Goal: Task Accomplishment & Management: Complete application form

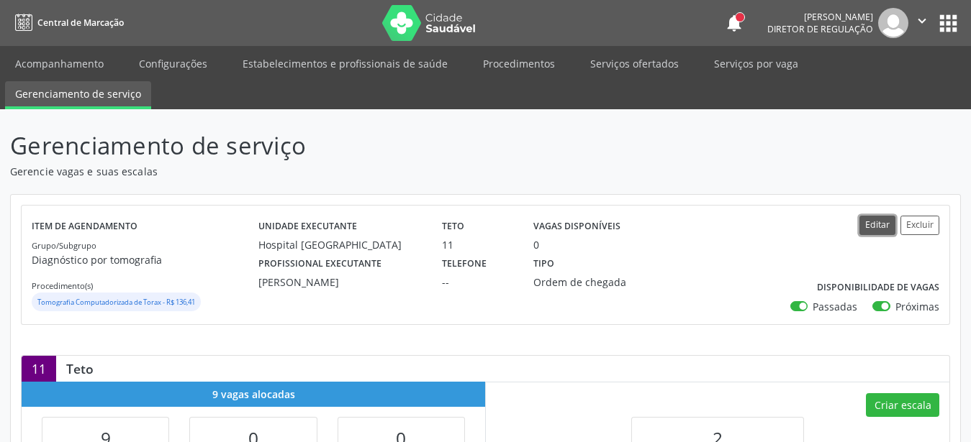
click at [867, 222] on button "Editar" at bounding box center [877, 225] width 36 height 19
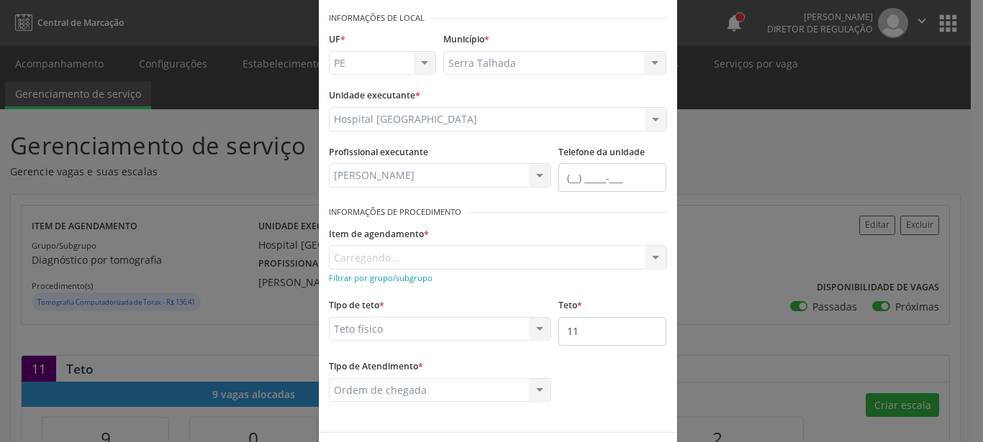
scroll to position [82, 0]
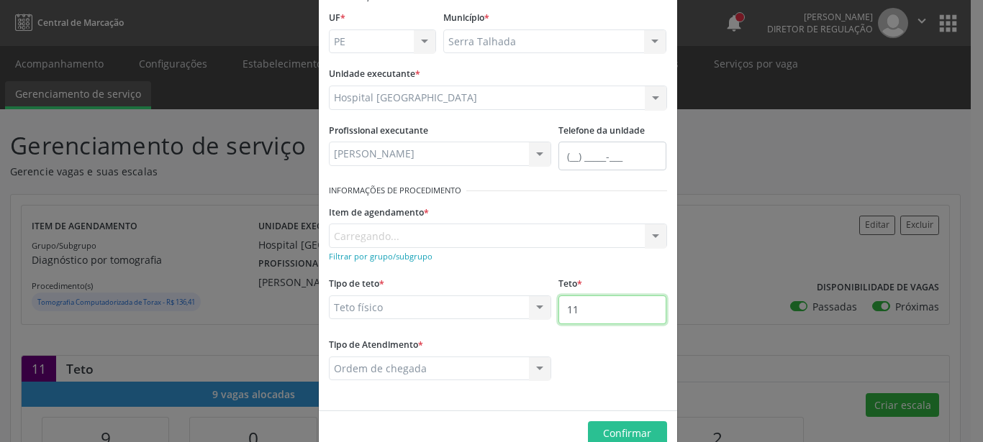
click at [590, 318] on input "11" at bounding box center [612, 310] width 108 height 29
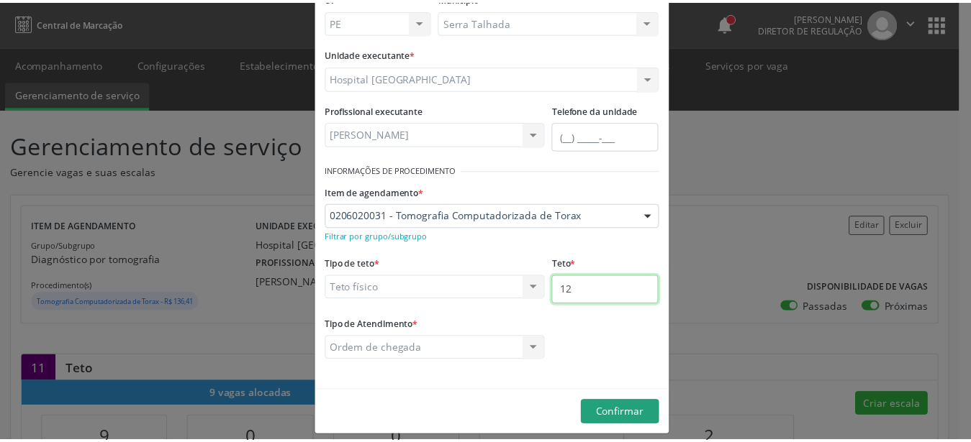
scroll to position [114, 0]
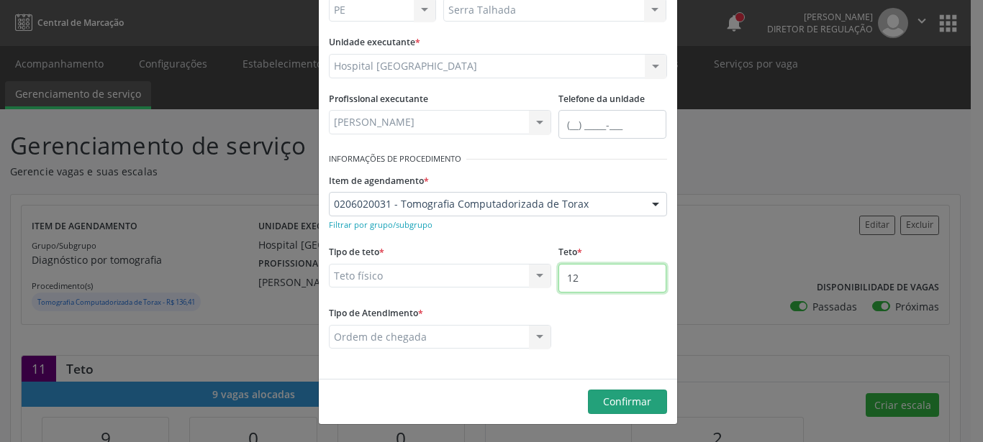
type input "12"
click at [595, 395] on button "Confirmar" at bounding box center [627, 402] width 79 height 24
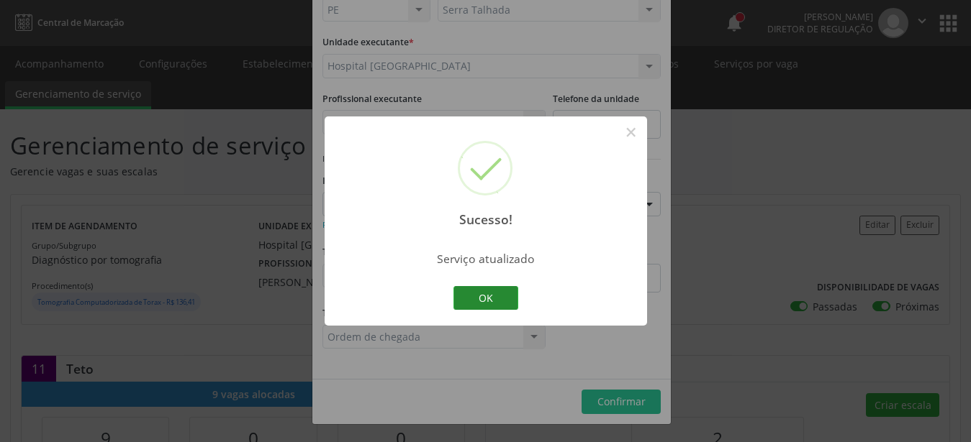
click at [491, 302] on button "OK" at bounding box center [485, 298] width 65 height 24
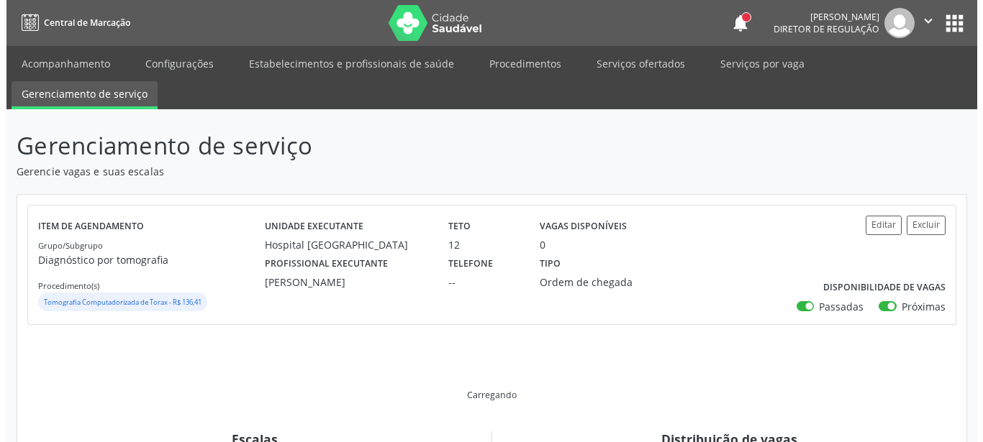
scroll to position [220, 0]
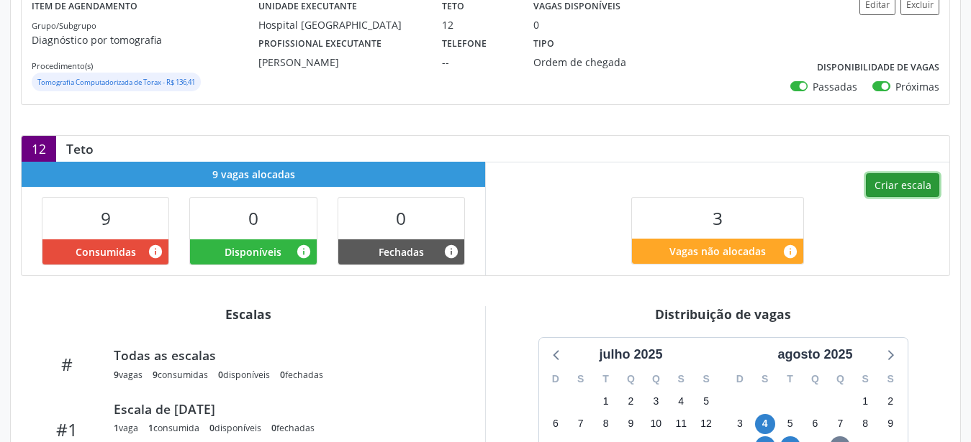
click at [894, 187] on button "Criar escala" at bounding box center [902, 185] width 73 height 24
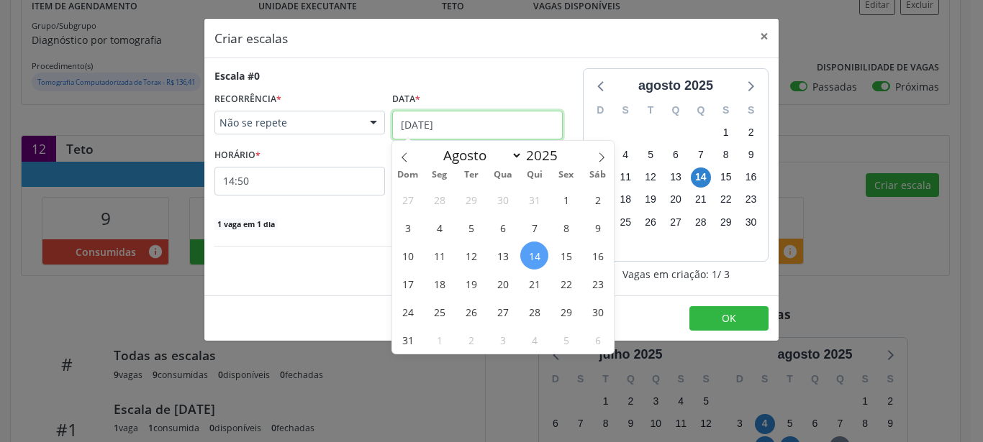
click at [432, 125] on input "14/08/2025" at bounding box center [477, 125] width 171 height 29
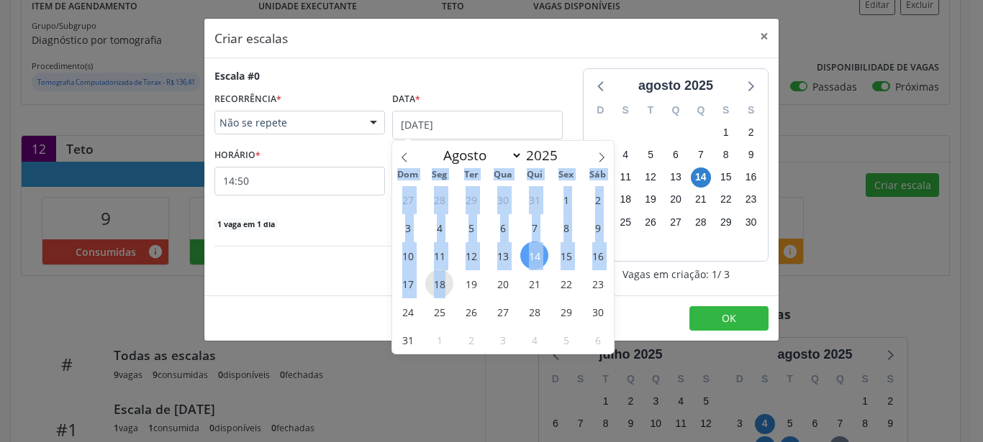
click at [442, 289] on span "18" at bounding box center [439, 284] width 28 height 28
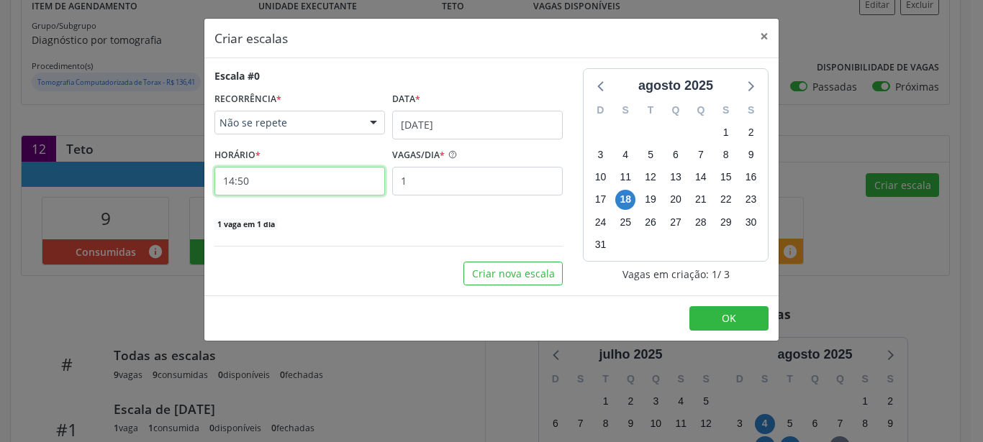
click at [230, 183] on input "14:50" at bounding box center [299, 181] width 171 height 29
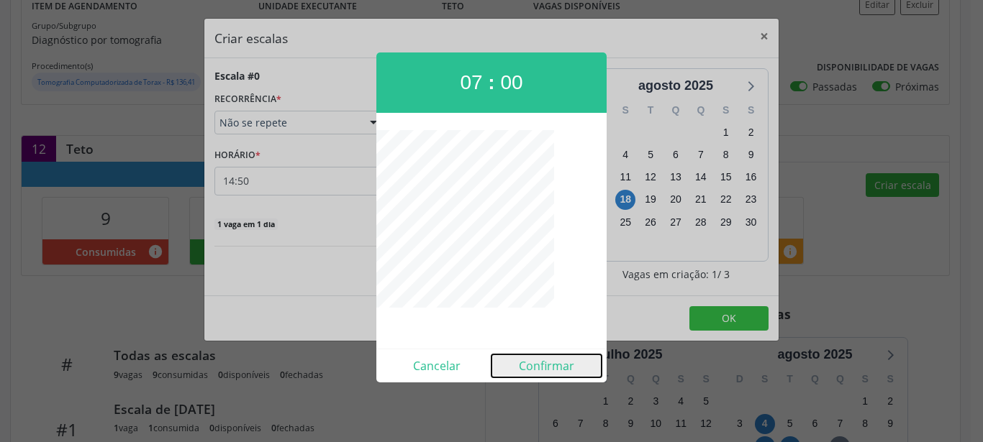
click at [539, 373] on button "Confirmar" at bounding box center [546, 366] width 110 height 23
type input "07:00"
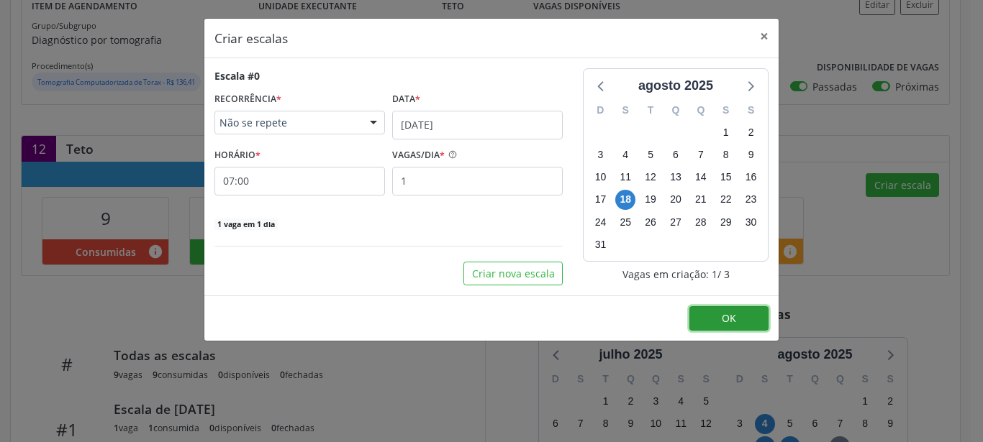
click at [722, 320] on span "OK" at bounding box center [729, 319] width 14 height 14
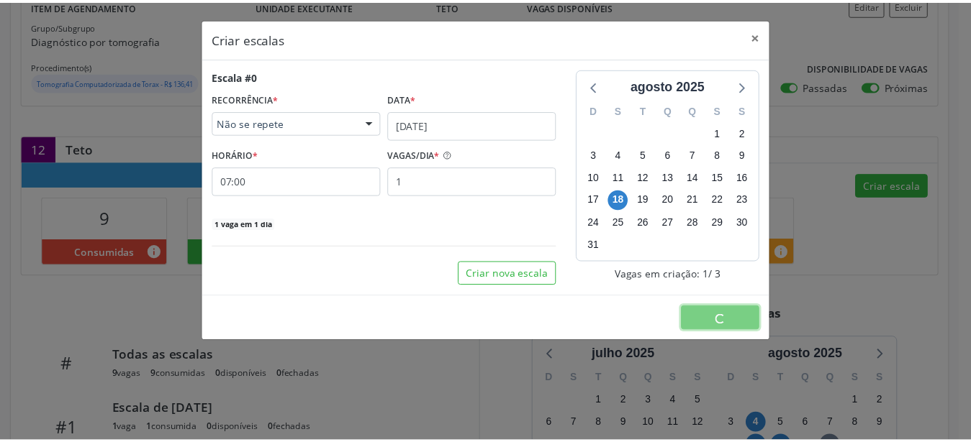
scroll to position [0, 0]
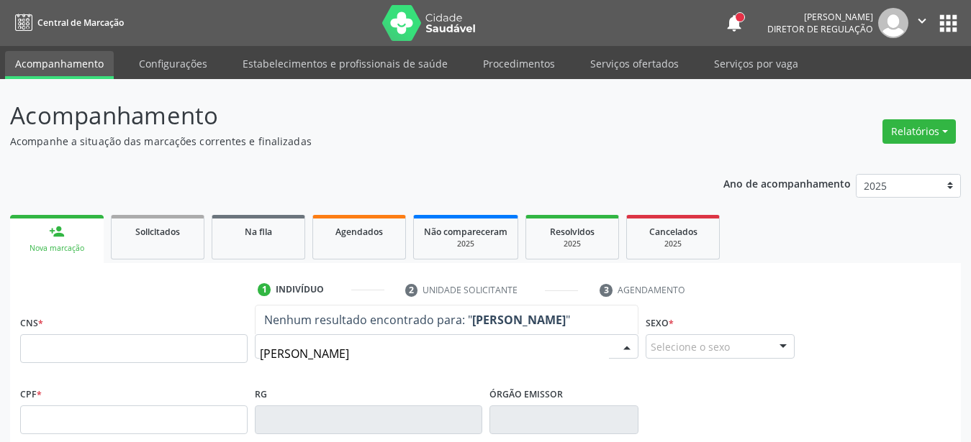
type input "maria aparecida lis"
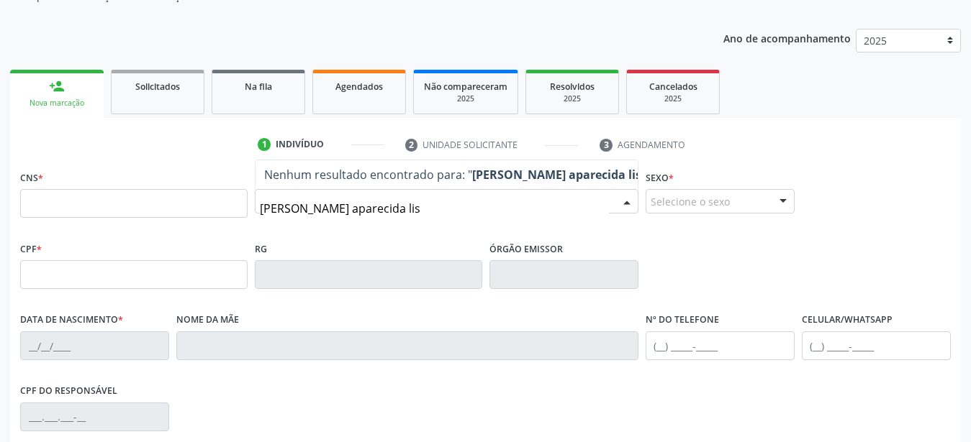
scroll to position [147, 0]
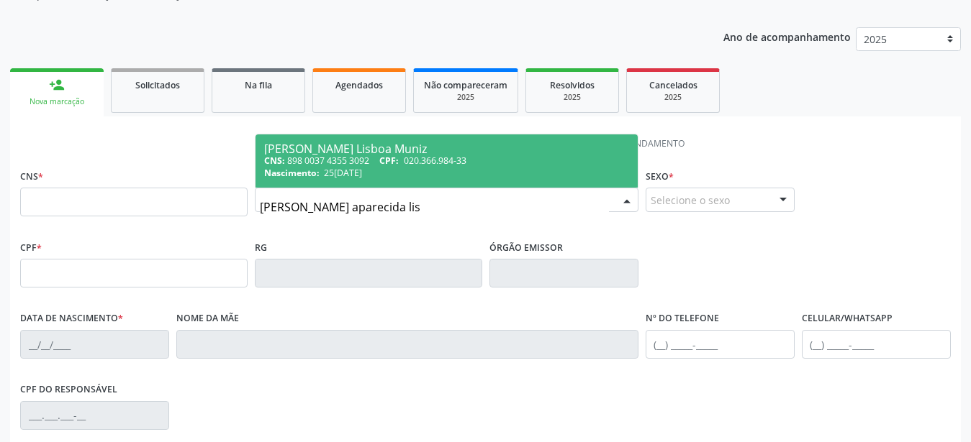
click at [417, 150] on div "Maria Aparecida Lisboa Muniz" at bounding box center [446, 149] width 365 height 12
type input "898 0037 4355 3092"
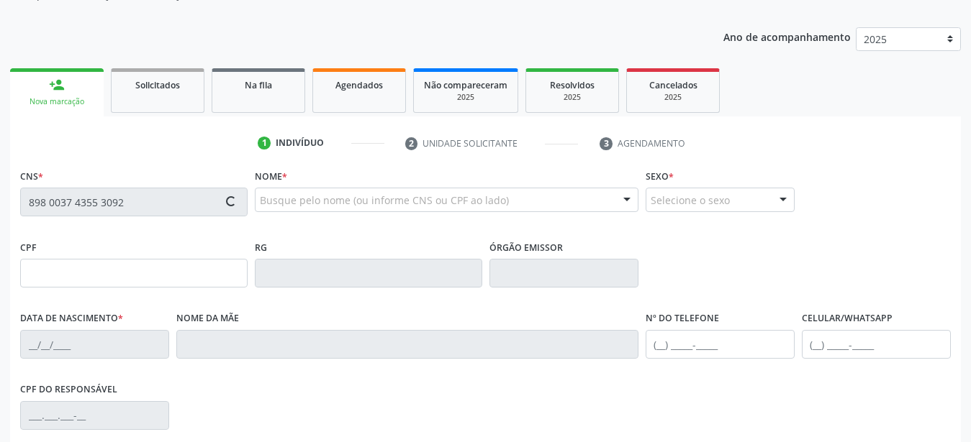
type input "020.366.984-33"
type input "25/11/1974"
type input "Eunice Julia Muniz"
type input "(87) 9605-2460"
type input "125"
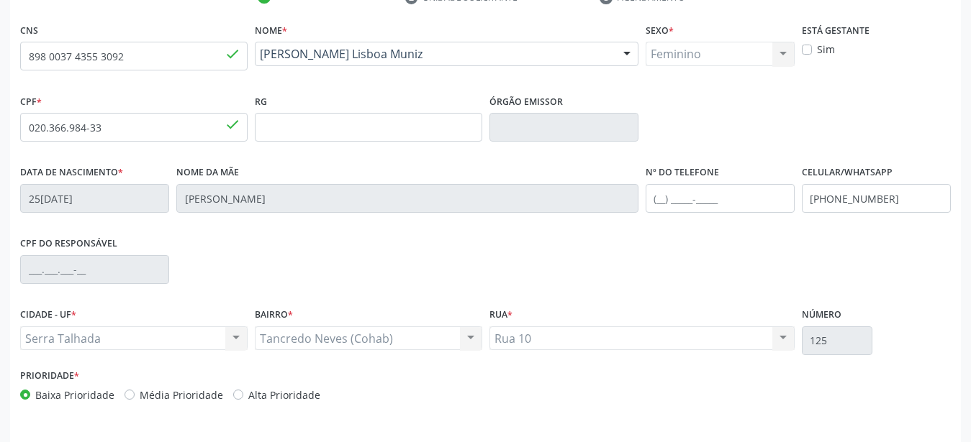
scroll to position [294, 0]
drag, startPoint x: 902, startPoint y: 199, endPoint x: 627, endPoint y: 222, distance: 276.5
click at [802, 212] on input "(87) 9605-2460" at bounding box center [876, 197] width 149 height 29
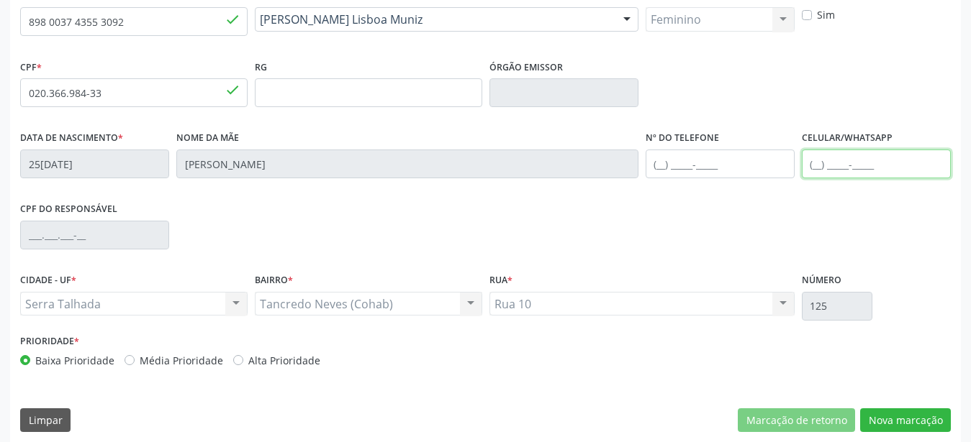
scroll to position [337, 0]
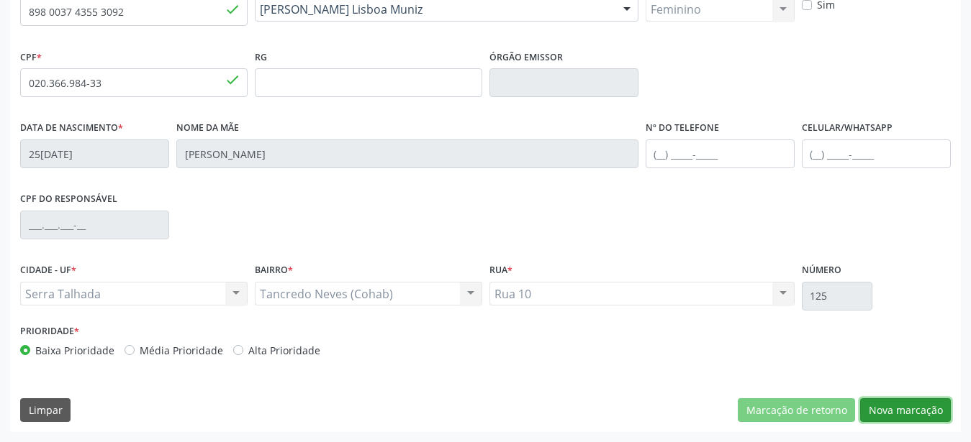
click at [925, 414] on button "Nova marcação" at bounding box center [905, 411] width 91 height 24
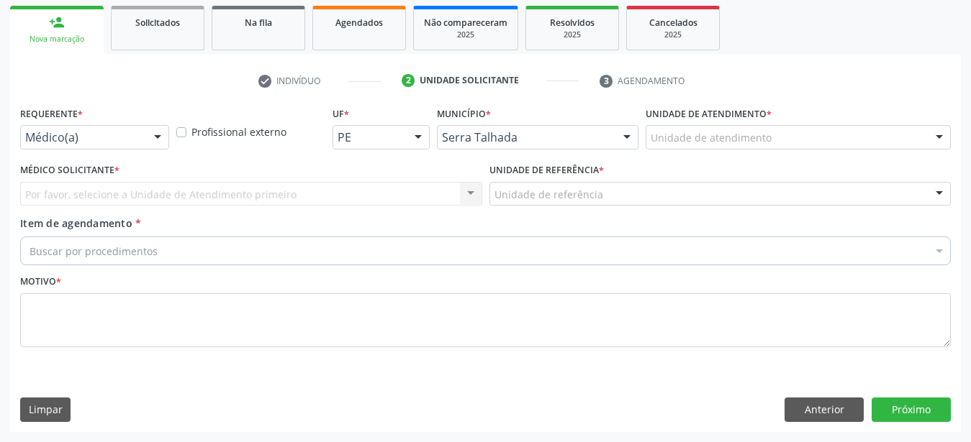
scroll to position [221, 0]
drag, startPoint x: 88, startPoint y: 119, endPoint x: 87, endPoint y: 127, distance: 7.9
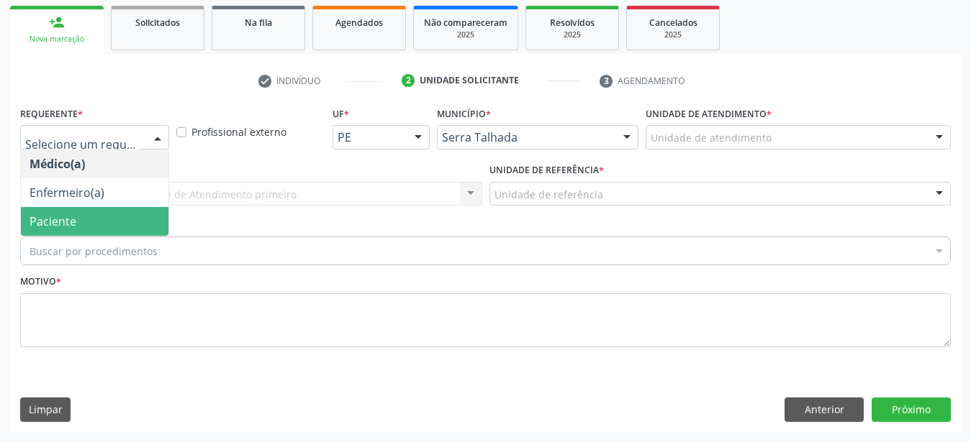
click at [78, 214] on span "Paciente" at bounding box center [94, 221] width 147 height 29
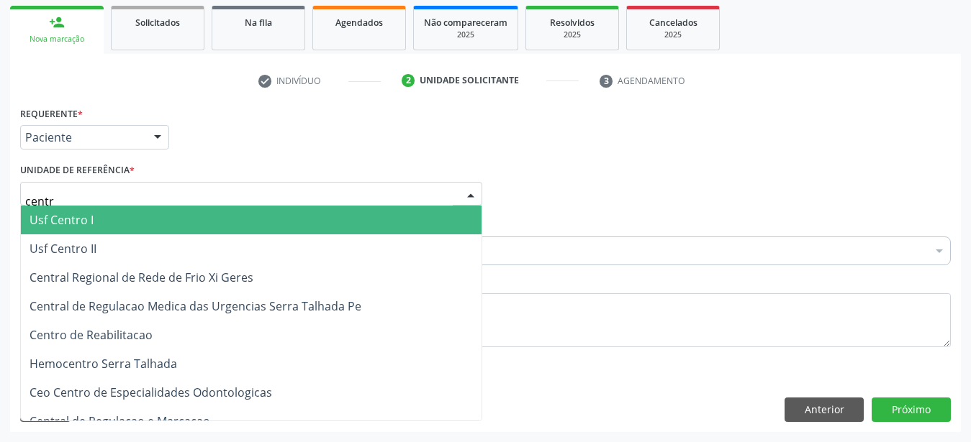
type input "centro"
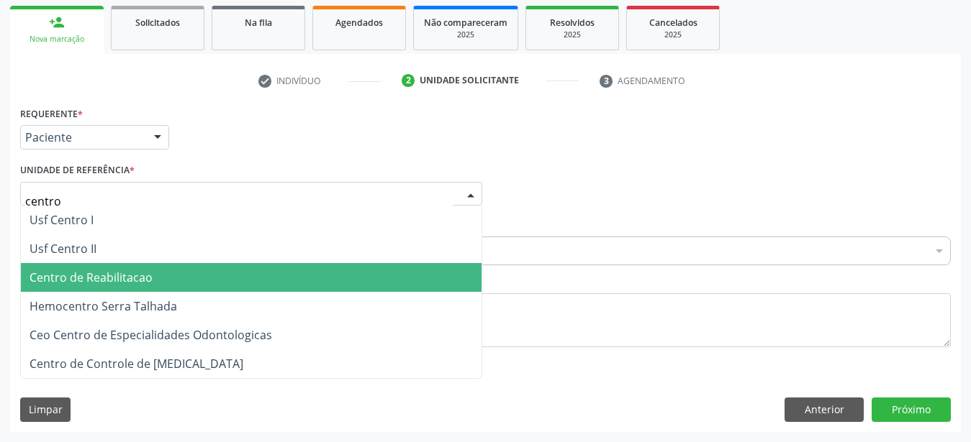
click at [132, 270] on span "Centro de Reabilitacao" at bounding box center [90, 278] width 123 height 16
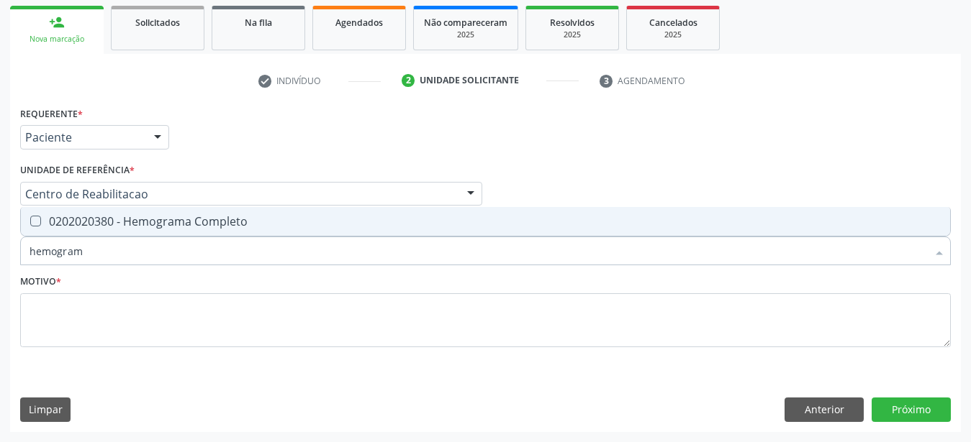
type input "hemograma"
click at [253, 216] on div "0202020380 - Hemograma Completo" at bounding box center [485, 222] width 912 height 12
checkbox Completo "true"
type input "hemog"
checkbox Completo "false"
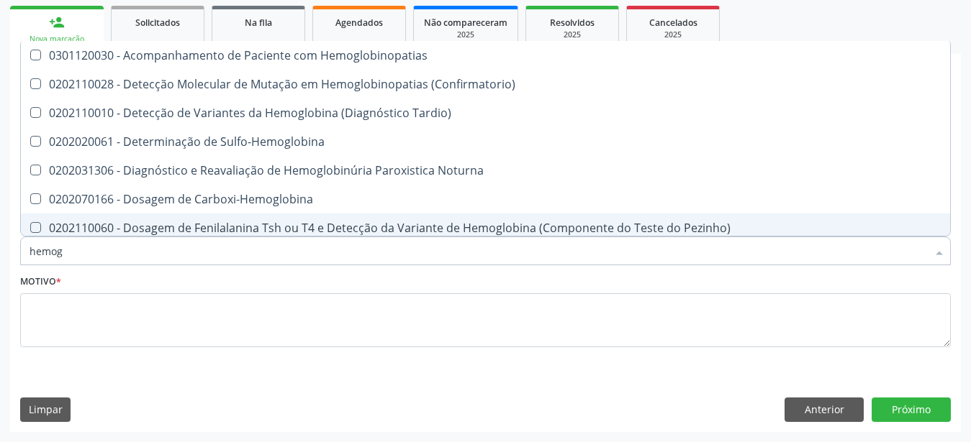
type input "hemo"
checkbox Completo "false"
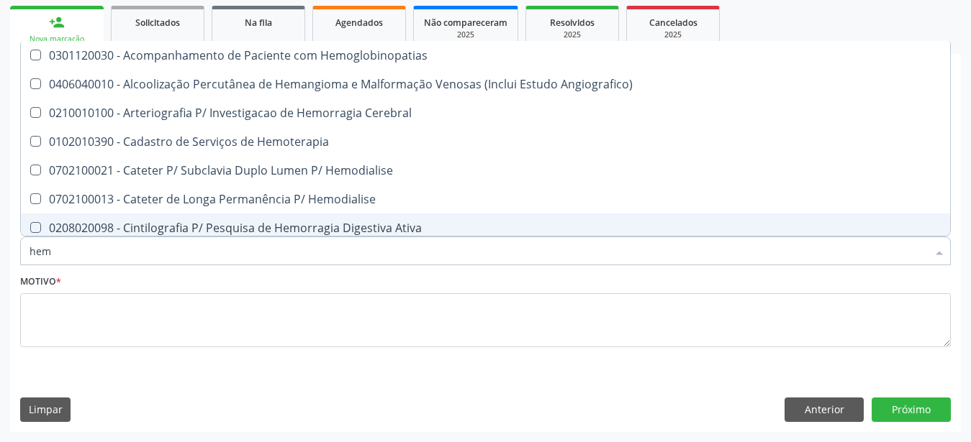
type input "he"
checkbox Completo "false"
checkbox Orgaos "true"
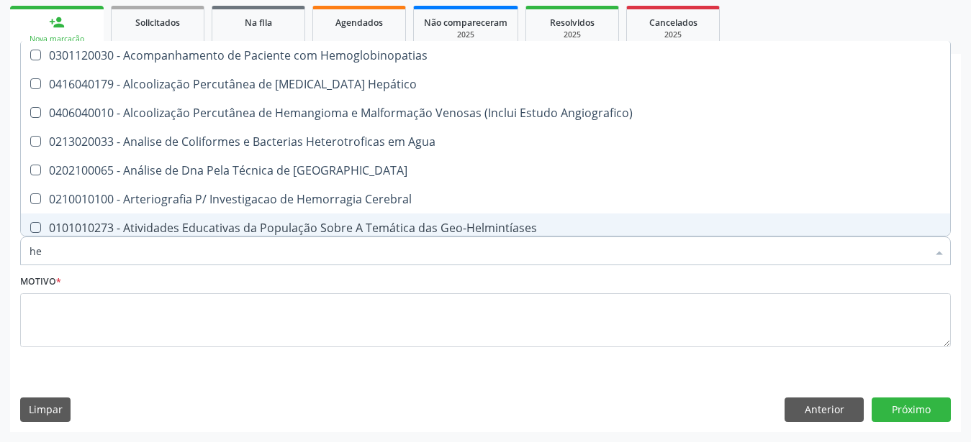
type input "h"
checkbox Completo "false"
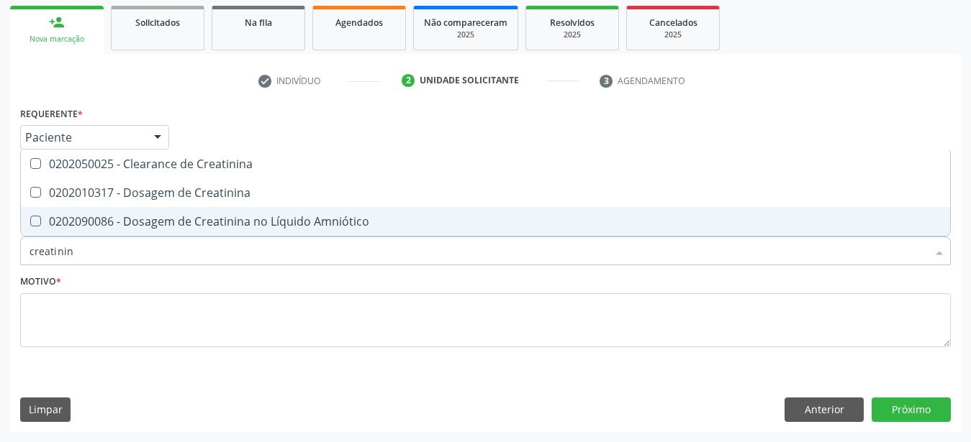
type input "creatinina"
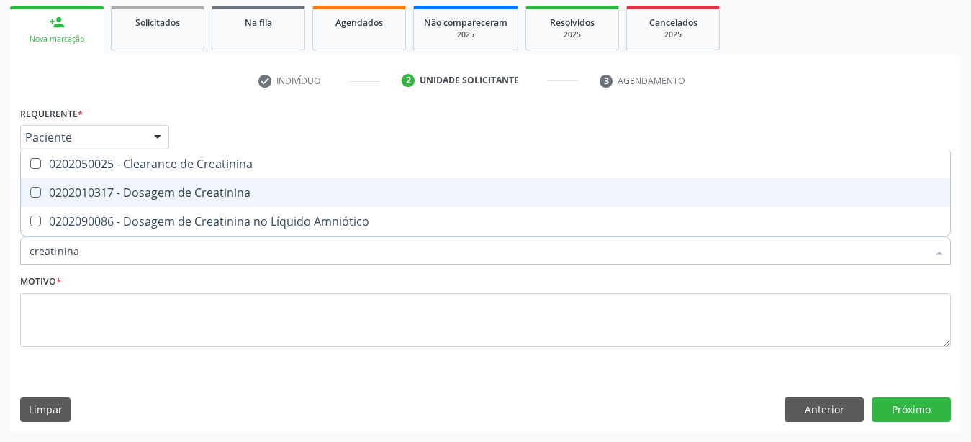
click at [253, 178] on span "0202010317 - Dosagem de Creatinina" at bounding box center [485, 192] width 929 height 29
checkbox Creatinina "true"
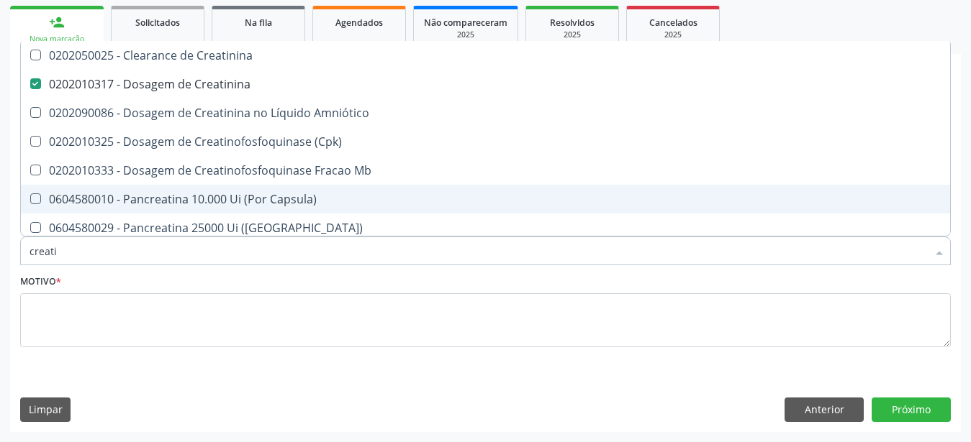
type input "creat"
checkbox Creatinina "false"
checkbox \(Cpk\) "true"
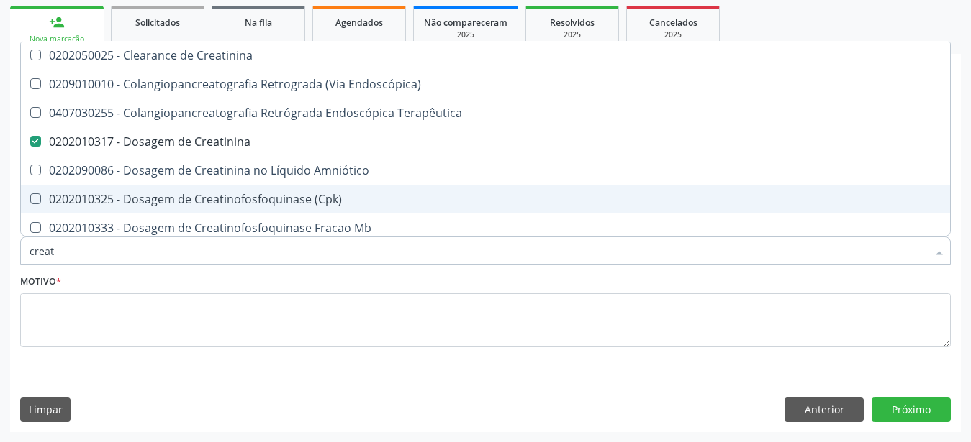
type input "crea"
checkbox Creatinina "false"
checkbox Mb "true"
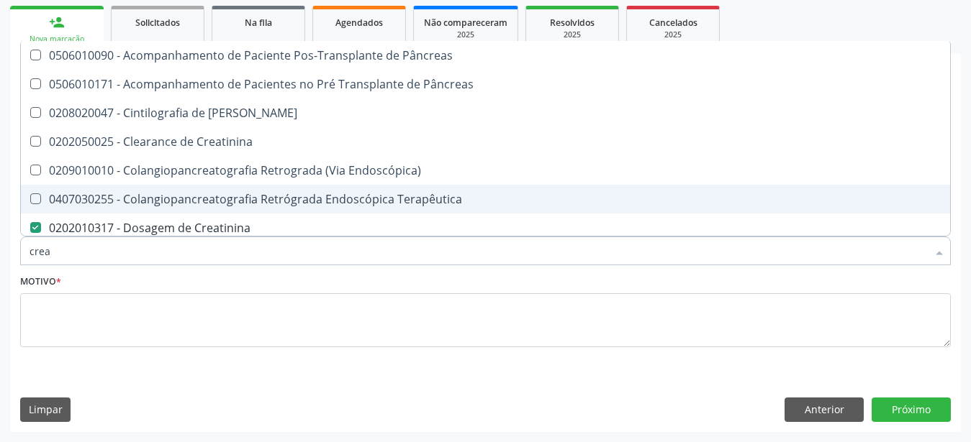
type input "cre"
checkbox Creatinina "false"
checkbox Oncologia "true"
type input "cr"
checkbox Oncologia "false"
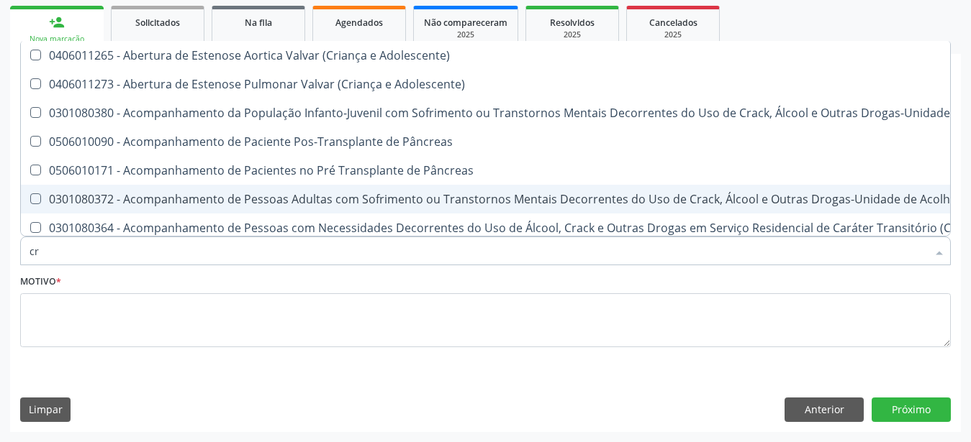
type input "c"
checkbox Creatinina "false"
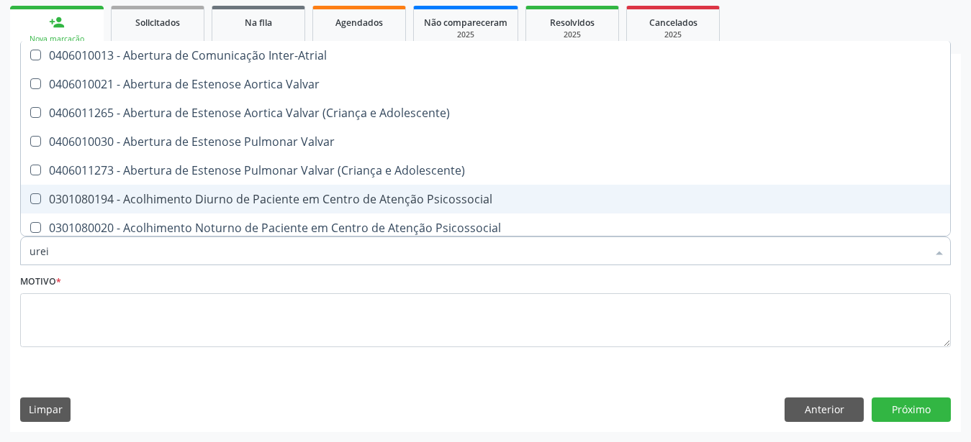
type input "ureia"
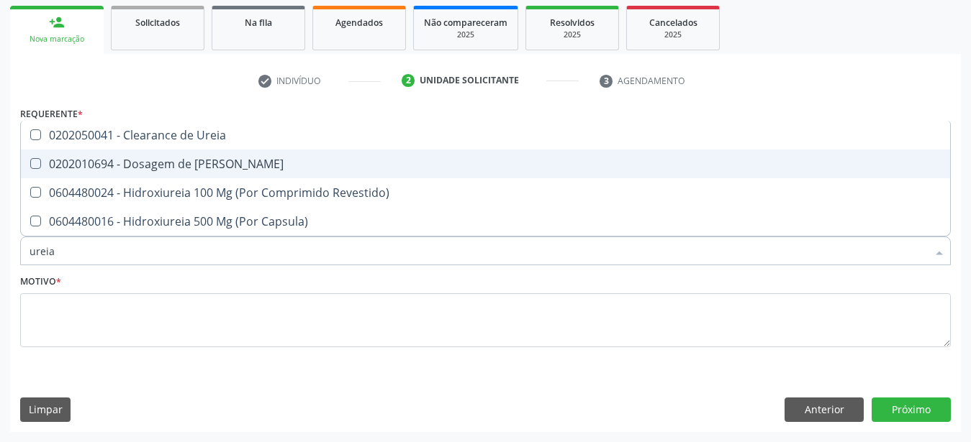
click at [263, 158] on div "0202010694 - Dosagem de [PERSON_NAME]" at bounding box center [485, 164] width 912 height 12
checkbox Ureia "true"
type input "ure"
checkbox Ureia "false"
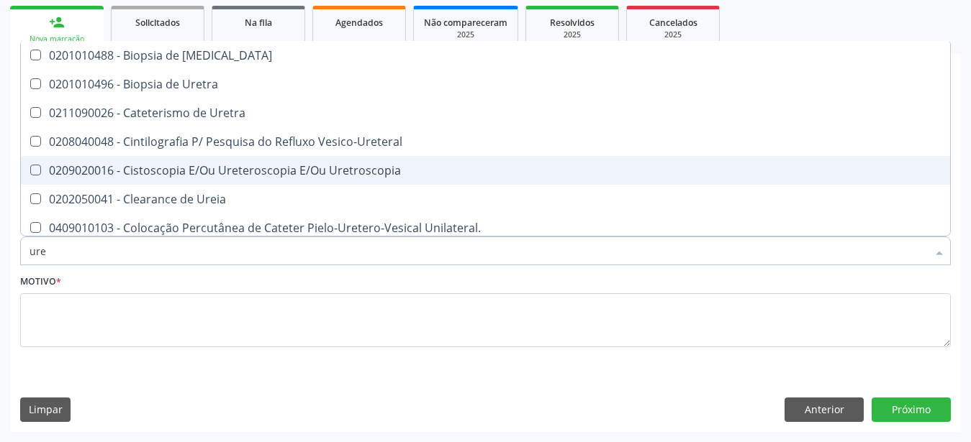
type input "ur"
checkbox Ureia "false"
type input "u"
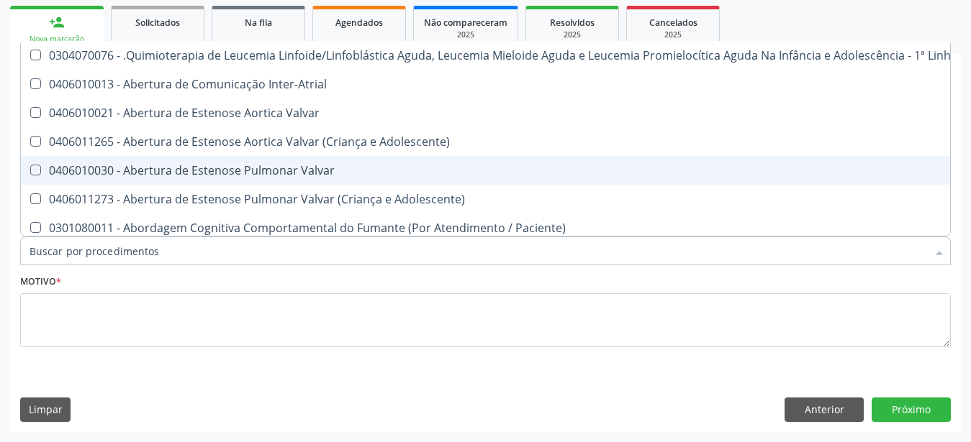
checkbox Ureia "false"
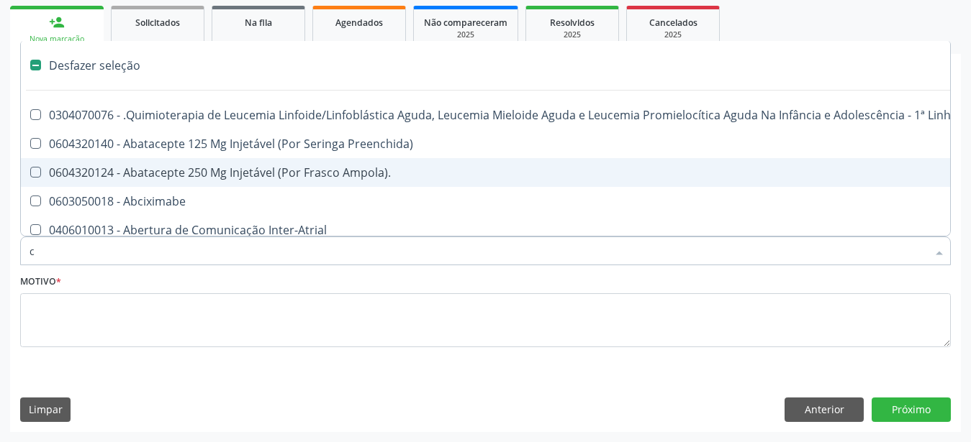
type input "cr"
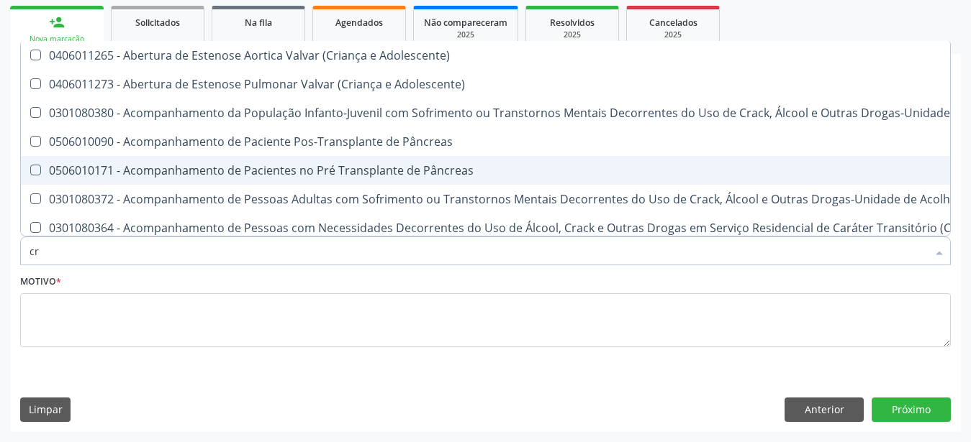
checkbox Creatinina "true"
type input "cre"
checkbox Crâniofacial "true"
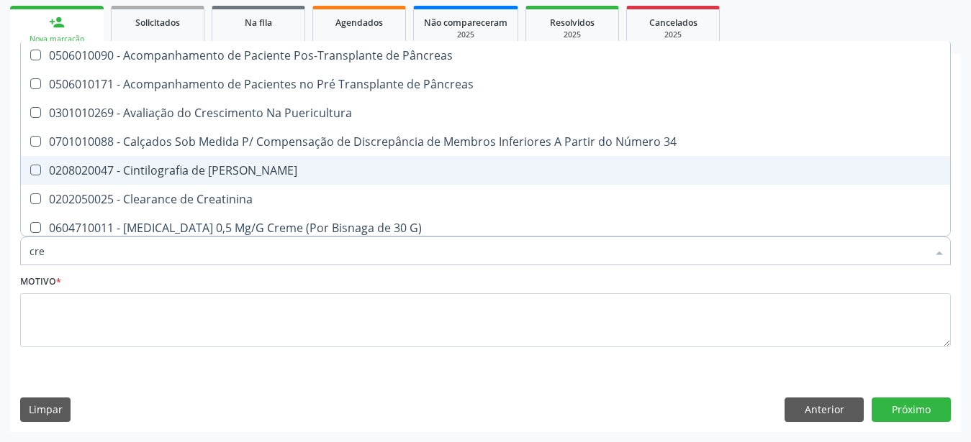
type input "crea"
checkbox G\) "true"
checkbox Creatinina "false"
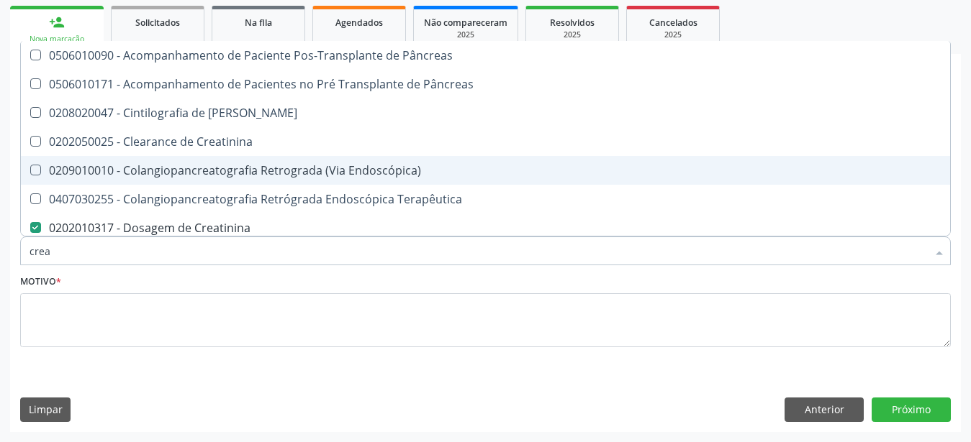
type input "creat"
checkbox Creatinina "true"
checkbox Creatinina "false"
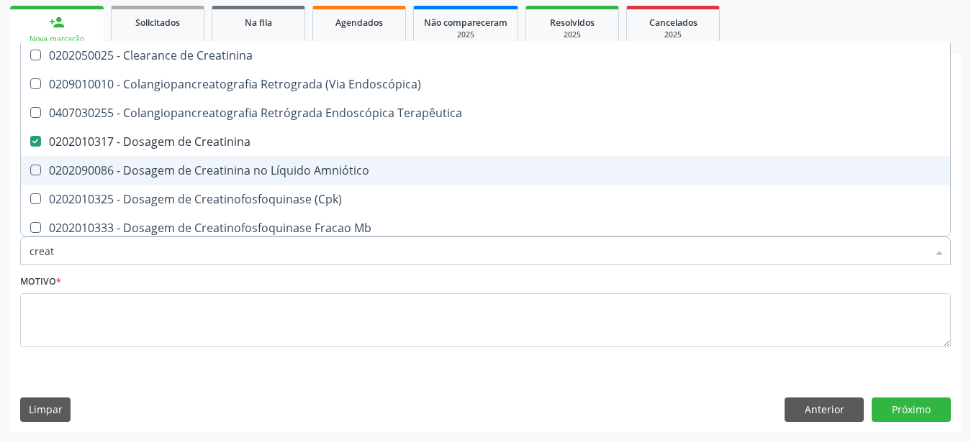
type input "creati"
checkbox Endoscópica\) "true"
checkbox Creatinina "false"
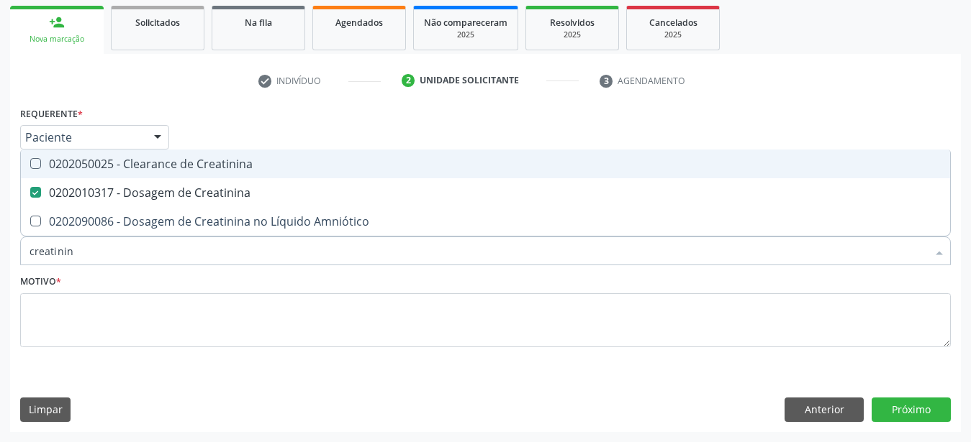
type input "creatinina"
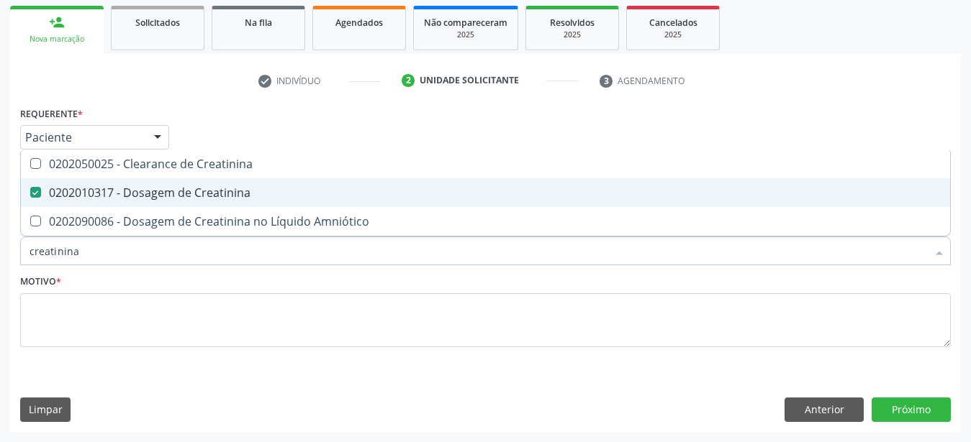
click at [245, 187] on div "0202010317 - Dosagem de Creatinina" at bounding box center [485, 193] width 912 height 12
click at [242, 187] on div "0202010317 - Dosagem de Creatinina" at bounding box center [485, 193] width 912 height 12
checkbox Creatinina "true"
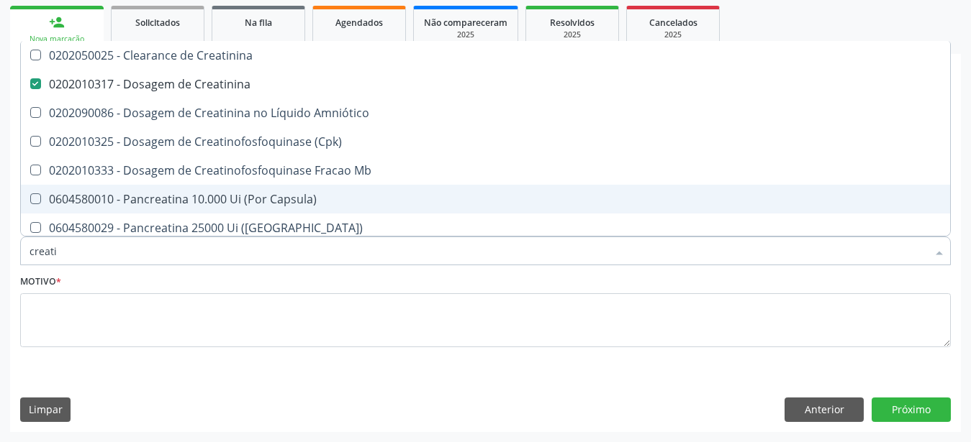
type input "creat"
checkbox Creatinina "false"
checkbox \(Cpk\) "true"
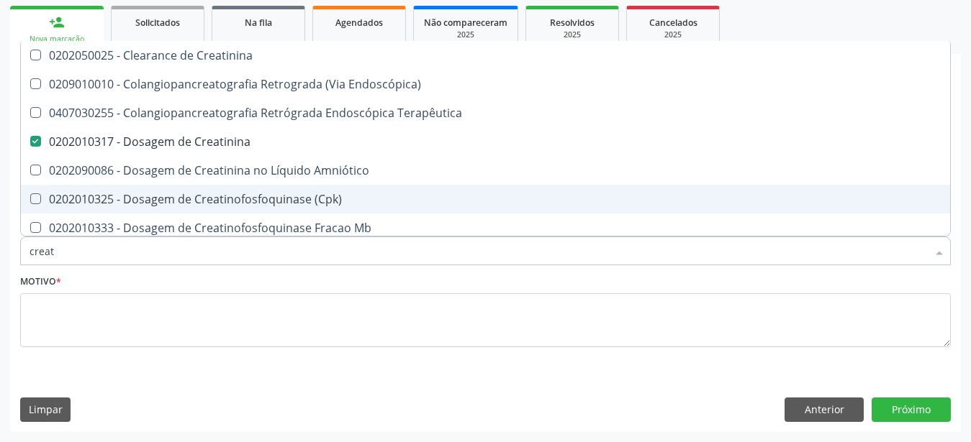
type input "crea"
checkbox Creatinina "false"
checkbox Mb "true"
type input "cre"
checkbox Mb "false"
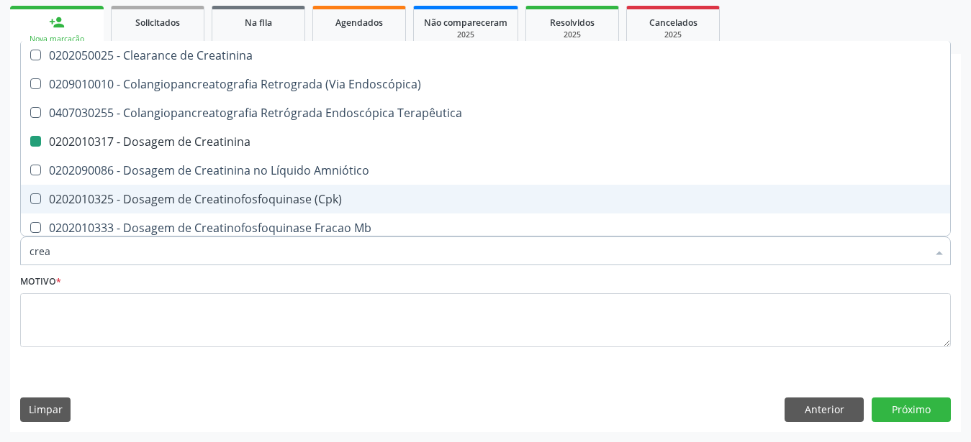
checkbox Oncologia "true"
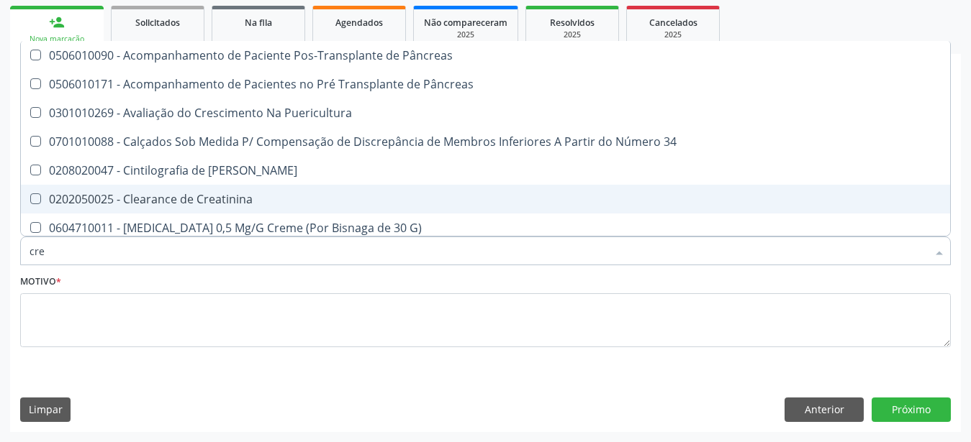
type input "cr"
checkbox Creatinina "false"
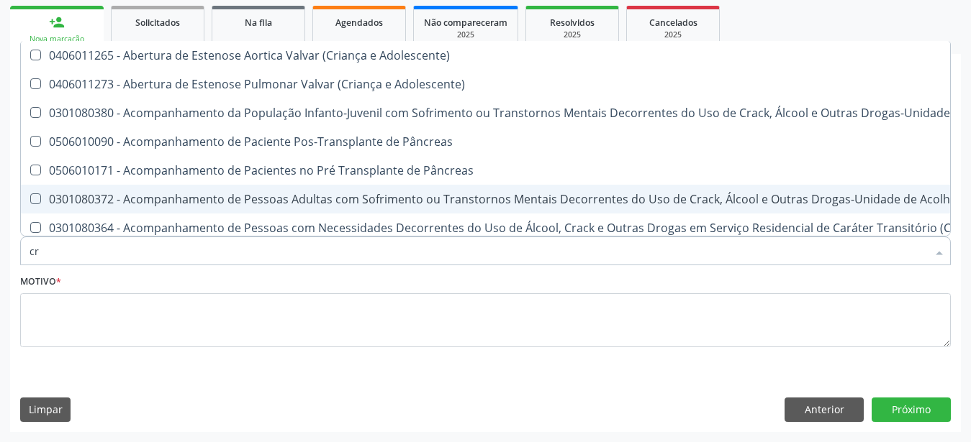
type input "c"
checkbox Creatinina "false"
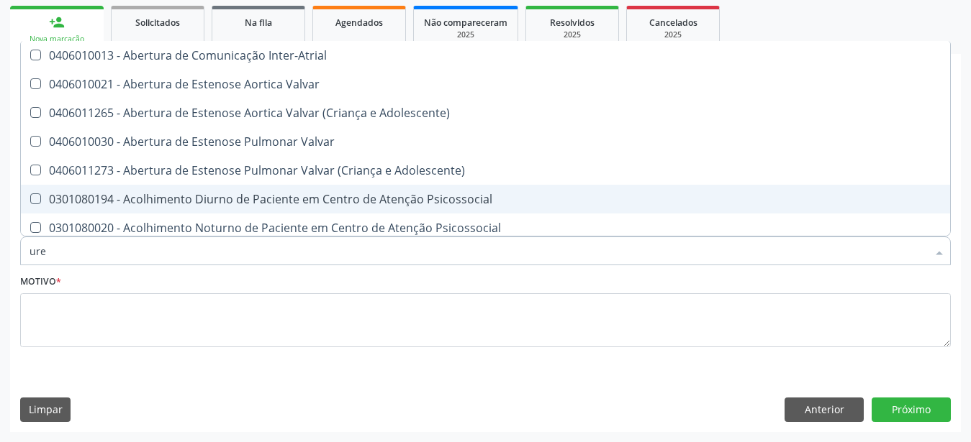
type input "urei"
checkbox Valvar "true"
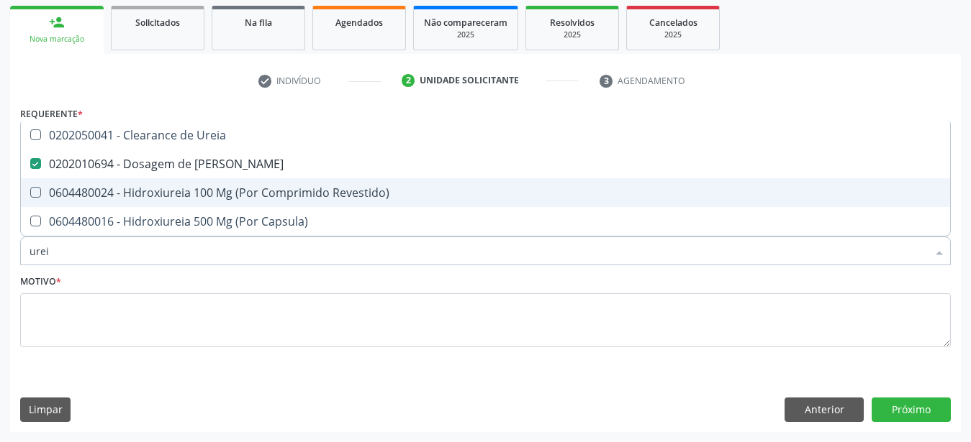
type input "ure"
checkbox Ureia "false"
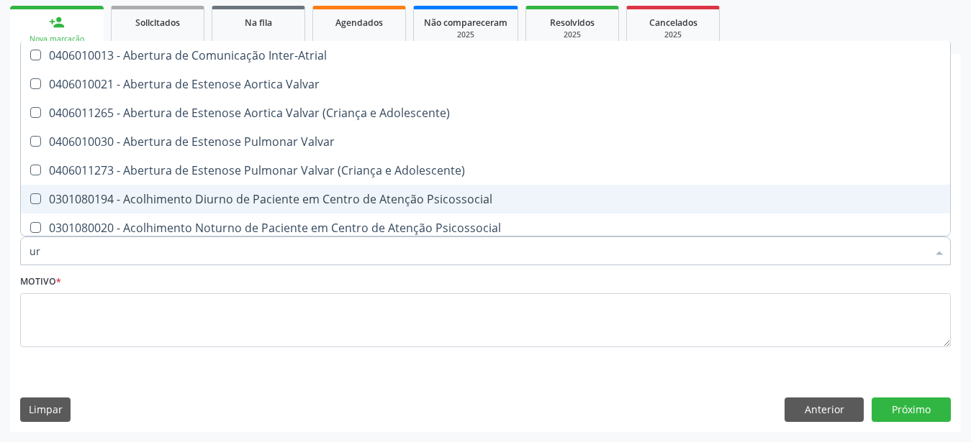
type input "u"
checkbox Ureia "false"
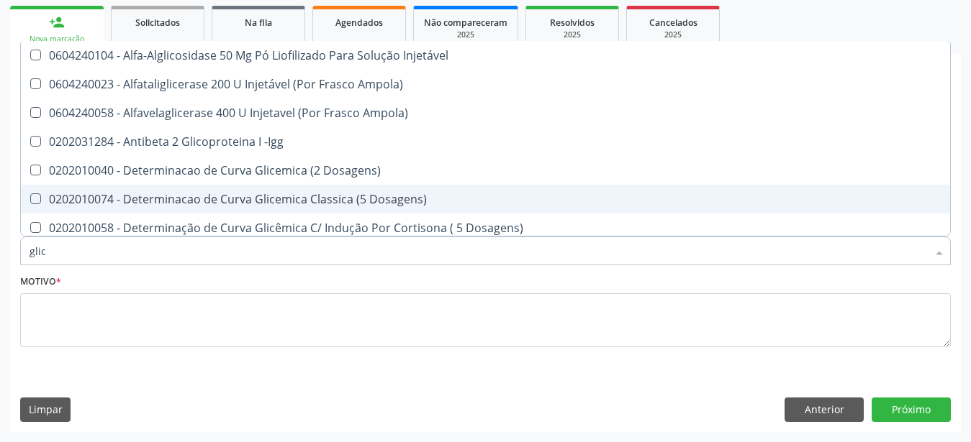
type input "glico"
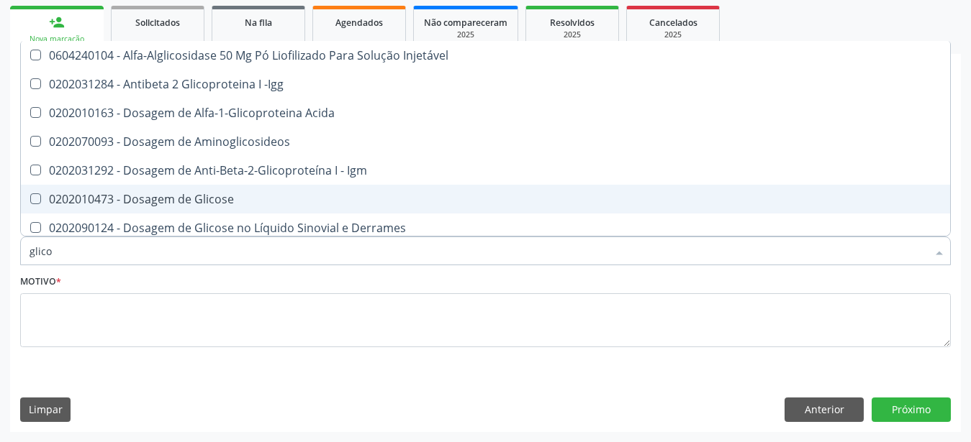
click at [235, 185] on span "0202010473 - Dosagem de Glicose" at bounding box center [485, 199] width 929 height 29
checkbox Glicose "true"
type input "glic"
checkbox Glicose "false"
checkbox Glicose "true"
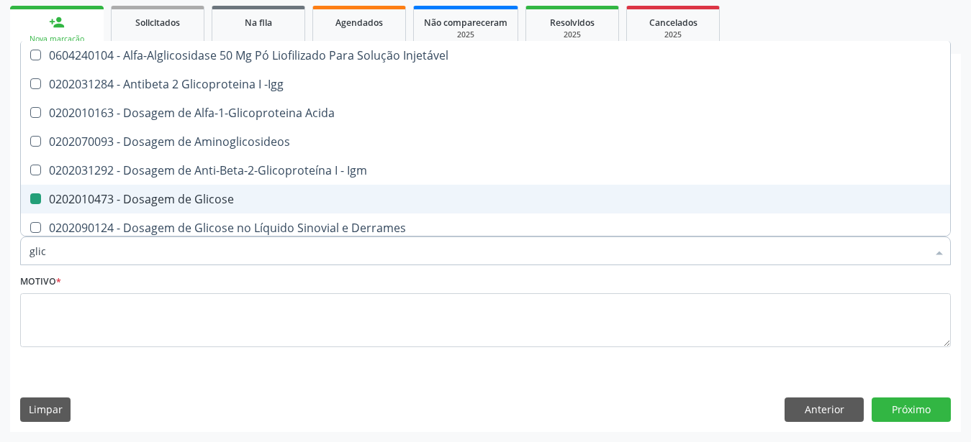
type input "gli"
checkbox Glicose "false"
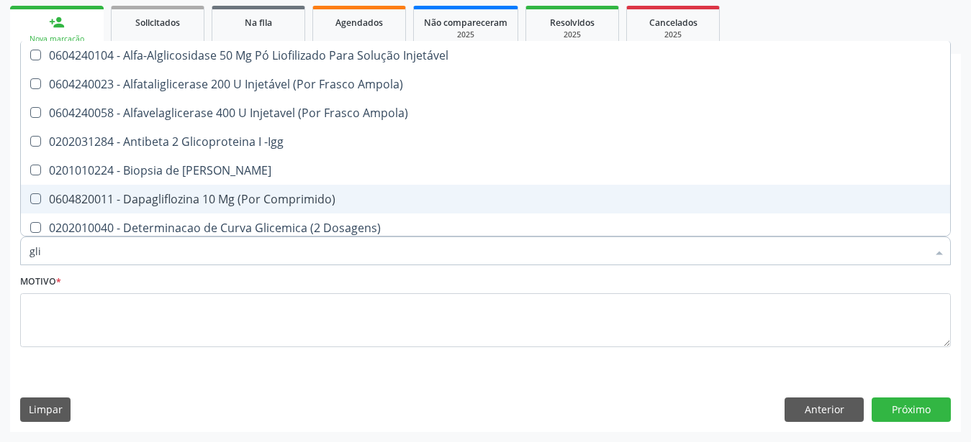
type input "gl"
checkbox Glicose "false"
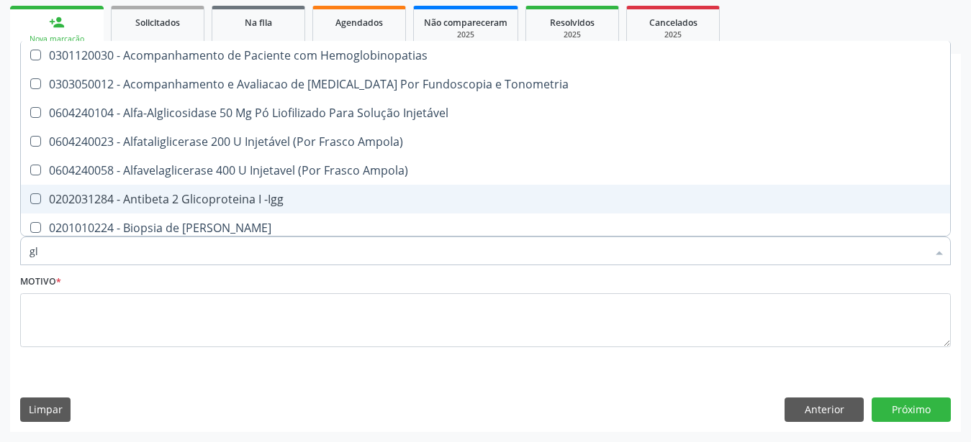
type input "g"
checkbox Glicose "false"
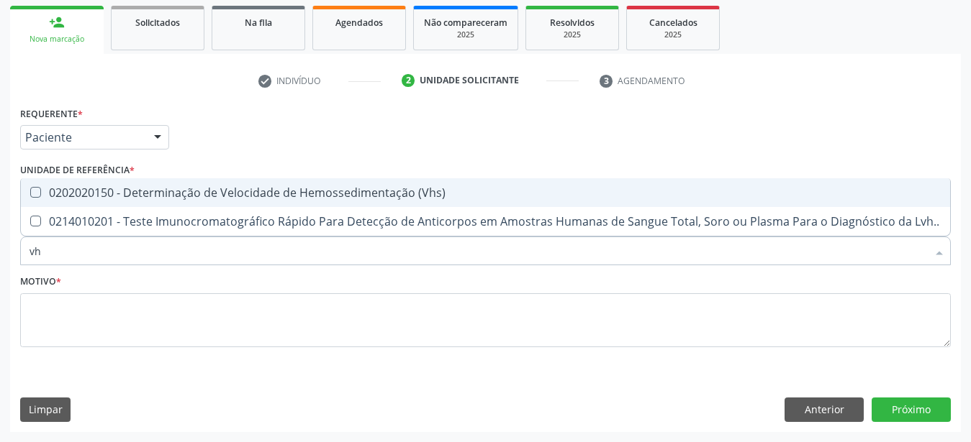
type input "vhs"
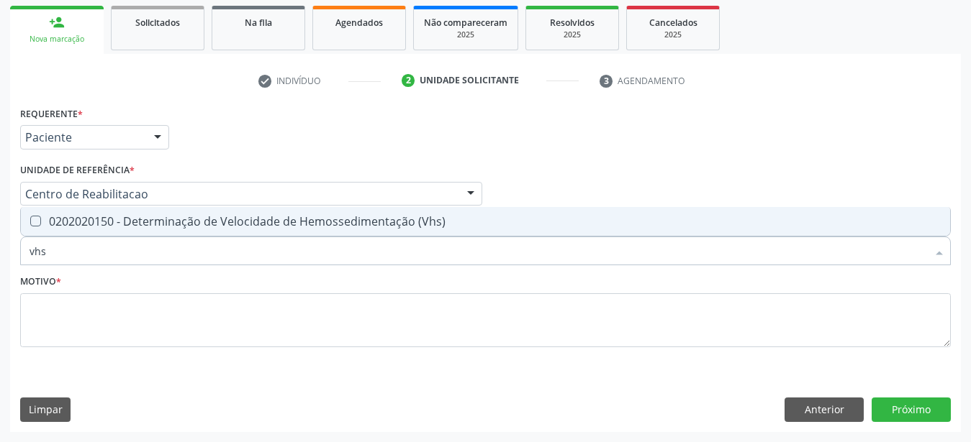
click at [248, 217] on div "0202020150 - Determinação de Velocidade de Hemossedimentação (Vhs)" at bounding box center [485, 222] width 912 height 12
checkbox \(Vhs\) "true"
type input "v"
checkbox \(Vhs\) "false"
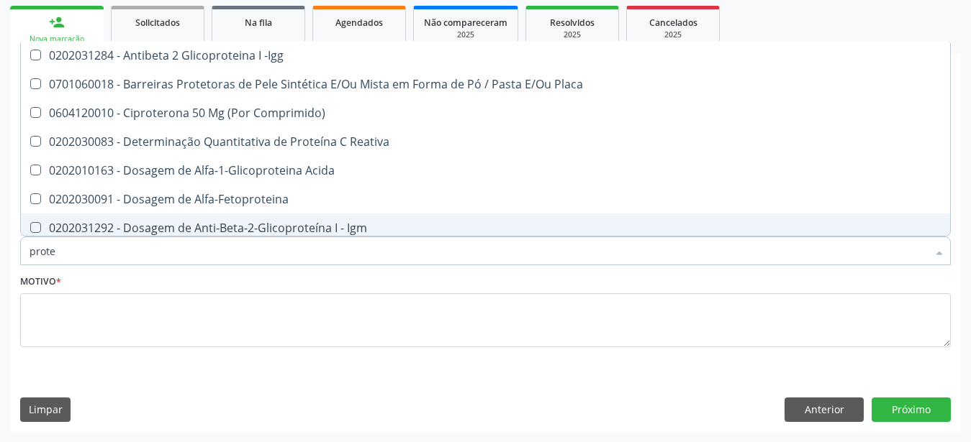
type input "protei"
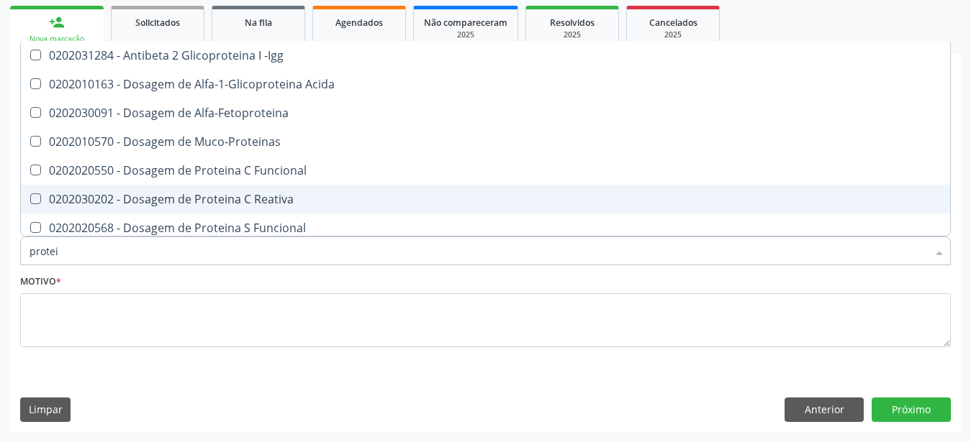
click at [306, 194] on div "0202030202 - Dosagem de Proteina C Reativa" at bounding box center [485, 200] width 912 height 12
checkbox Reativa "true"
type input "prote"
checkbox Reativa "false"
checkbox Fracoes "true"
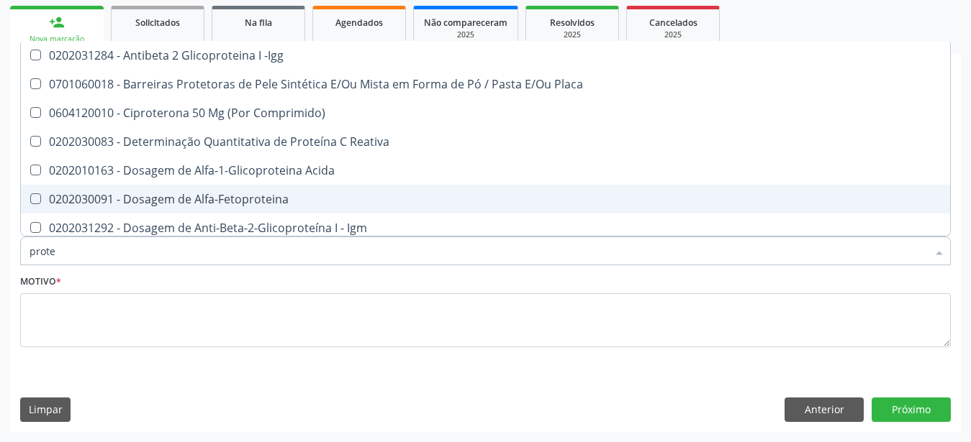
type input "prot"
checkbox Reativa "false"
checkbox Fracoes "true"
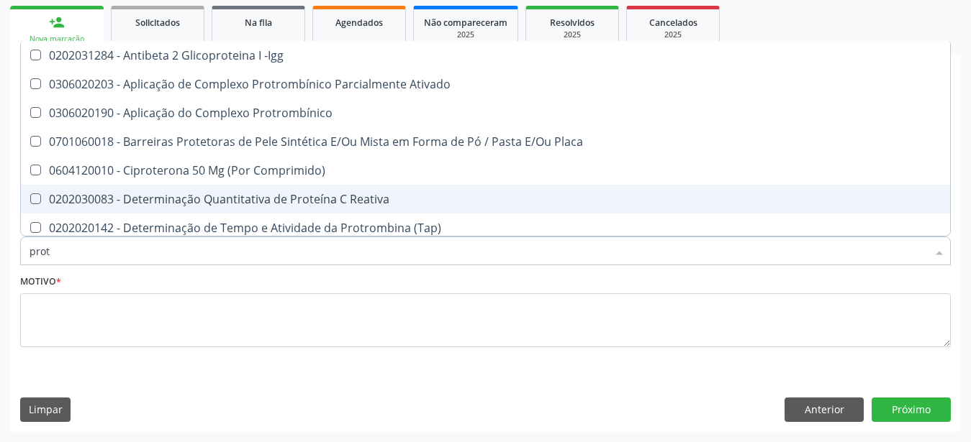
type input "pro"
checkbox Reativa "false"
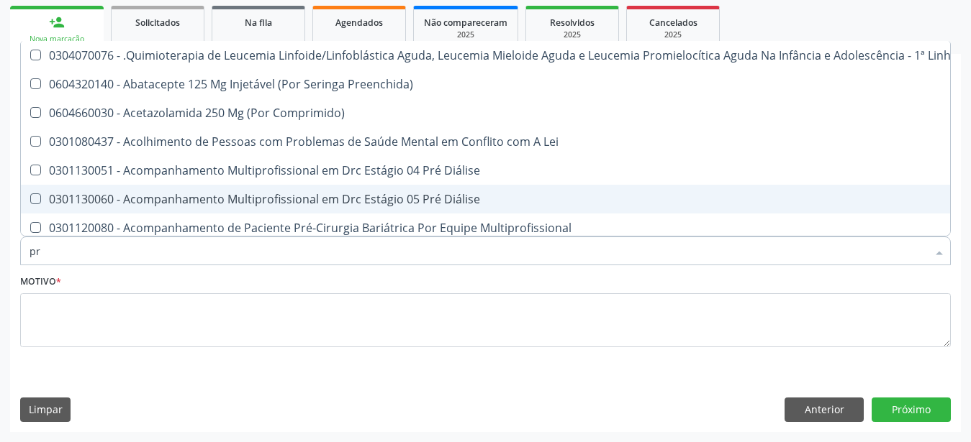
type input "p"
checkbox Reativa "false"
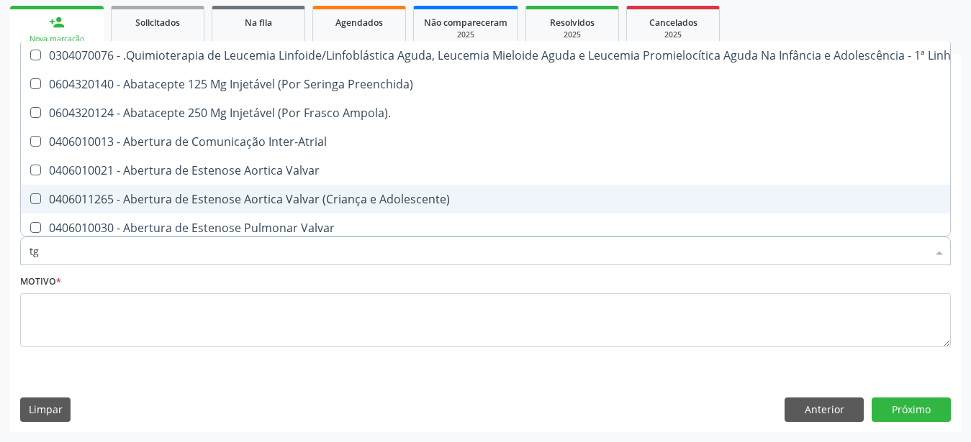
type input "tgo"
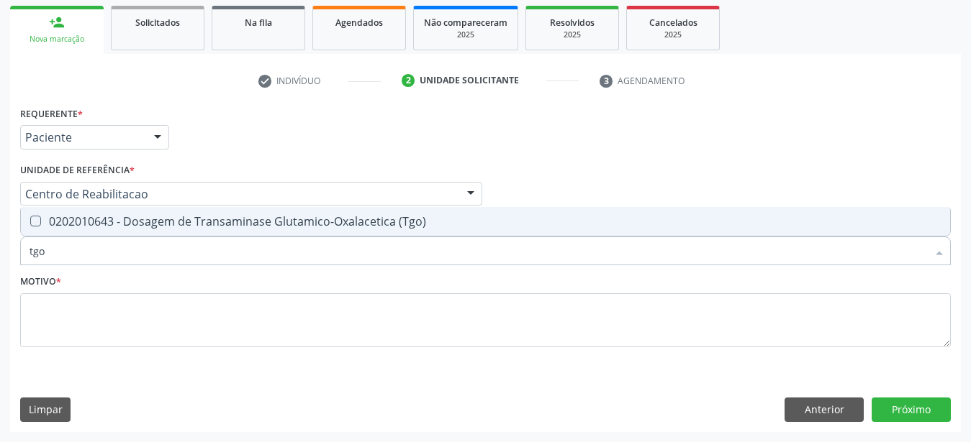
click at [305, 216] on div "0202010643 - Dosagem de Transaminase Glutamico-Oxalacetica (Tgo)" at bounding box center [485, 222] width 912 height 12
checkbox \(Tgo\) "true"
type input "tgp"
click at [306, 216] on div "0202010651 - Dosagem de Transaminase Glutamico-Piruvica (Tgp)" at bounding box center [485, 222] width 912 height 12
checkbox \(Tgp\) "true"
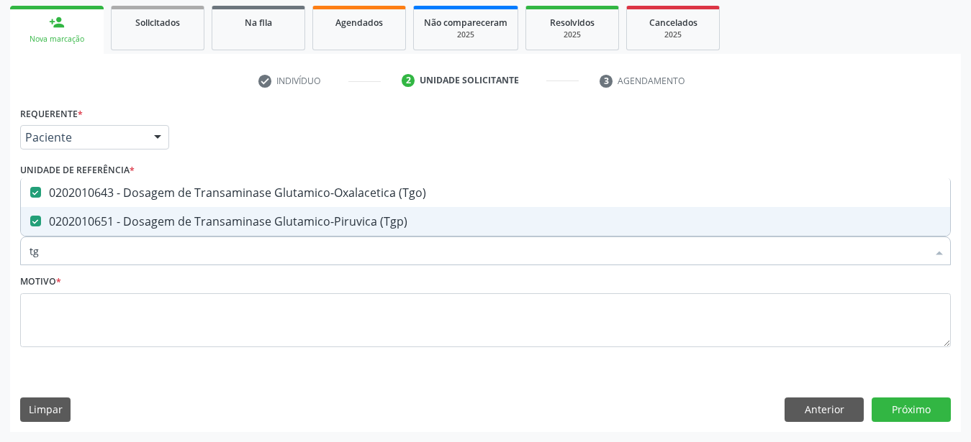
type input "t"
checkbox \(Tgo\) "false"
checkbox \(Tgp\) "false"
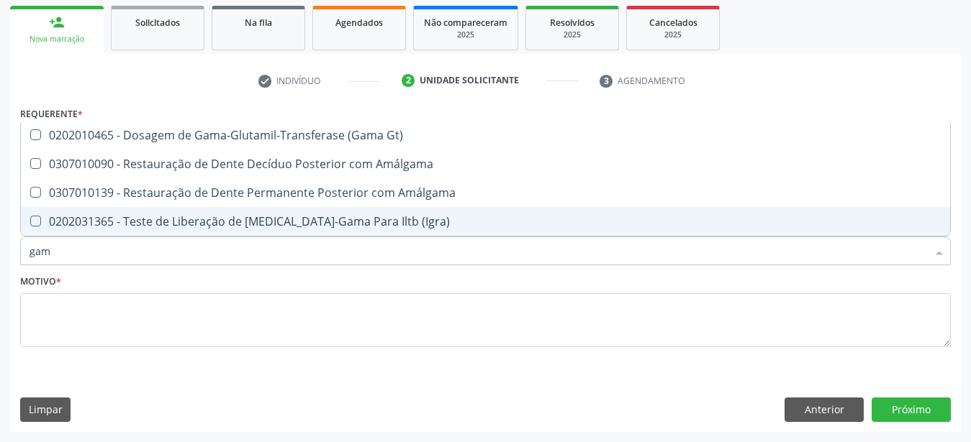
type input "gama"
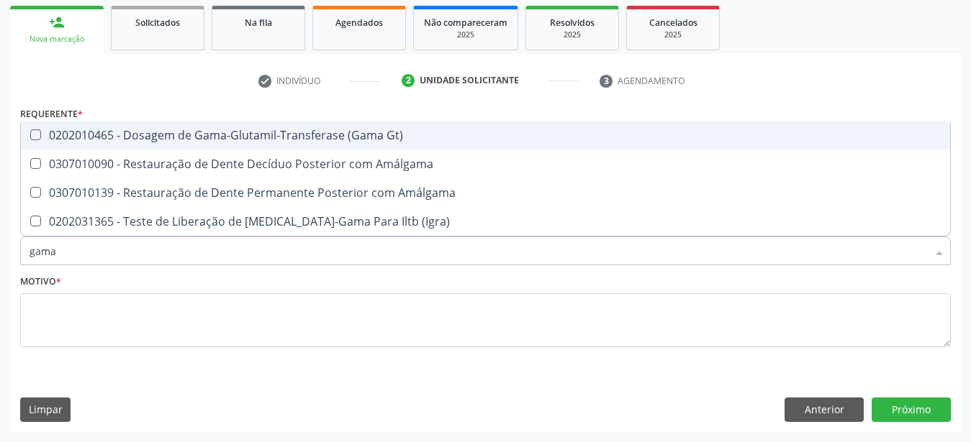
click at [353, 130] on div "0202010465 - Dosagem de Gama-Glutamil-Transferase (Gama Gt)" at bounding box center [485, 136] width 912 height 12
checkbox Gt\) "true"
type input "gam"
checkbox Gt\) "false"
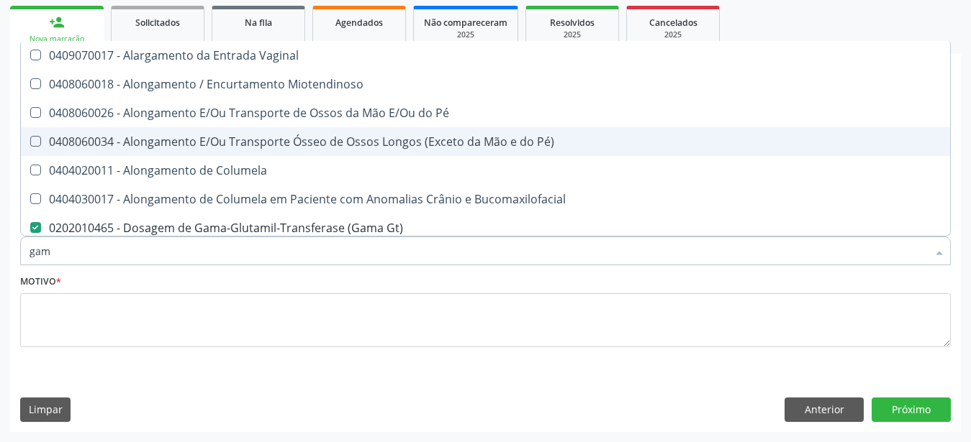
type input "ga"
checkbox Gt\) "false"
type input "g"
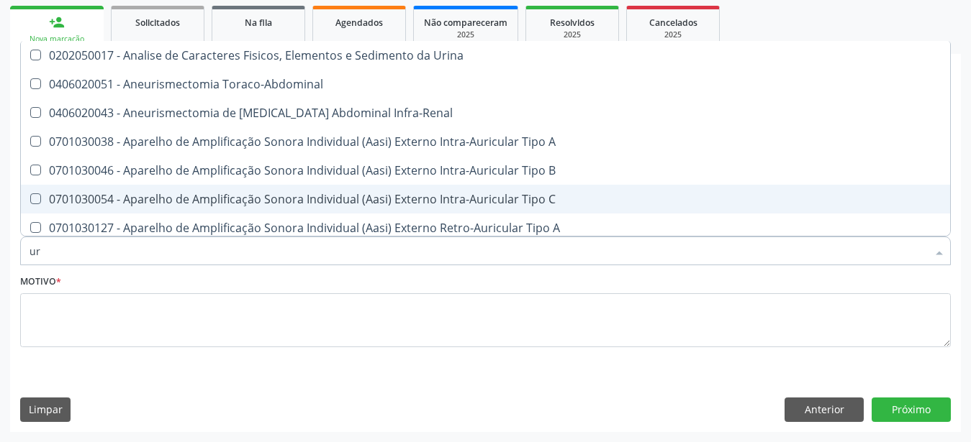
type input "u"
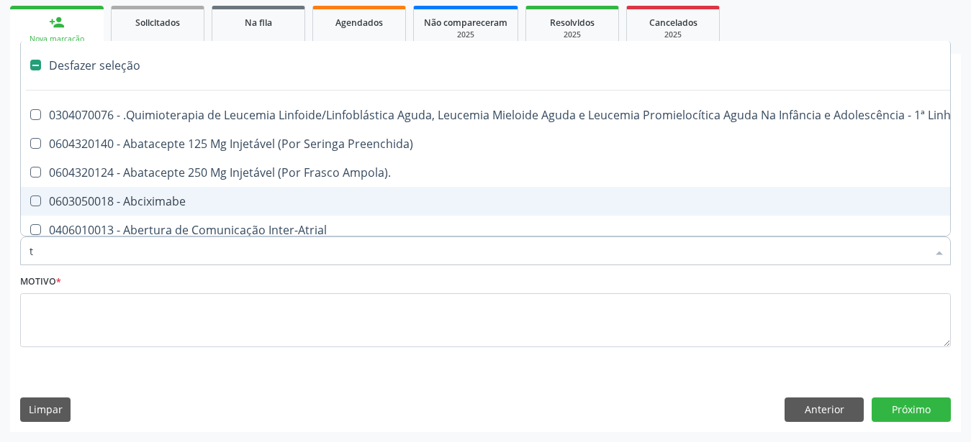
type input "tr"
checkbox F\) "true"
checkbox Especializada "true"
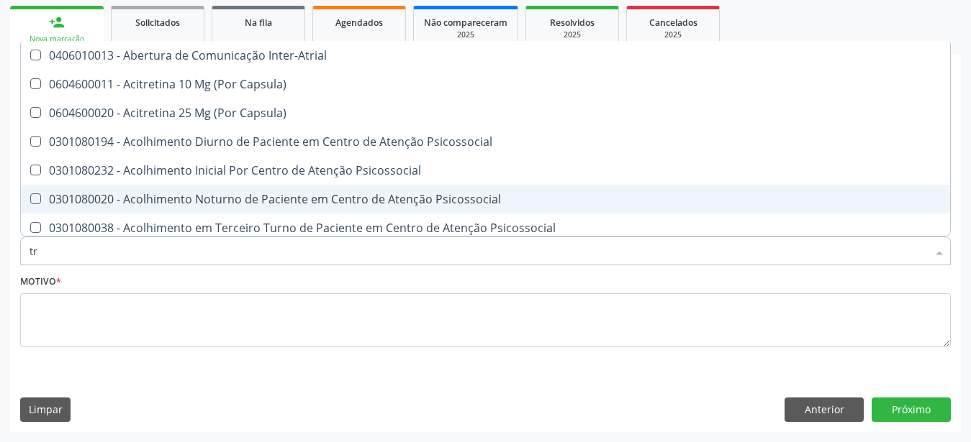
type input "t"
checkbox Gt\) "false"
checkbox \(Tgo\) "false"
checkbox \(Tgp\) "false"
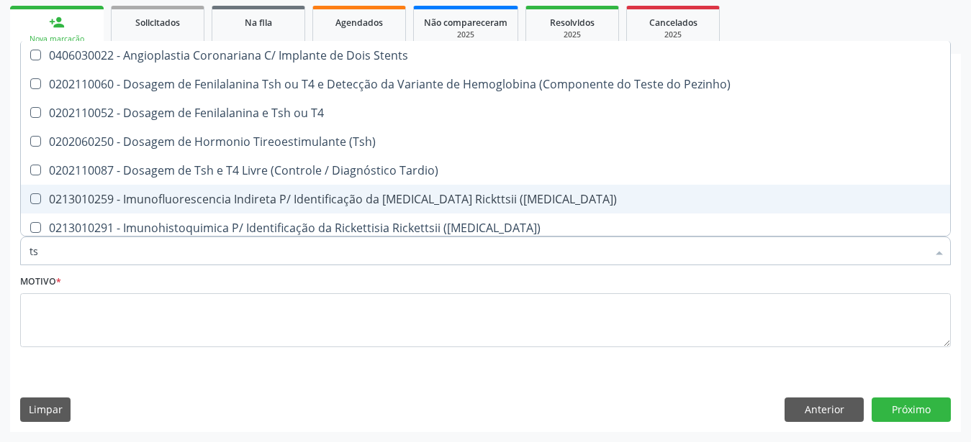
type input "tsh"
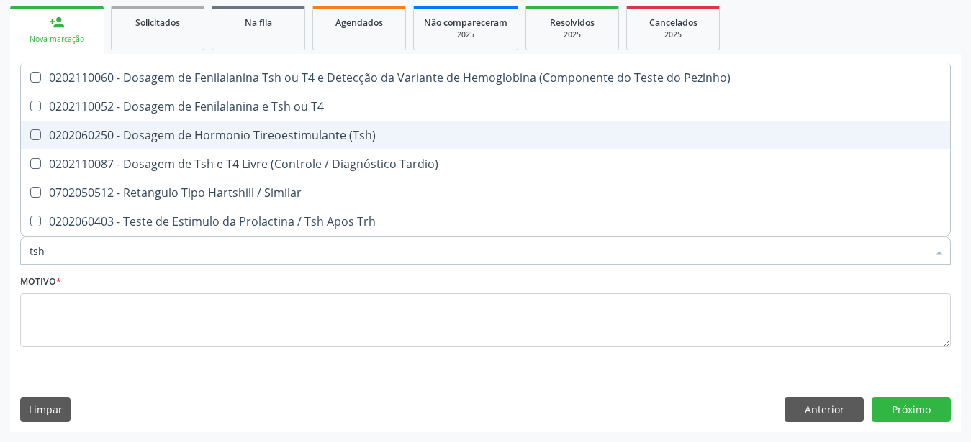
click at [329, 130] on div "0202060250 - Dosagem de Hormonio Tireoestimulante (Tsh)" at bounding box center [485, 136] width 912 height 12
checkbox \(Tsh\) "true"
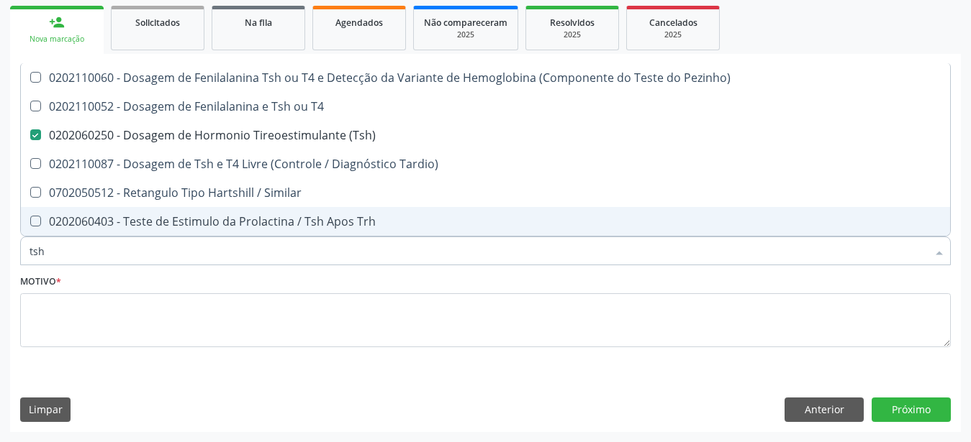
type input "ts"
checkbox \(Tsh\) "false"
checkbox Tardio\) "true"
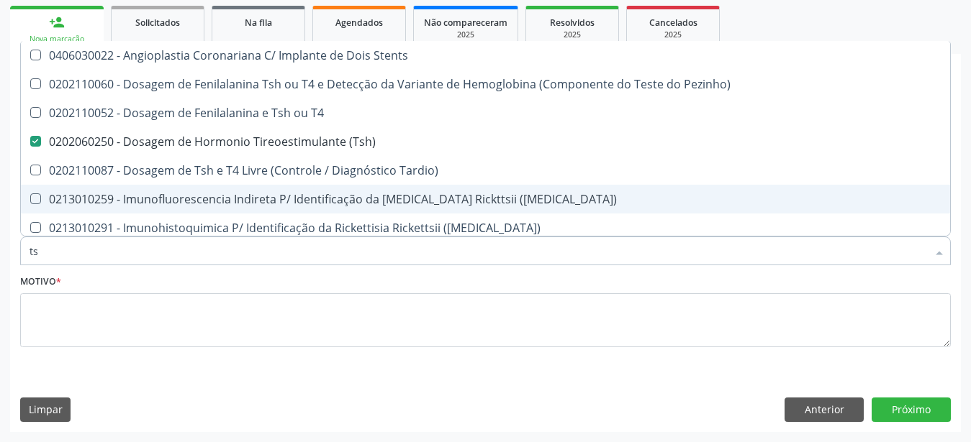
type input "t"
checkbox \(Tsh\) "false"
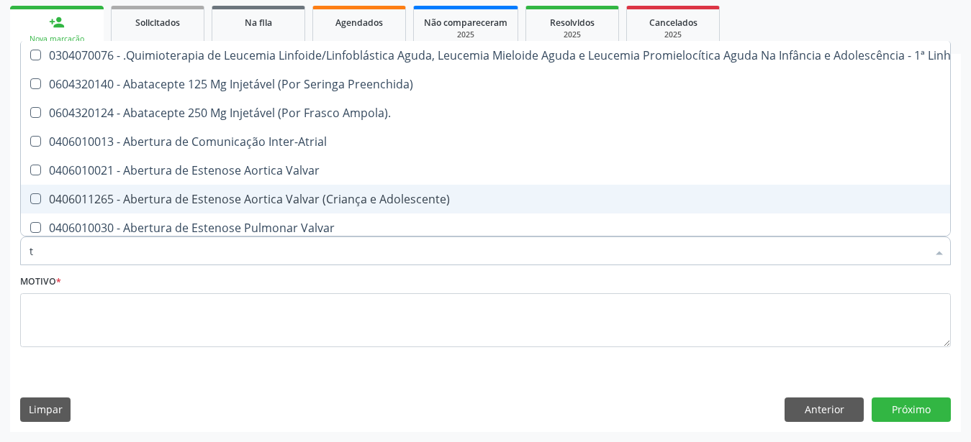
type input "t4"
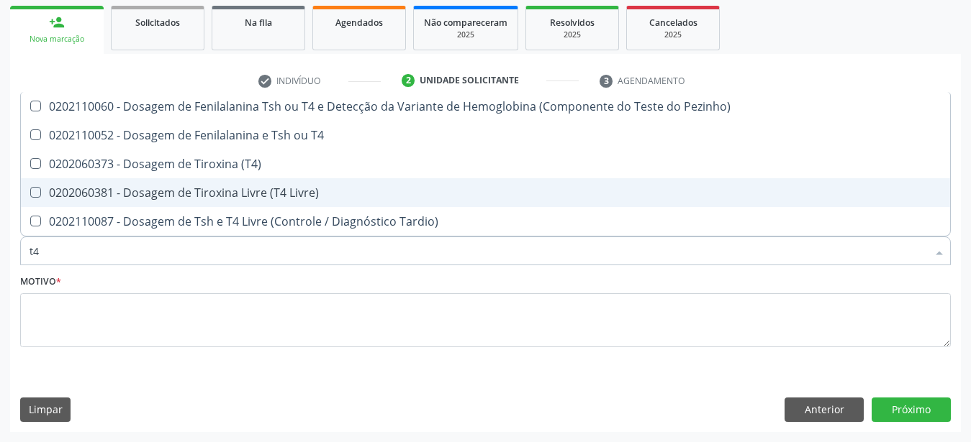
click at [227, 187] on div "0202060381 - Dosagem de Tiroxina Livre (T4 Livre)" at bounding box center [485, 193] width 912 height 12
checkbox Livre\) "true"
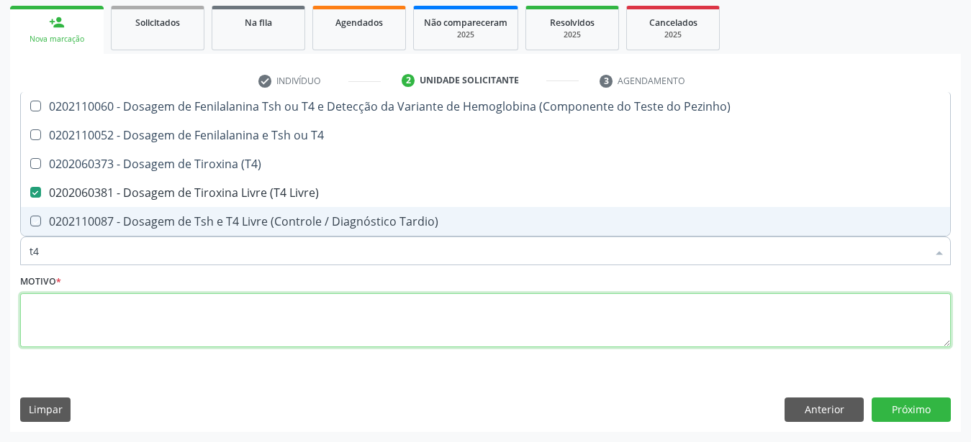
click at [85, 327] on textarea at bounding box center [485, 321] width 930 height 55
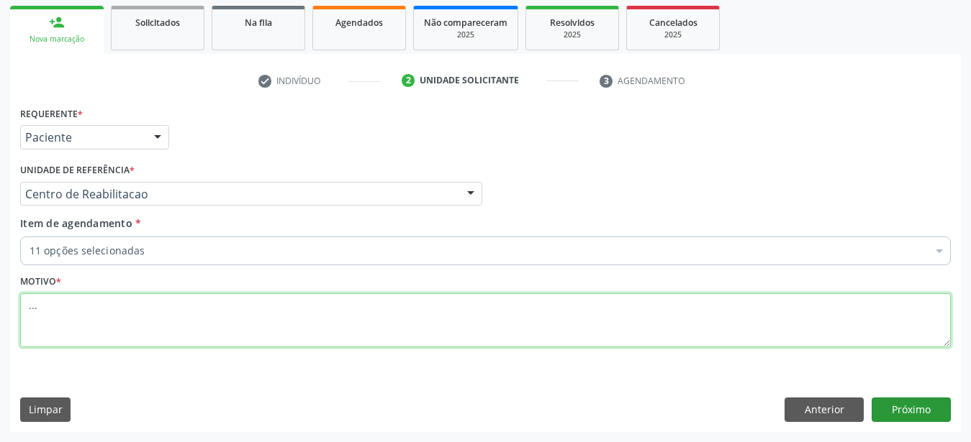
type textarea "..."
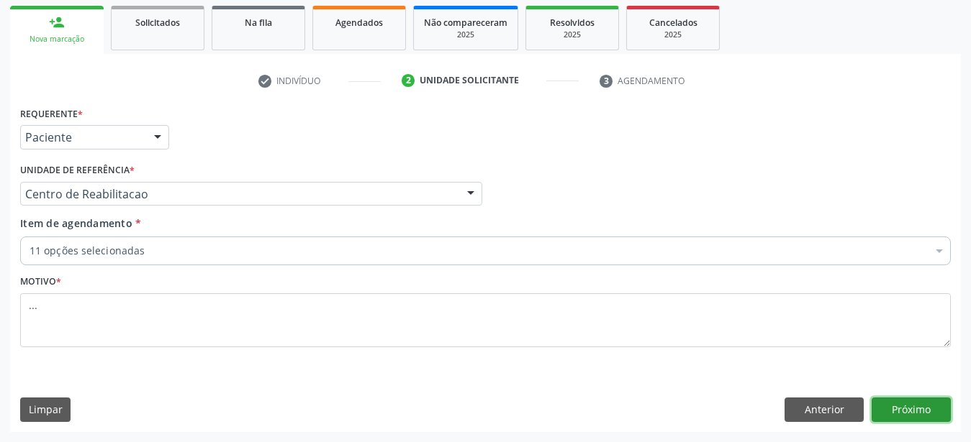
click at [912, 408] on button "Próximo" at bounding box center [910, 410] width 79 height 24
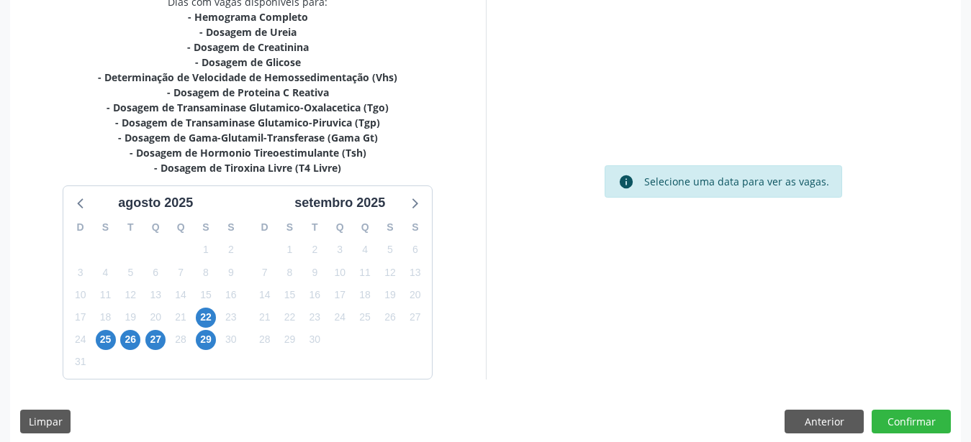
scroll to position [335, 0]
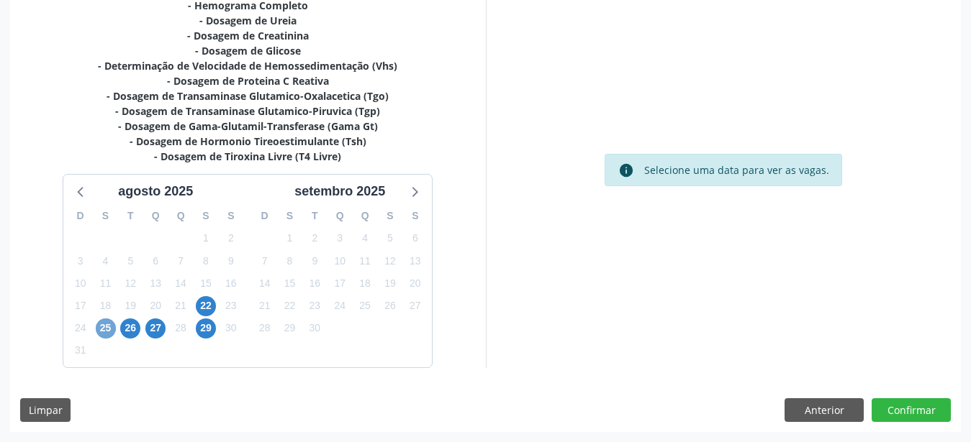
click at [98, 327] on span "25" at bounding box center [106, 329] width 20 height 20
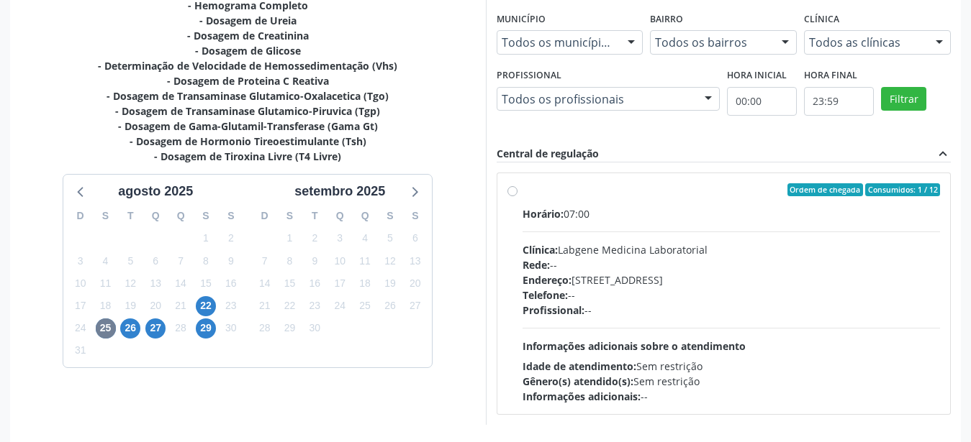
click at [522, 187] on label "Ordem de chegada Consumidos: 1 / 12 Horário: 07:00 Clínica: Labgene Medicina La…" at bounding box center [731, 293] width 418 height 221
click at [515, 187] on input "Ordem de chegada Consumidos: 1 / 12 Horário: 07:00 Clínica: Labgene Medicina La…" at bounding box center [512, 189] width 10 height 13
radio input "true"
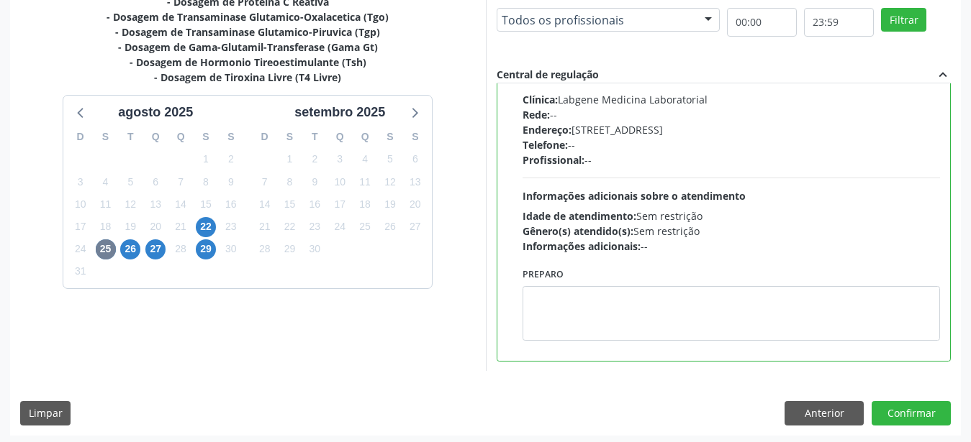
scroll to position [417, 0]
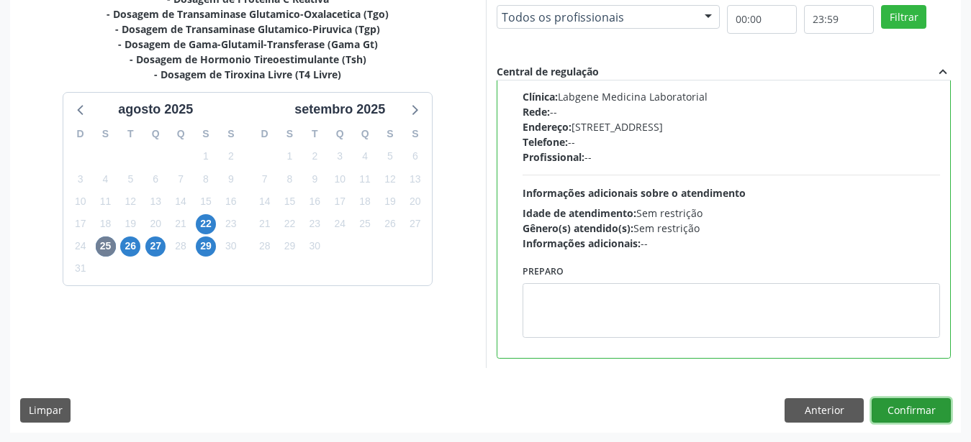
click at [917, 412] on button "Confirmar" at bounding box center [910, 411] width 79 height 24
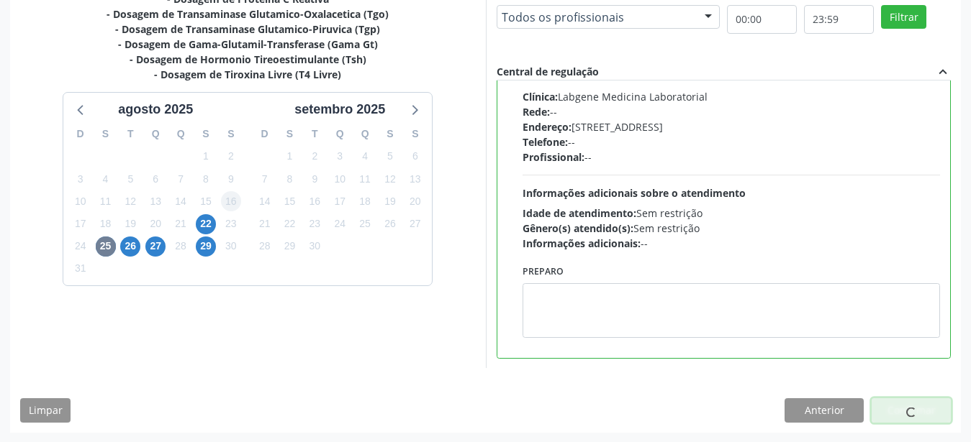
scroll to position [37, 0]
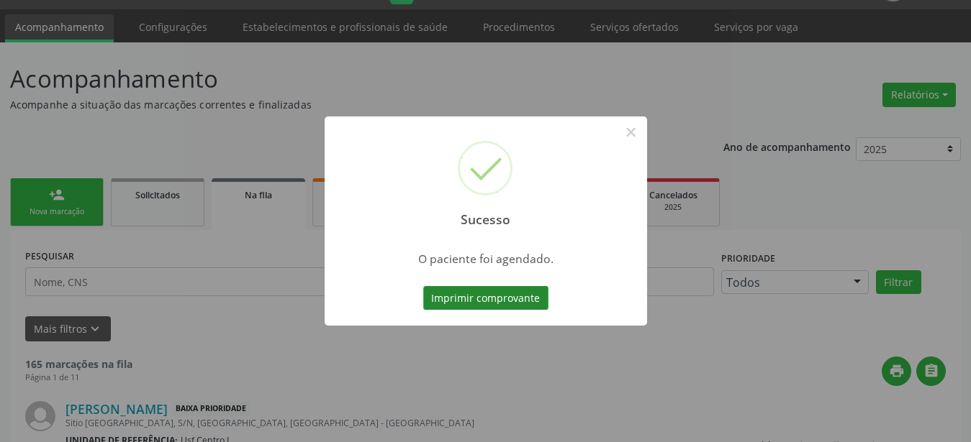
click at [453, 291] on button "Imprimir comprovante" at bounding box center [485, 298] width 125 height 24
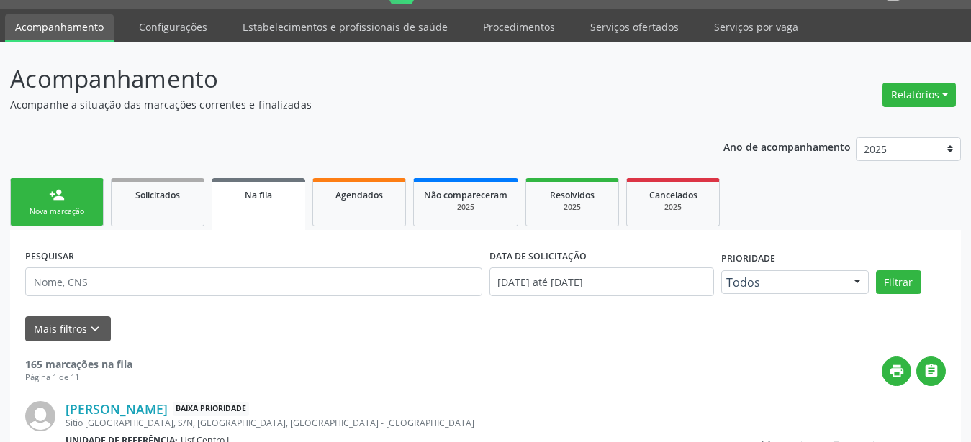
scroll to position [36, 0]
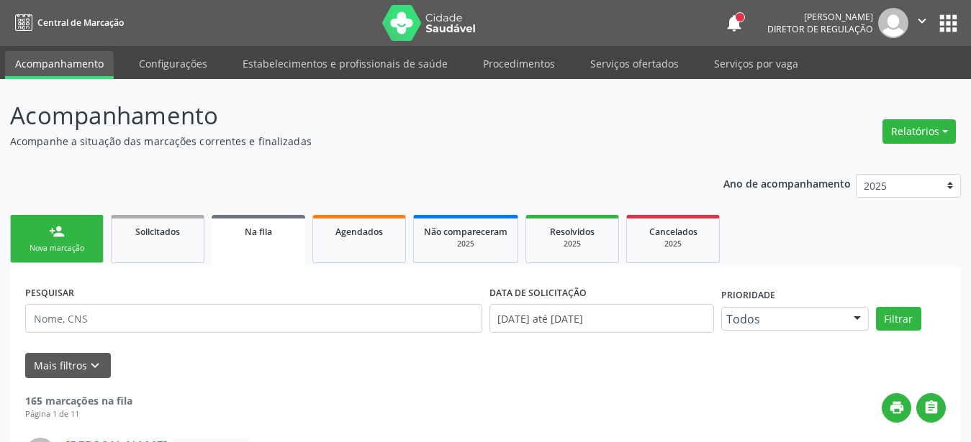
click at [937, 22] on button "apps" at bounding box center [947, 23] width 25 height 25
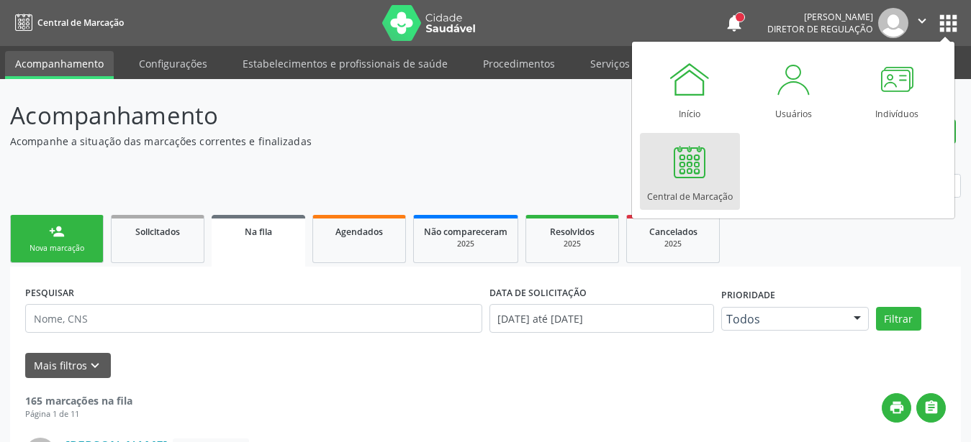
click at [685, 158] on div at bounding box center [689, 161] width 43 height 43
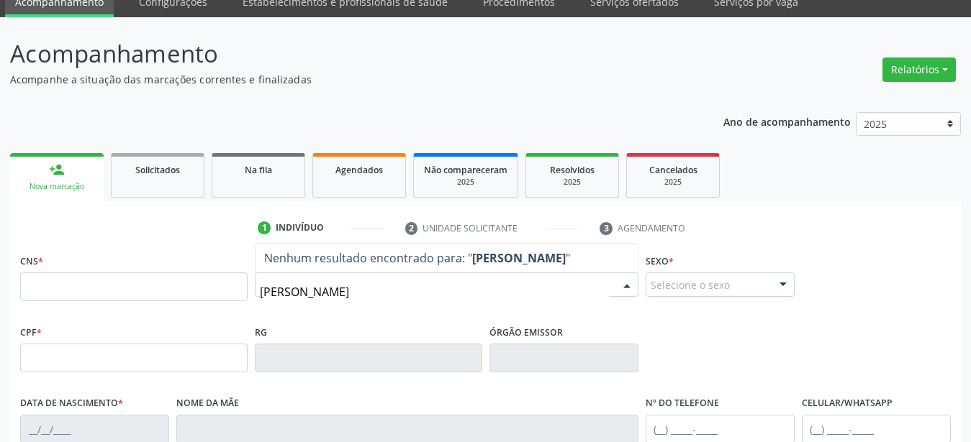
scroll to position [73, 0]
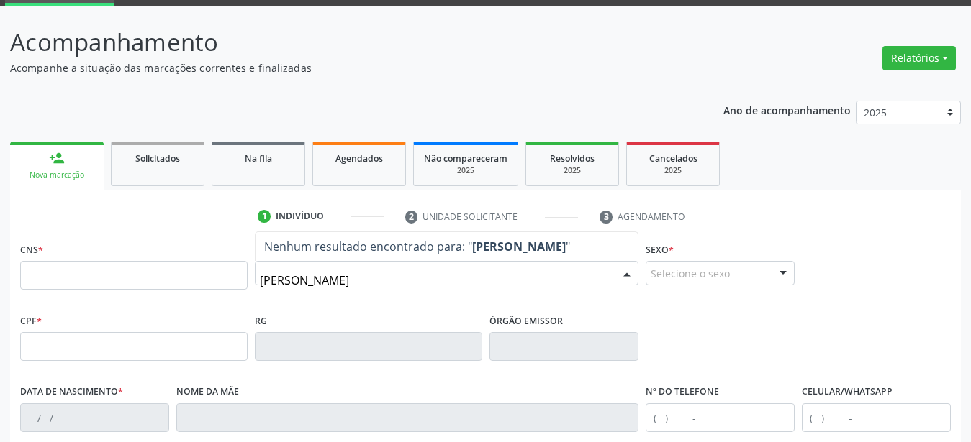
type input "[PERSON_NAME]"
drag, startPoint x: 366, startPoint y: 277, endPoint x: 232, endPoint y: 281, distance: 133.9
click at [260, 281] on input "[PERSON_NAME]" at bounding box center [434, 280] width 349 height 29
type input "[PERSON_NAME]"
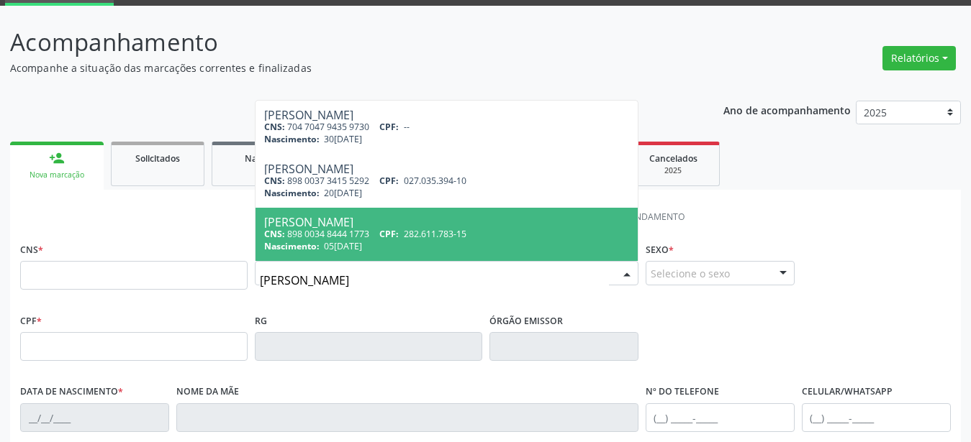
drag, startPoint x: 311, startPoint y: 223, endPoint x: 353, endPoint y: 260, distance: 56.0
click at [311, 224] on div "[PERSON_NAME]" at bounding box center [446, 223] width 365 height 12
type input "898 0034 8444 1773"
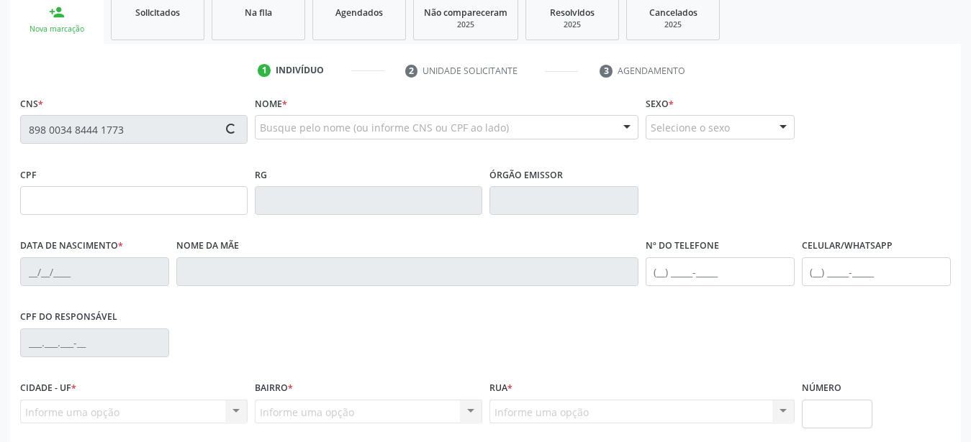
scroll to position [220, 0]
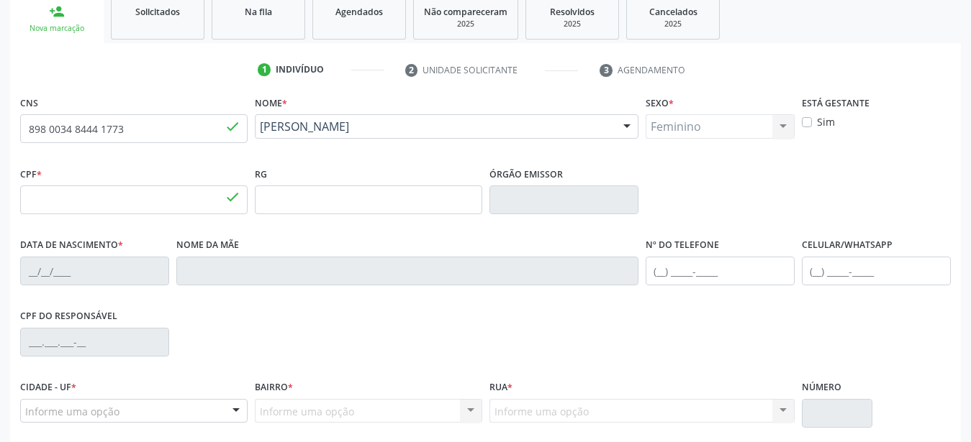
type input "282.611.783-15"
type input "05[DATE]"
type input "[PERSON_NAME]"
type input "[PHONE_NUMBER]"
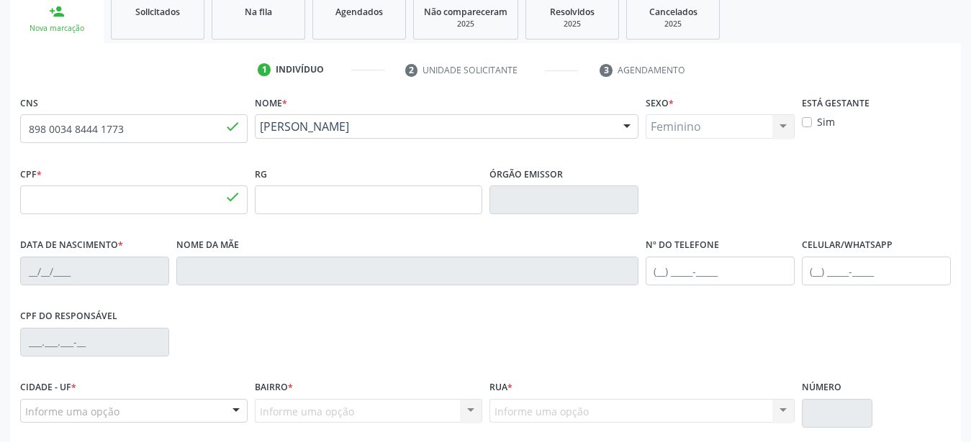
type input "750.270.974-68"
type input "129"
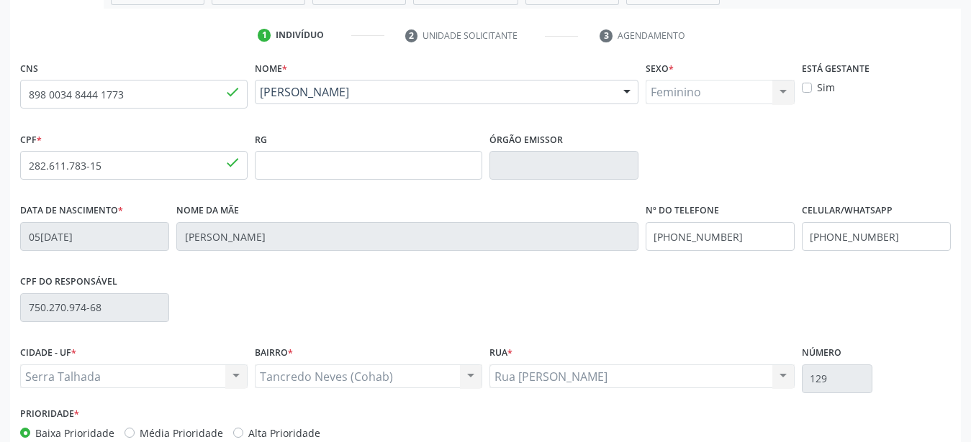
scroll to position [294, 0]
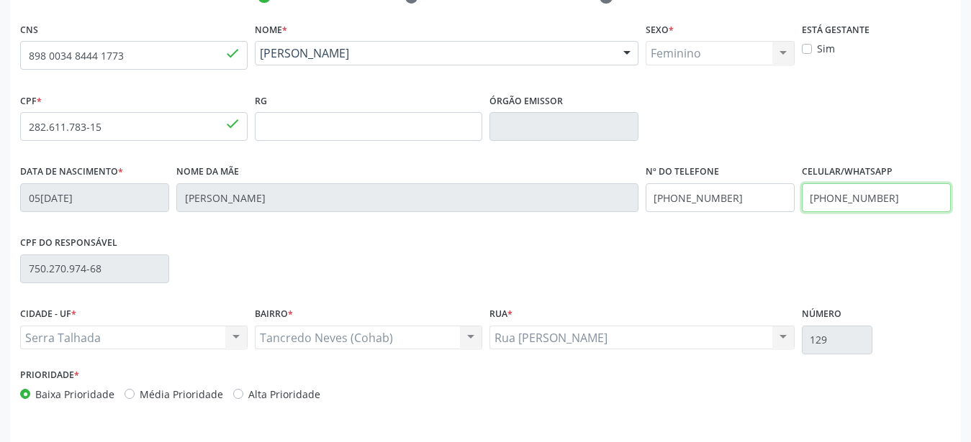
drag, startPoint x: 903, startPoint y: 198, endPoint x: 667, endPoint y: 206, distance: 236.1
click at [802, 207] on input "[PHONE_NUMBER]" at bounding box center [876, 197] width 149 height 29
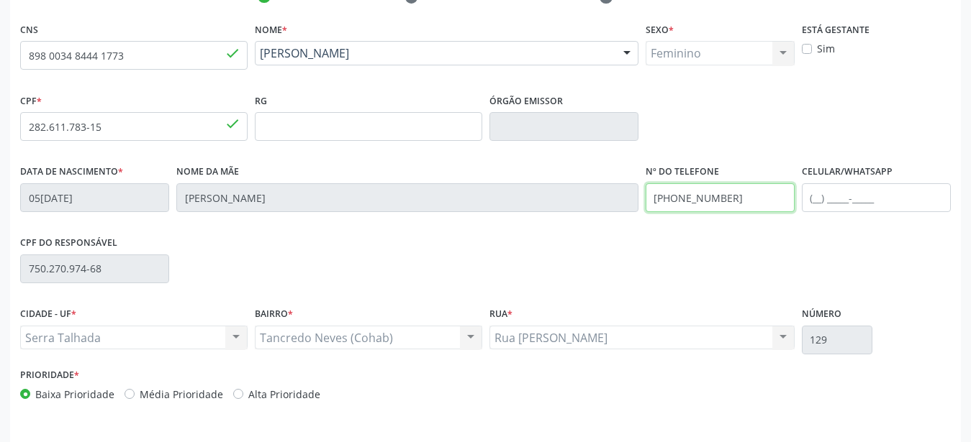
drag, startPoint x: 750, startPoint y: 199, endPoint x: 566, endPoint y: 206, distance: 185.1
click at [645, 206] on input "[PHONE_NUMBER]" at bounding box center [719, 197] width 149 height 29
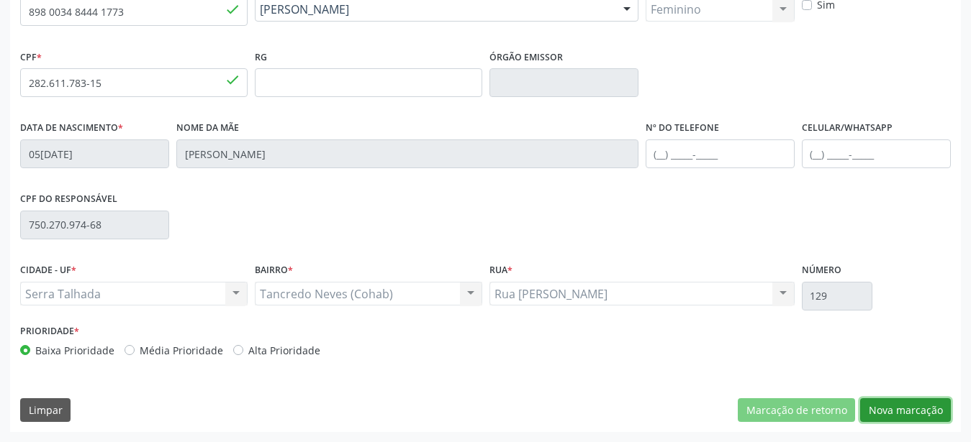
click at [925, 404] on button "Nova marcação" at bounding box center [905, 411] width 91 height 24
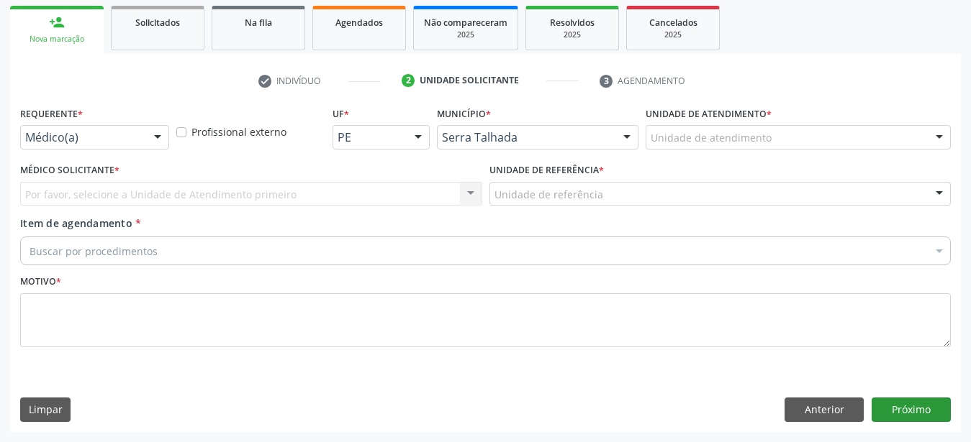
scroll to position [221, 0]
drag, startPoint x: 71, startPoint y: 115, endPoint x: 62, endPoint y: 124, distance: 13.2
click at [70, 125] on div "Médico(a)" at bounding box center [94, 137] width 149 height 24
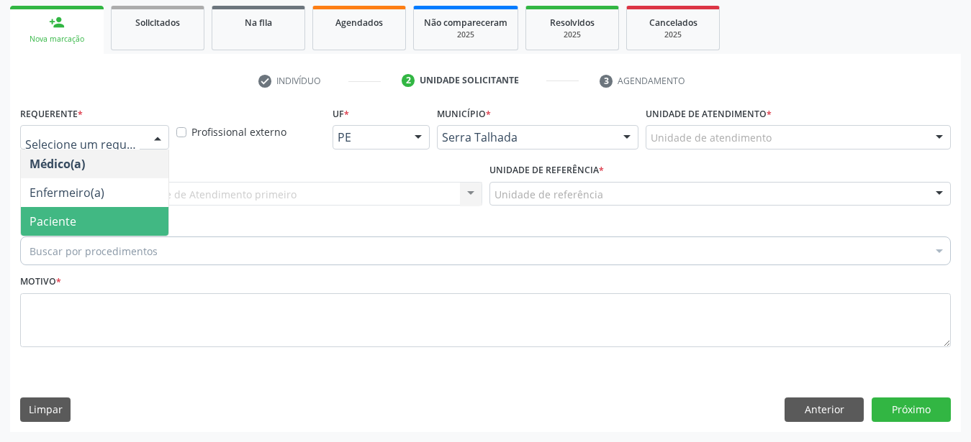
click at [68, 214] on span "Paciente" at bounding box center [52, 222] width 47 height 16
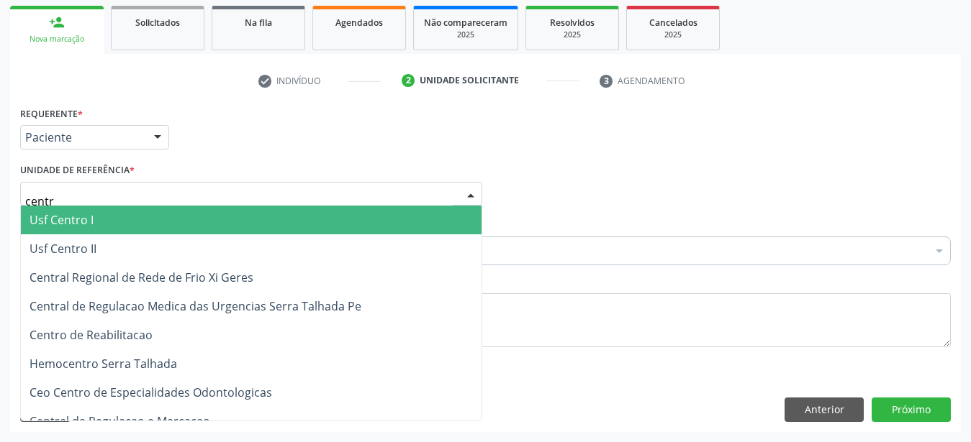
type input "centro"
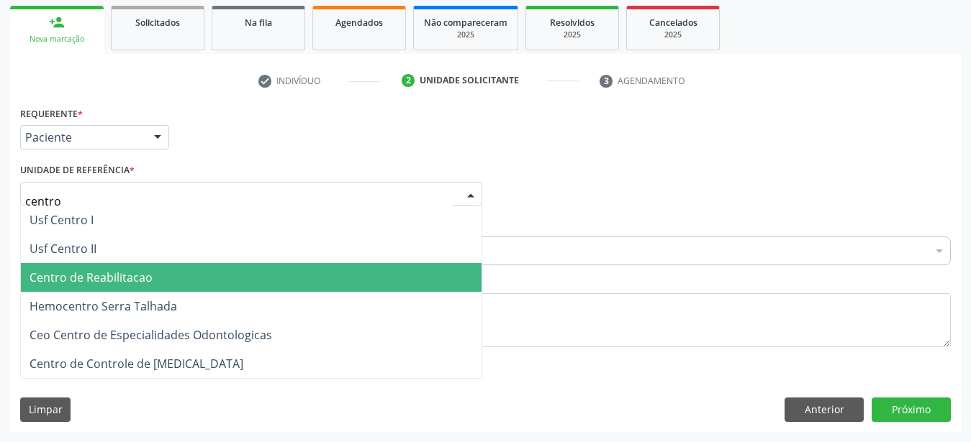
click at [80, 270] on span "Centro de Reabilitacao" at bounding box center [90, 278] width 123 height 16
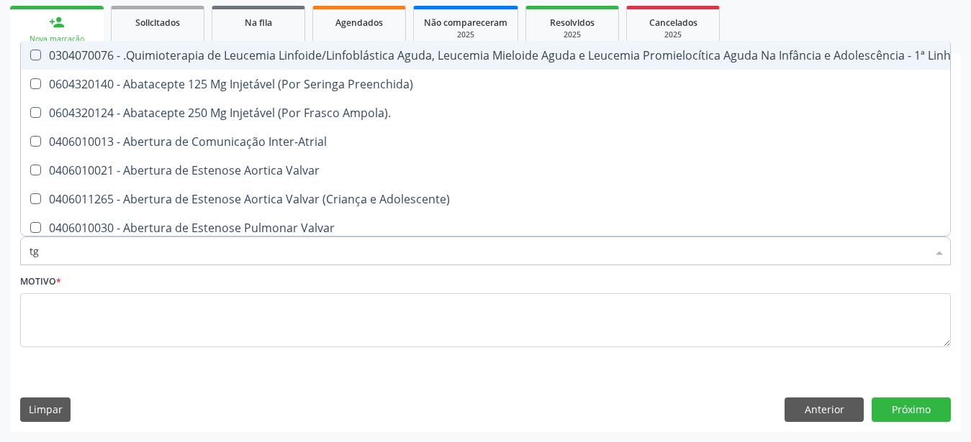
type input "tgo"
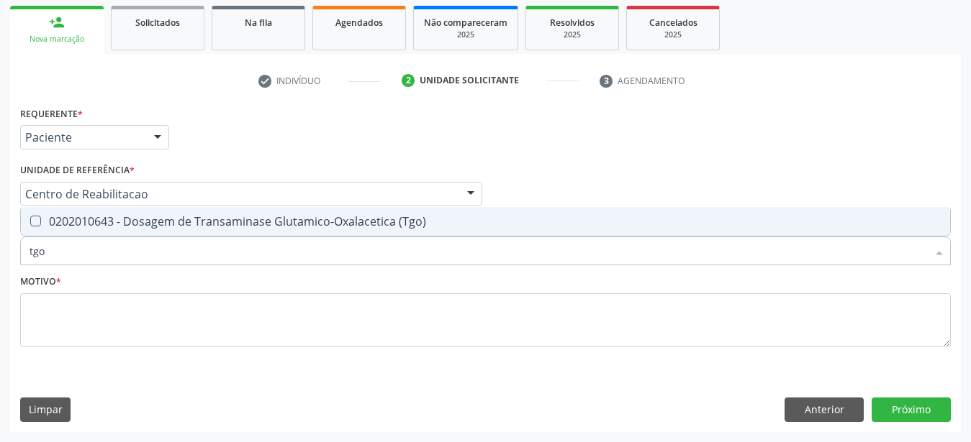
click at [155, 216] on div "0202010643 - Dosagem de Transaminase Glutamico-Oxalacetica (Tgo)" at bounding box center [485, 222] width 912 height 12
checkbox \(Tgo\) "true"
type input "tgp"
click at [147, 216] on div "0202010651 - Dosagem de Transaminase Glutamico-Piruvica (Tgp)" at bounding box center [485, 222] width 912 height 12
checkbox \(Tgp\) "true"
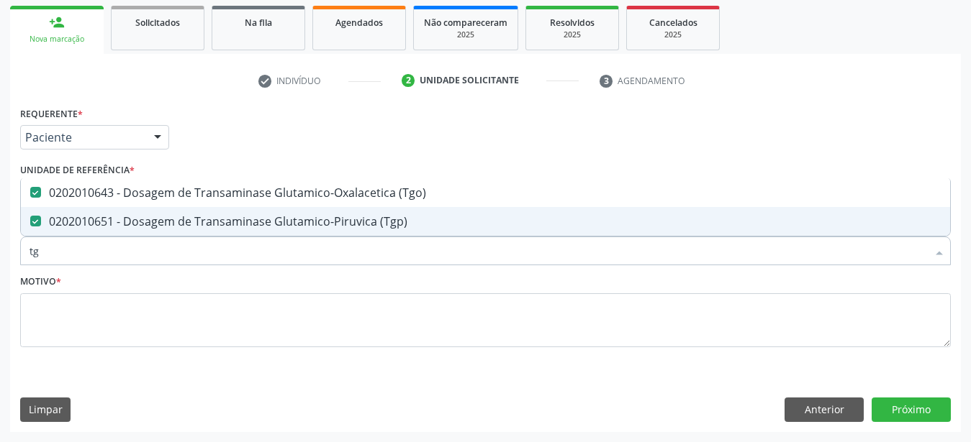
type input "t"
checkbox \(Tgo\) "false"
checkbox \(Tgp\) "false"
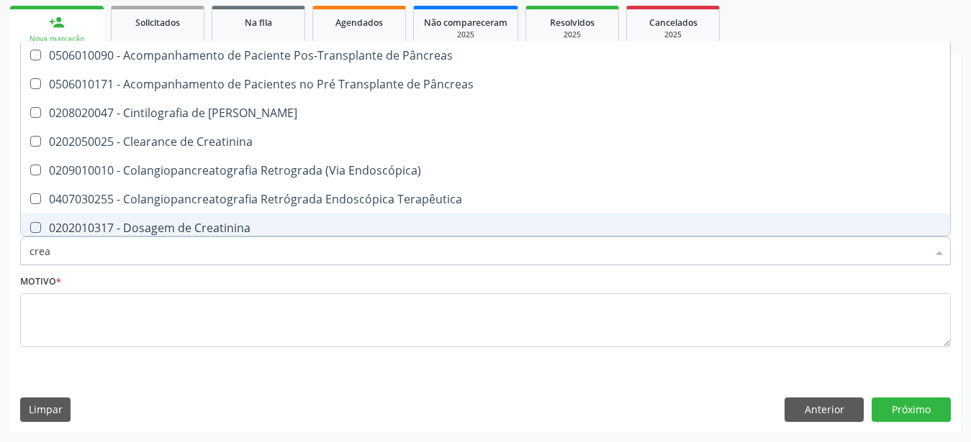
type input "creat"
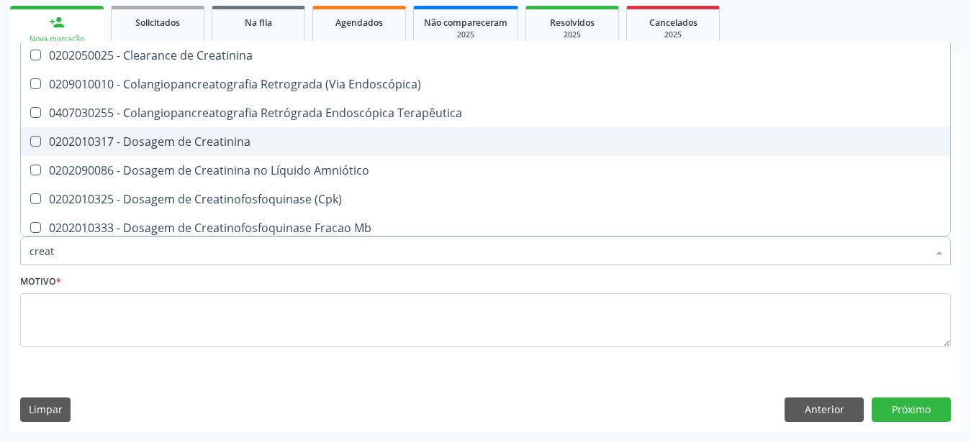
click at [152, 137] on span "0202010317 - Dosagem de Creatinina" at bounding box center [485, 141] width 929 height 29
checkbox Creatinina "true"
type input "crea"
checkbox Creatinina "false"
checkbox Mb "true"
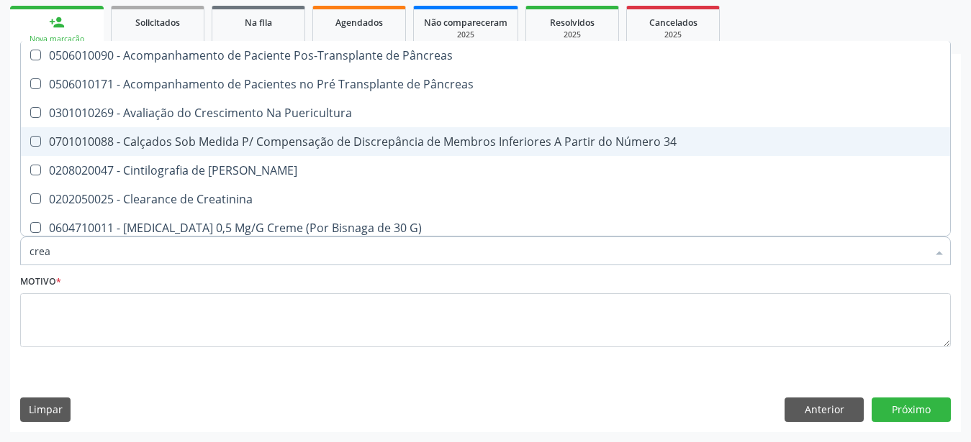
type input "cre"
checkbox G\) "false"
checkbox Creatinina "true"
type input "cr"
checkbox Creatinina "false"
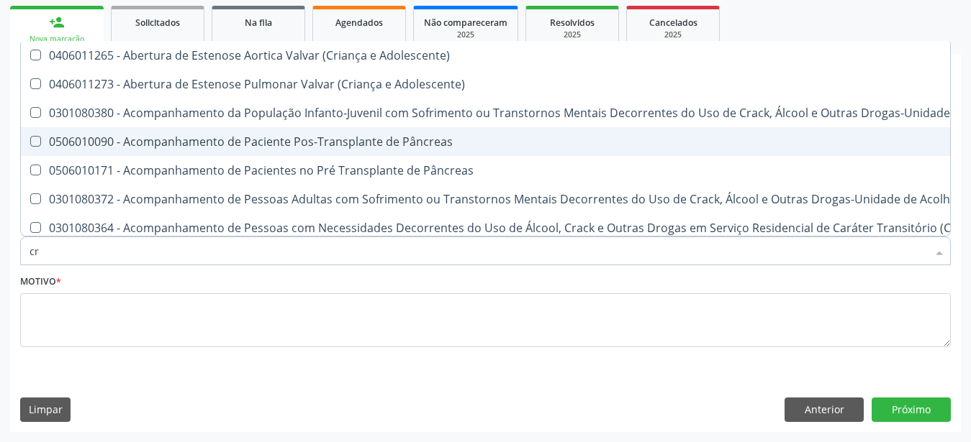
type input "c"
checkbox Creatinina "false"
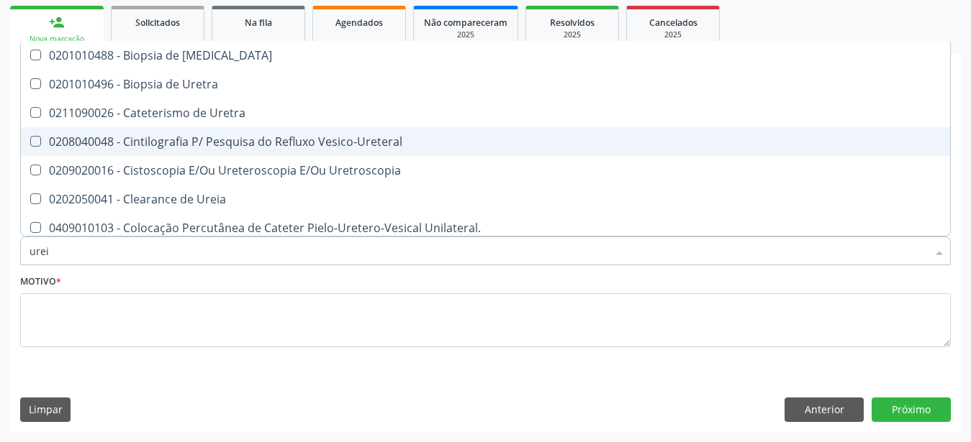
type input "ureia"
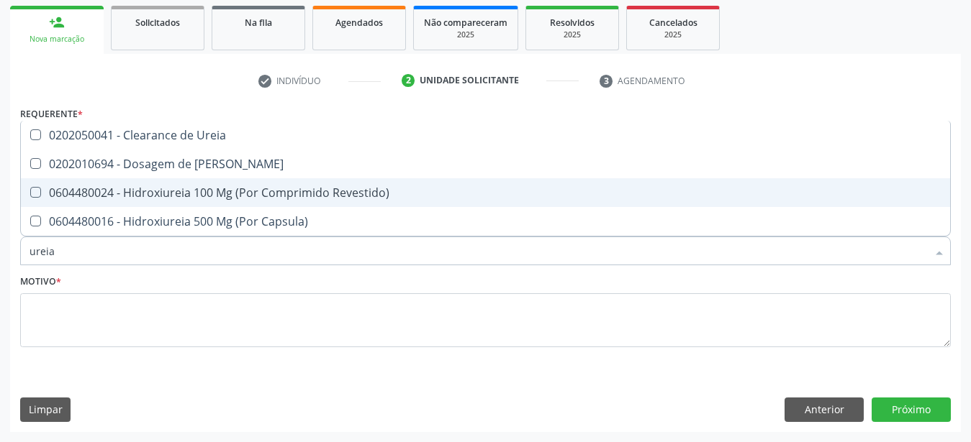
click at [166, 178] on span "0604480024 - Hidroxiureia 100 Mg (Por Comprimido Revestido)" at bounding box center [485, 192] width 929 height 29
click at [164, 187] on div "0604480024 - Hidroxiureia 100 Mg (Por Comprimido Revestido)" at bounding box center [485, 193] width 912 height 12
checkbox Revestido\) "false"
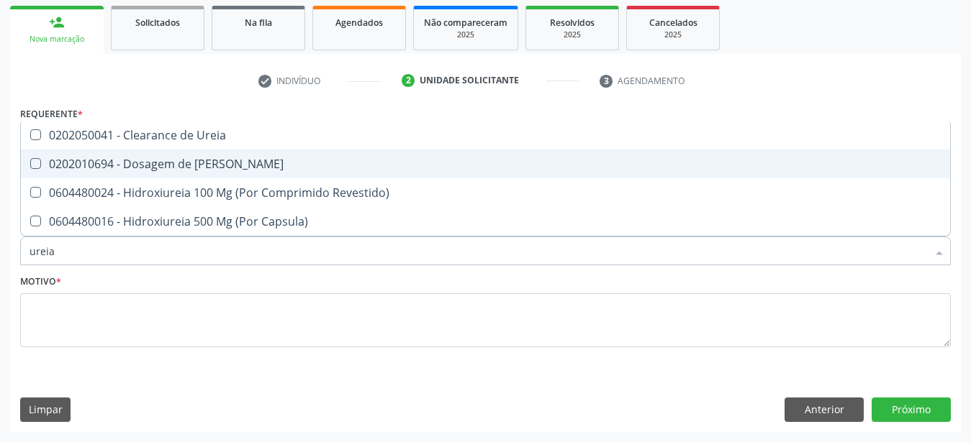
click at [143, 158] on div "0202010694 - Dosagem de [PERSON_NAME]" at bounding box center [485, 164] width 912 height 12
checkbox Ureia "true"
type input "ure"
checkbox Ureia "false"
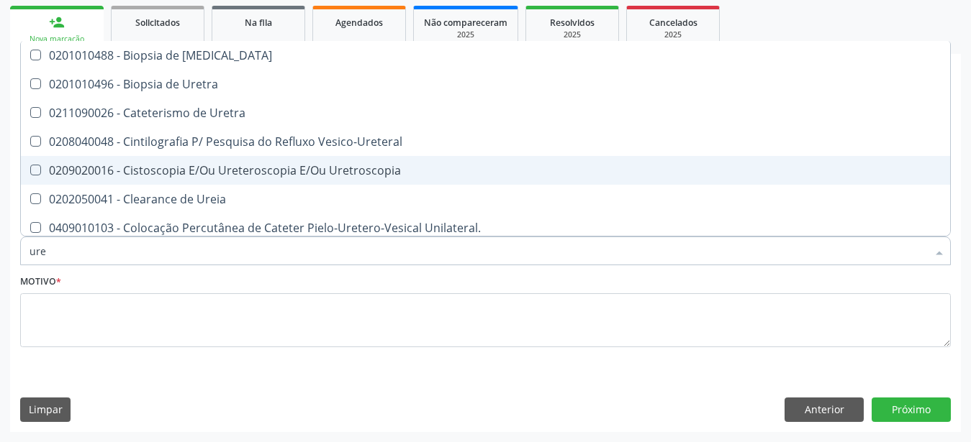
type input "ur"
checkbox Ureia "false"
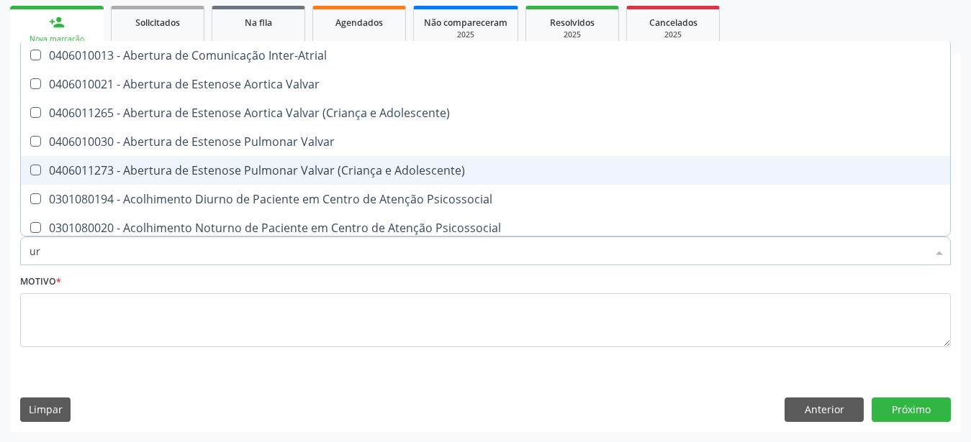
type input "u"
checkbox Ureia "false"
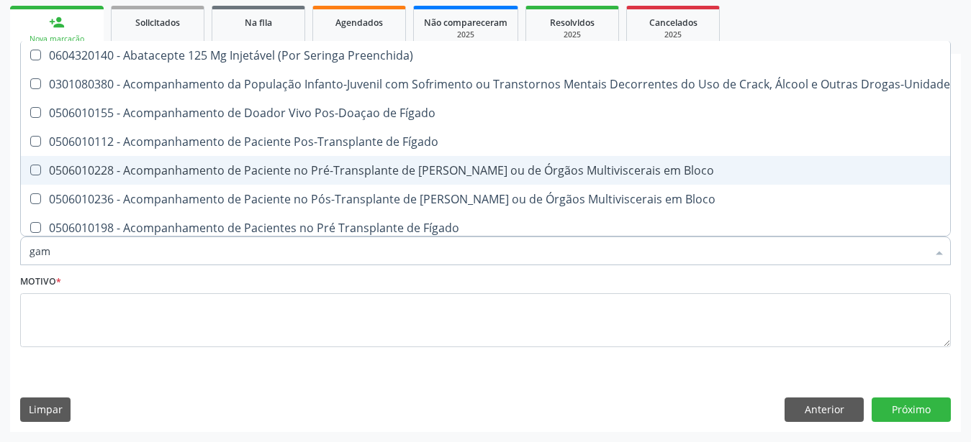
type input "gama"
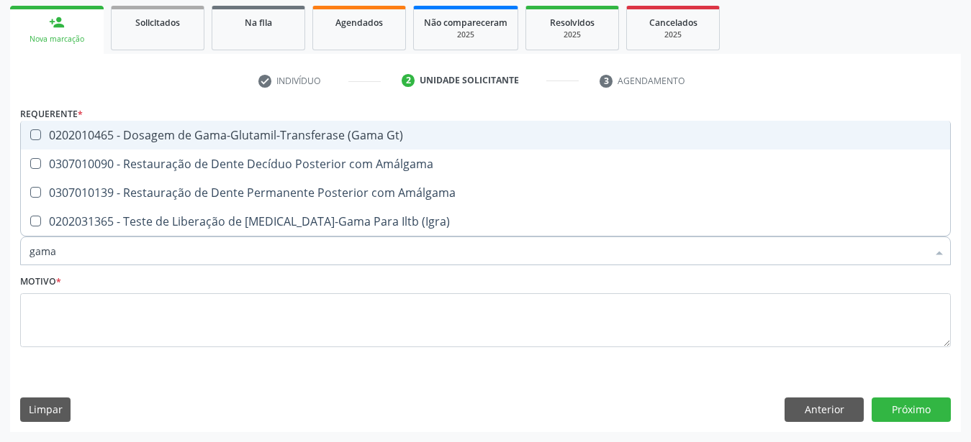
click at [196, 130] on div "0202010465 - Dosagem de Gama-Glutamil-Transferase (Gama Gt)" at bounding box center [485, 136] width 912 height 12
checkbox Gt\) "true"
type input "gam"
checkbox Gt\) "false"
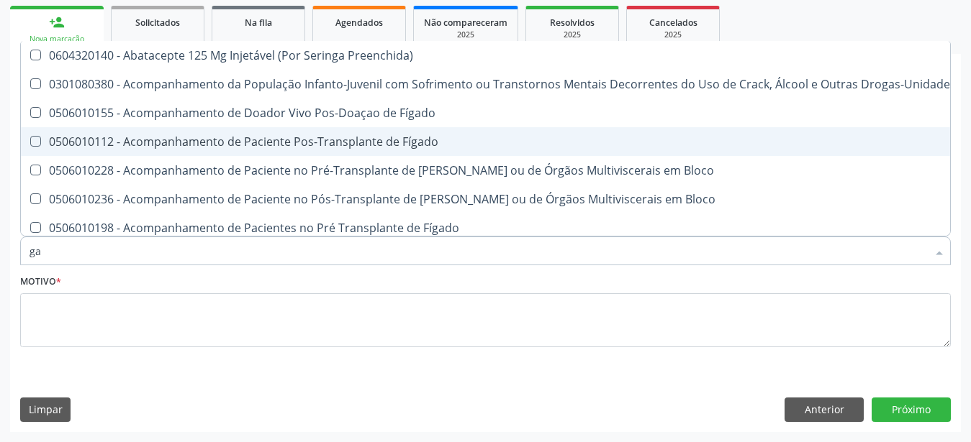
type input "g"
checkbox Gt\) "false"
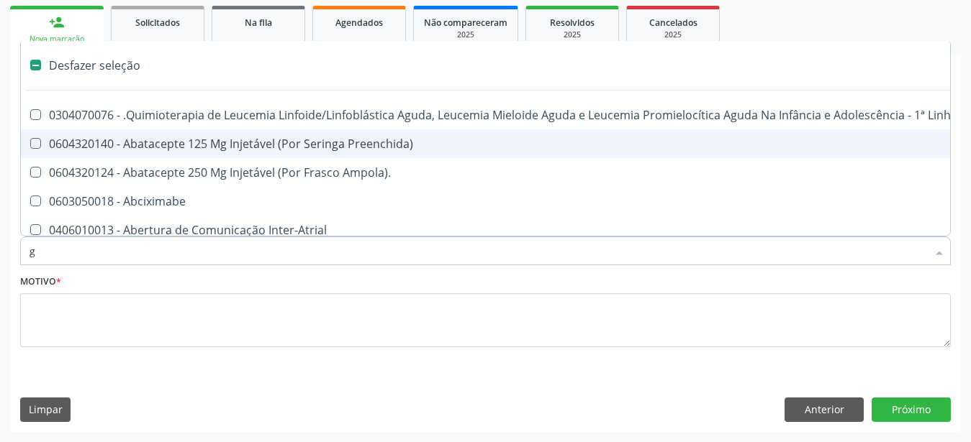
type input "gl"
checkbox Fígado "true"
checkbox Terapeutica\) "true"
checkbox Nutricional "true"
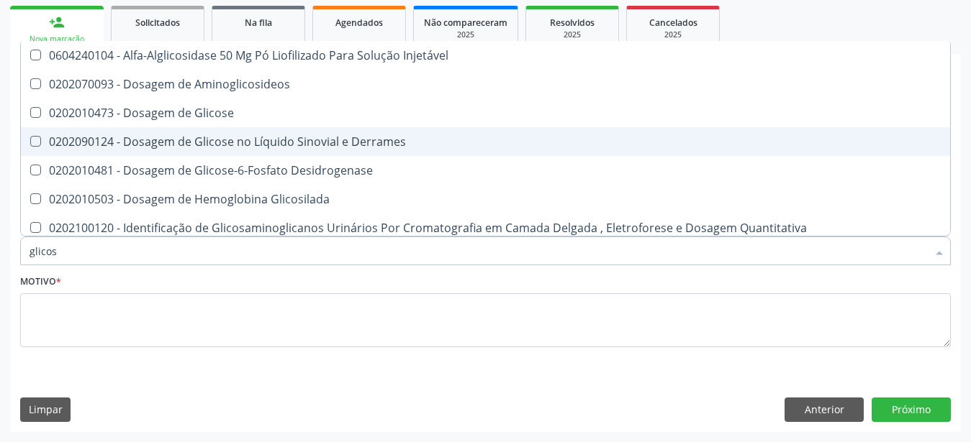
type input "glicose"
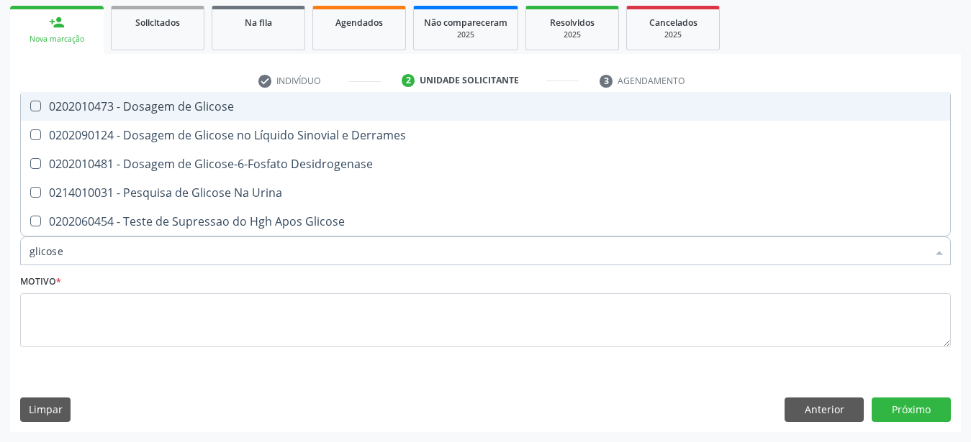
click at [226, 101] on div "0202010473 - Dosagem de Glicose" at bounding box center [485, 107] width 912 height 12
checkbox Glicose "true"
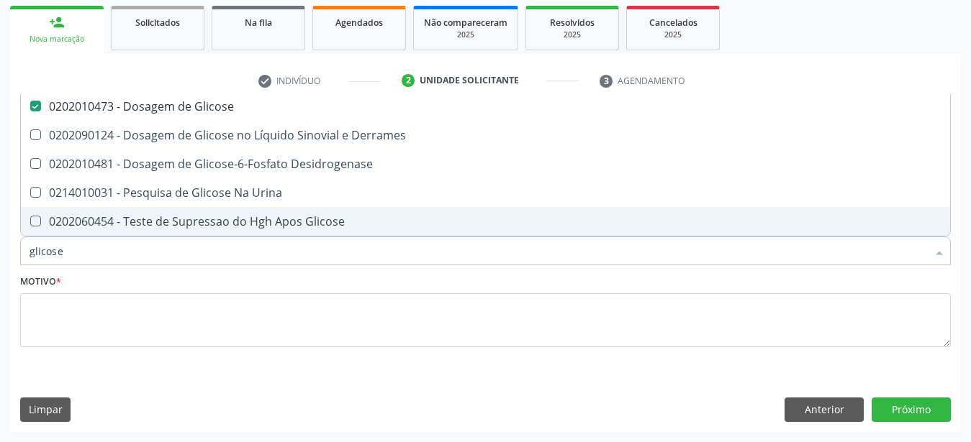
type input "glicos"
checkbox Glicose "false"
checkbox Desidrogenase "true"
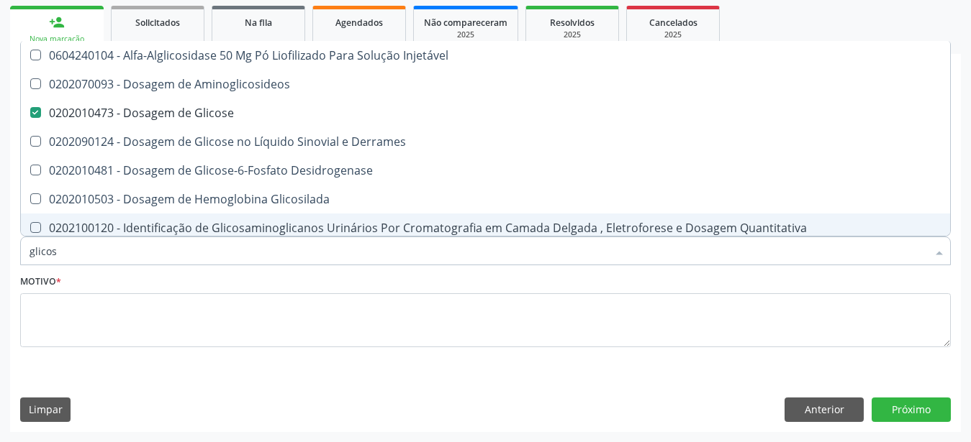
type input "glicosi"
checkbox Glicose "false"
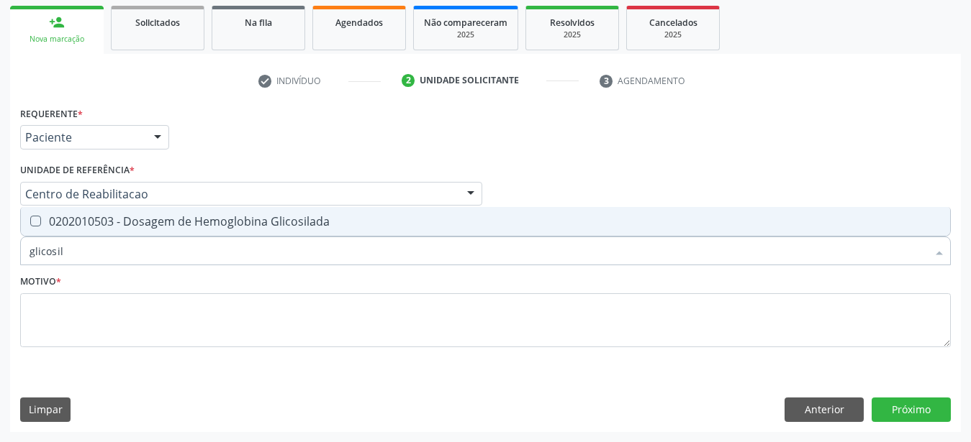
type input "glicosila"
click at [150, 218] on span "0202010503 - Dosagem de Hemoglobina Glicosilada" at bounding box center [485, 221] width 929 height 29
checkbox Glicosilada "true"
type input "glicosi"
checkbox Glicosilada "false"
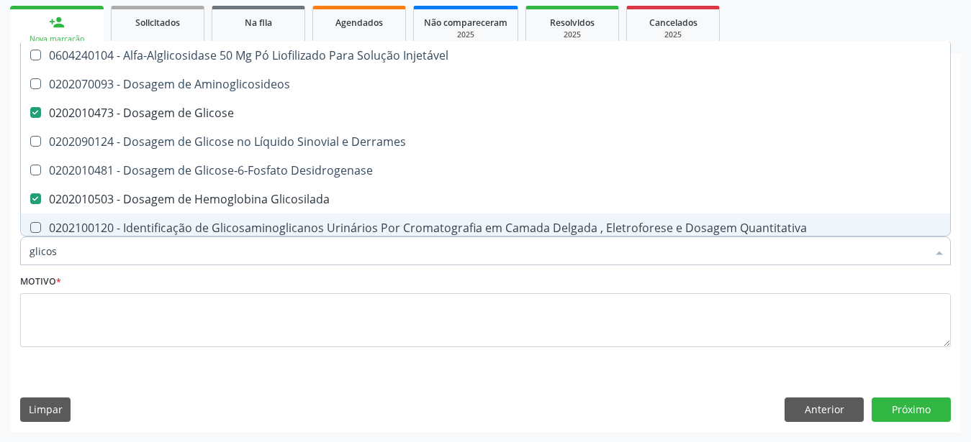
type input "glico"
checkbox Glicose "false"
checkbox Glicose "true"
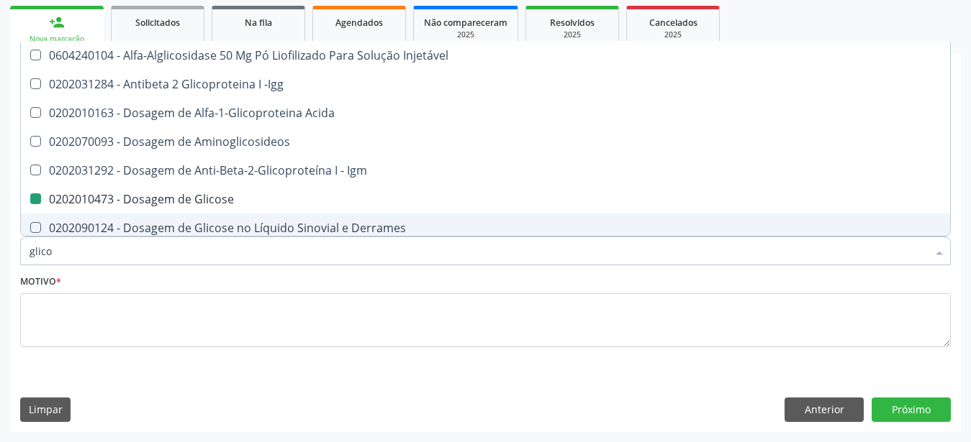
type input "glic"
checkbox Glicose "false"
checkbox Glicosilada "false"
checkbox Glicose "true"
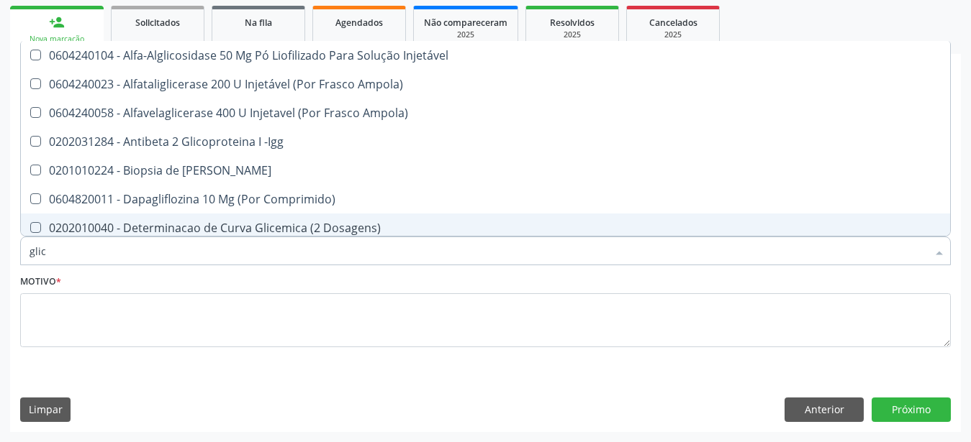
type input "gli"
checkbox Aminoglicosideos "false"
type input "gl"
checkbox Glicose "false"
checkbox Glicosilada "false"
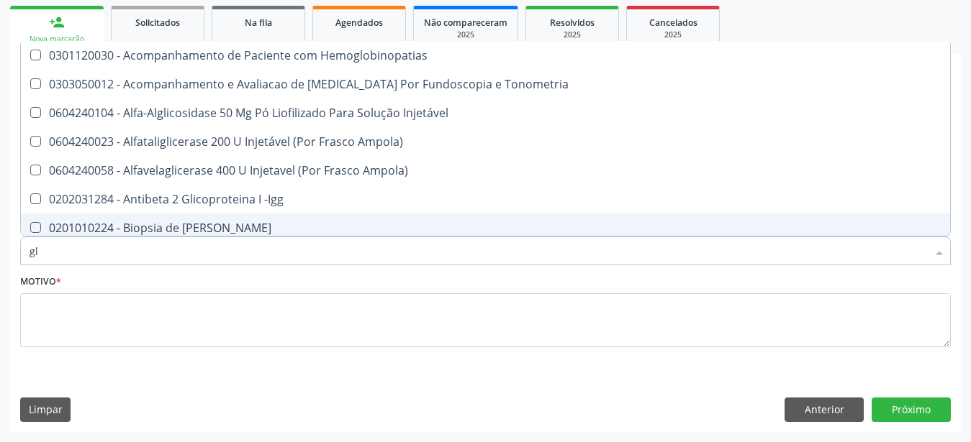
type input "g"
checkbox Gt\) "false"
checkbox Glicose "false"
checkbox Glicosilada "false"
checkbox \(Tgo\) "false"
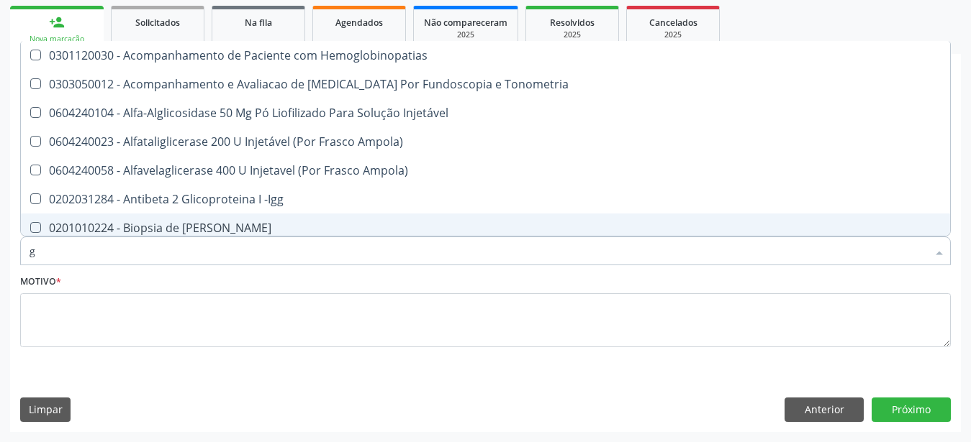
checkbox \(Tgp\) "false"
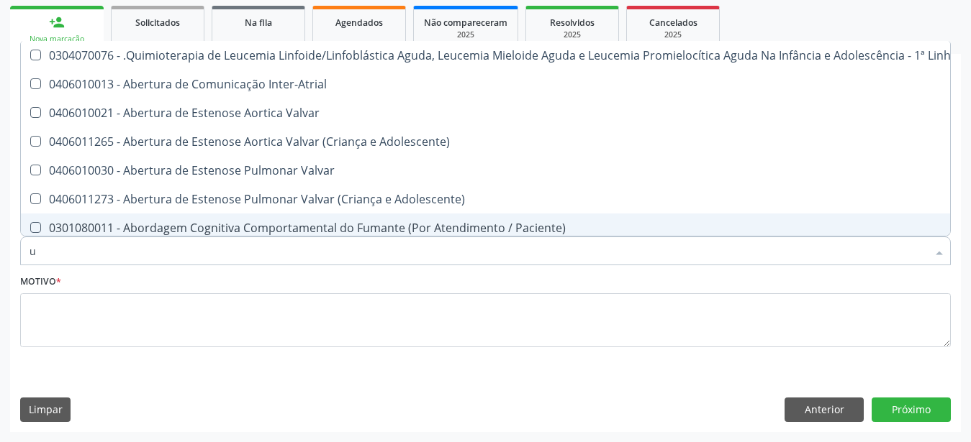
type input "ur"
checkbox Coagulação\ "true"
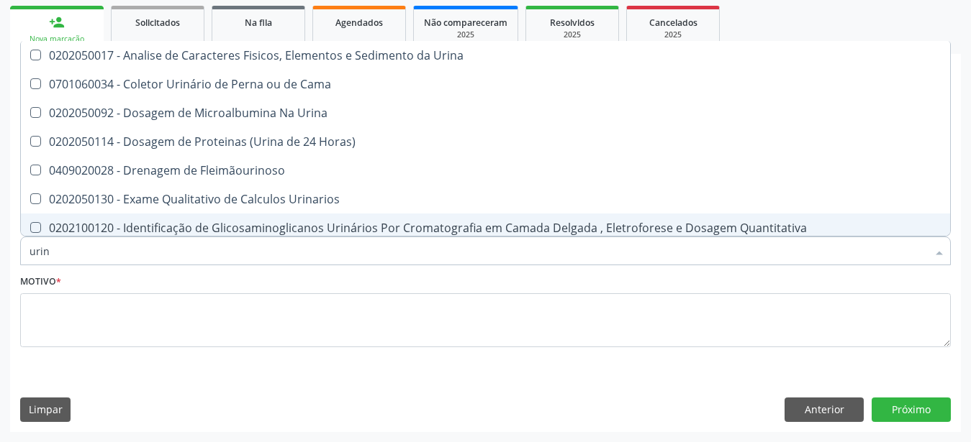
type input "urina"
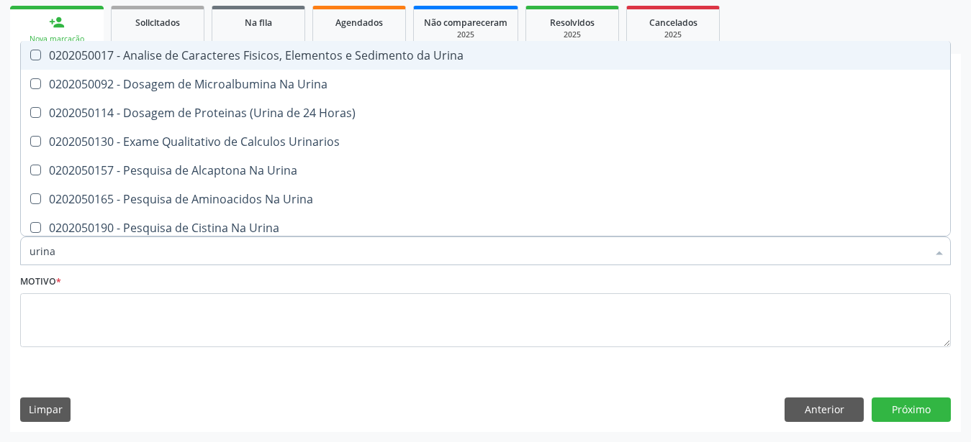
click at [271, 50] on div "0202050017 - Analise de Caracteres Fisicos, Elementos e Sedimento da Urina" at bounding box center [485, 56] width 912 height 12
checkbox Urina "true"
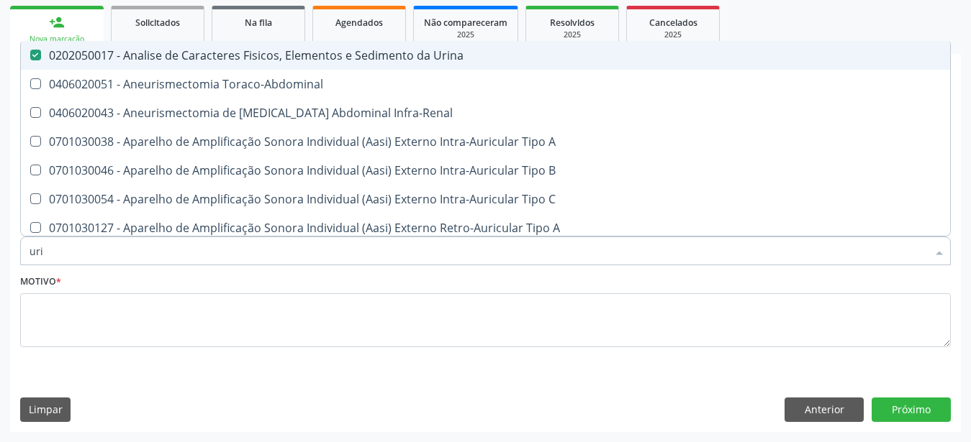
type input "ur"
checkbox Urina "false"
checkbox Cônica "true"
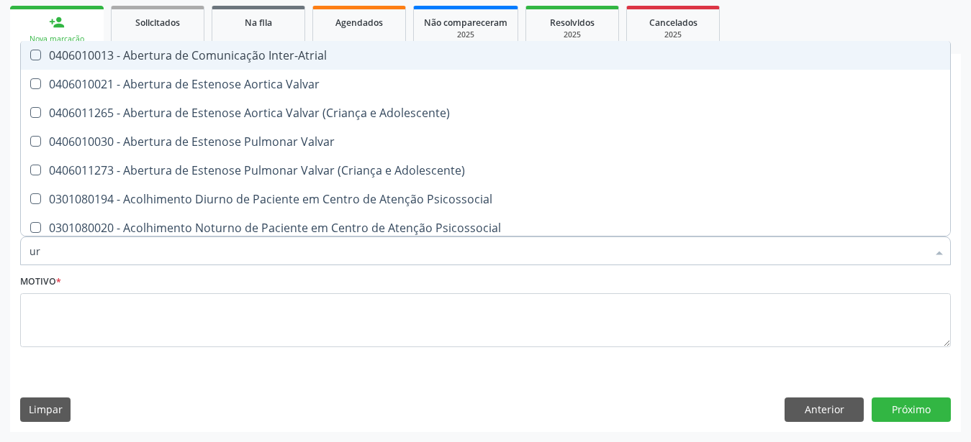
type input "u"
checkbox Urina "false"
checkbox Alimentos "false"
checkbox Ureia "false"
checkbox Segmento\) "true"
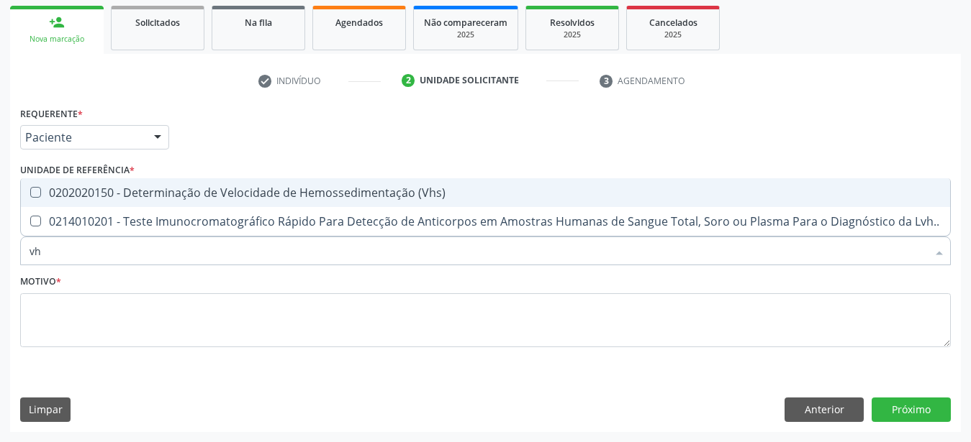
type input "vhs"
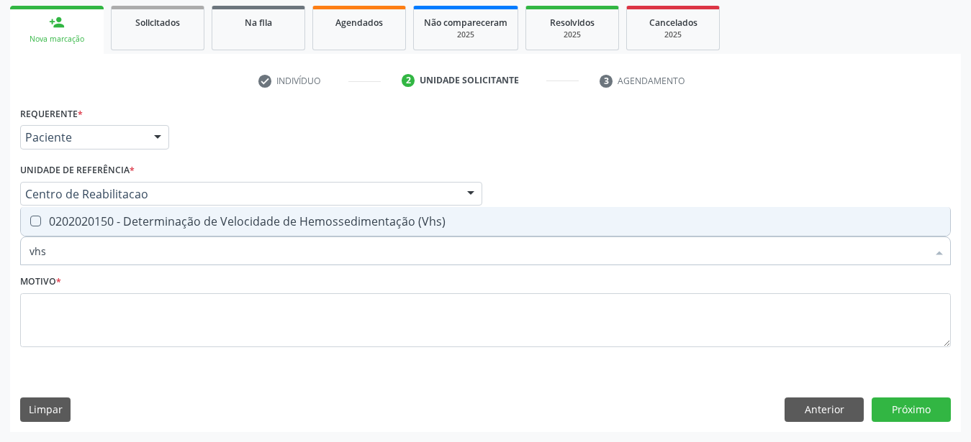
click at [274, 207] on span "0202020150 - Determinação de Velocidade de Hemossedimentação (Vhs)" at bounding box center [485, 221] width 929 height 29
checkbox \(Vhs\) "true"
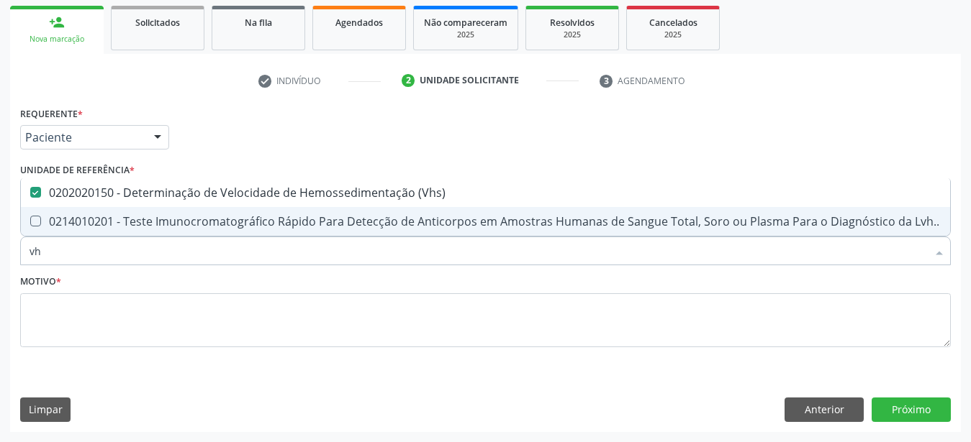
type input "v"
checkbox \(Vhs\) "false"
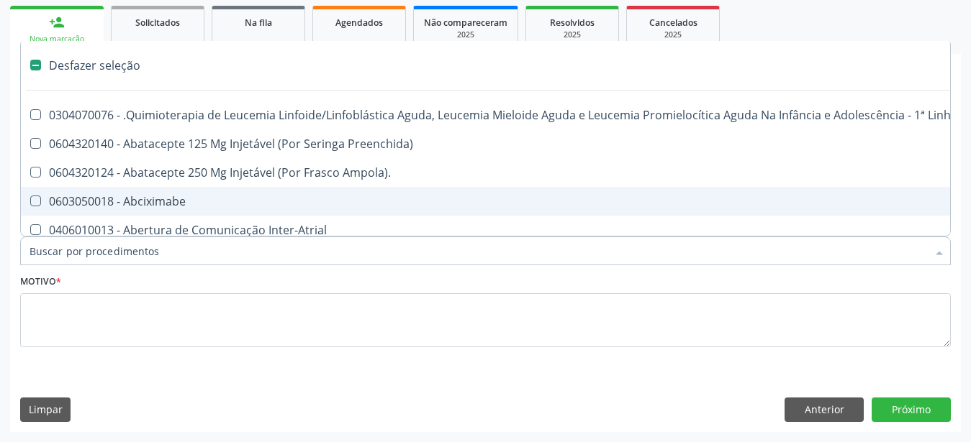
type input "p"
checkbox Urina "false"
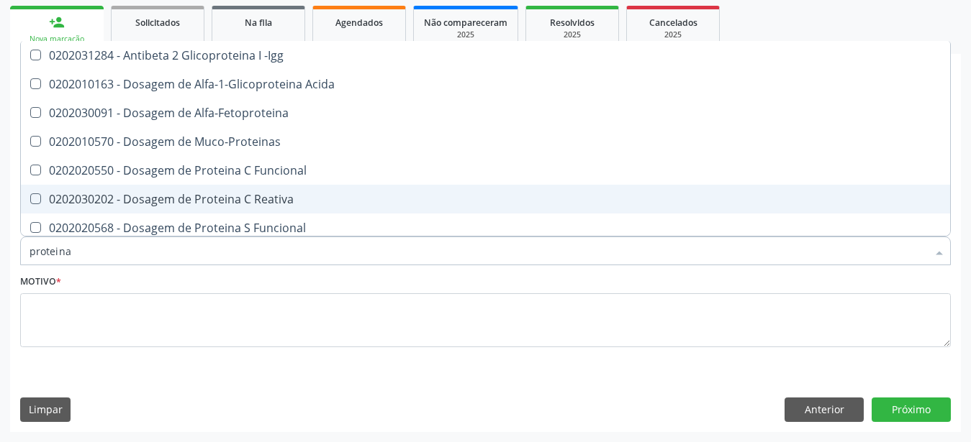
type input "proteina c"
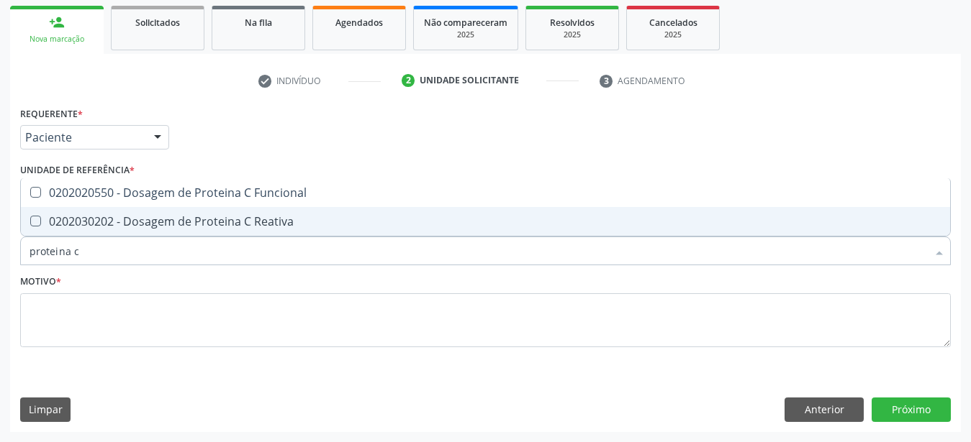
click at [272, 216] on div "0202030202 - Dosagem de Proteina C Reativa" at bounding box center [485, 222] width 912 height 12
checkbox Reativa "true"
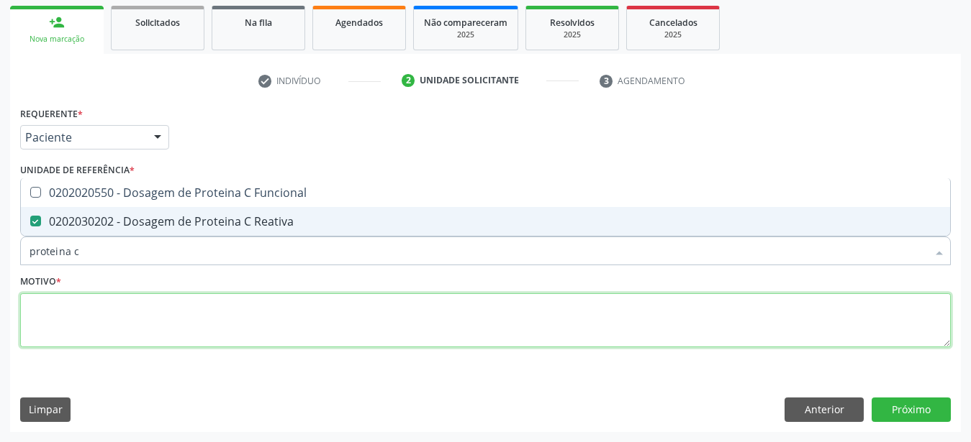
drag, startPoint x: 213, startPoint y: 313, endPoint x: 421, endPoint y: 353, distance: 211.7
click at [210, 316] on textarea at bounding box center [485, 321] width 930 height 55
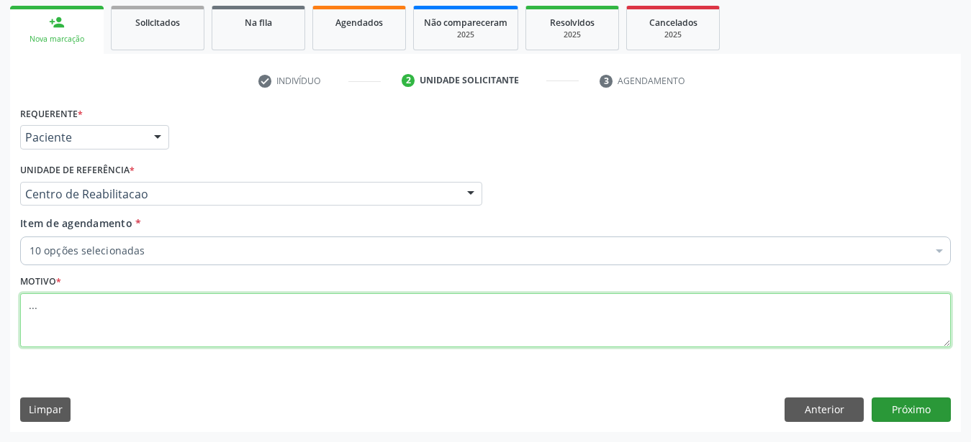
type textarea "..."
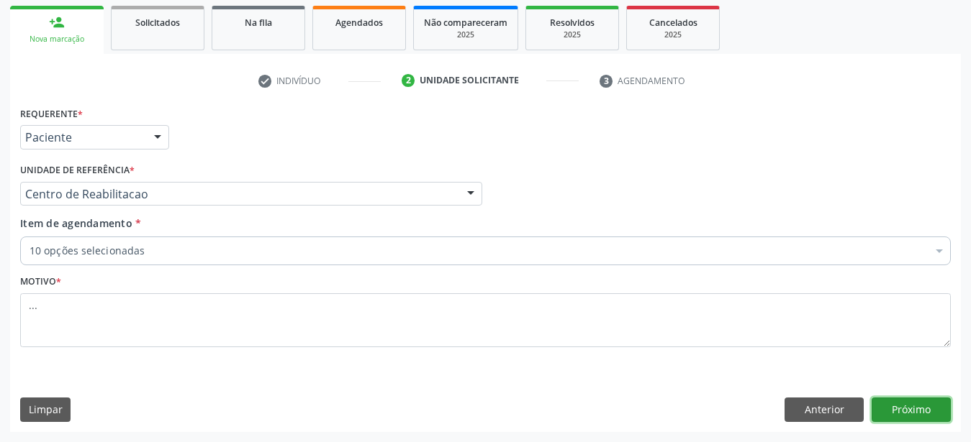
click at [933, 412] on button "Próximo" at bounding box center [910, 410] width 79 height 24
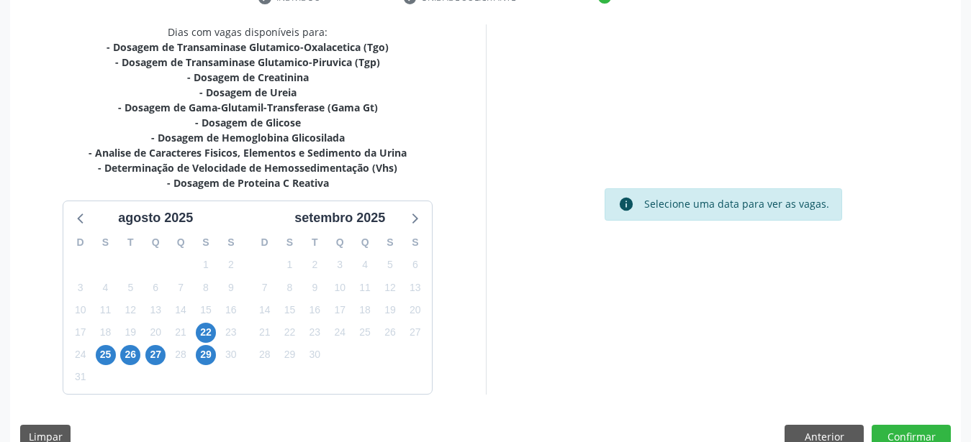
scroll to position [319, 0]
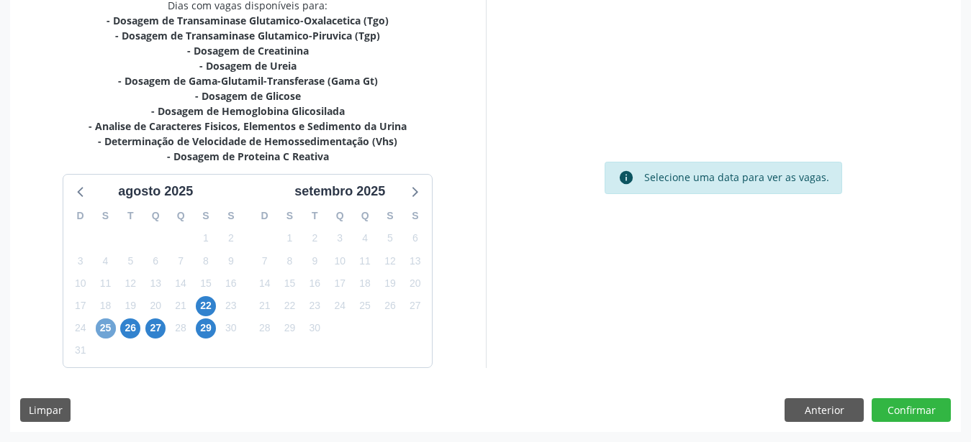
click at [97, 329] on span "25" at bounding box center [106, 329] width 20 height 20
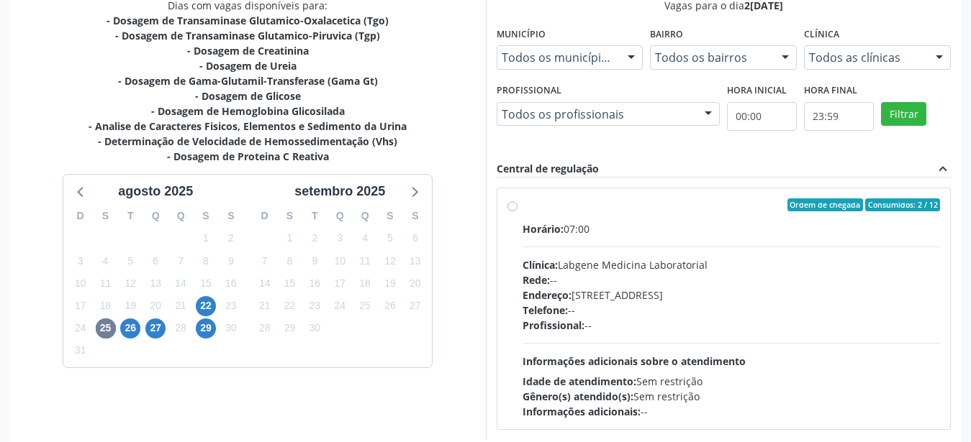
click at [522, 206] on label "Ordem de chegada Consumidos: 2 / 12 Horário: 07:00 Clínica: Labgene Medicina La…" at bounding box center [731, 309] width 418 height 221
click at [514, 206] on input "Ordem de chegada Consumidos: 2 / 12 Horário: 07:00 Clínica: Labgene Medicina La…" at bounding box center [512, 205] width 10 height 13
radio input "true"
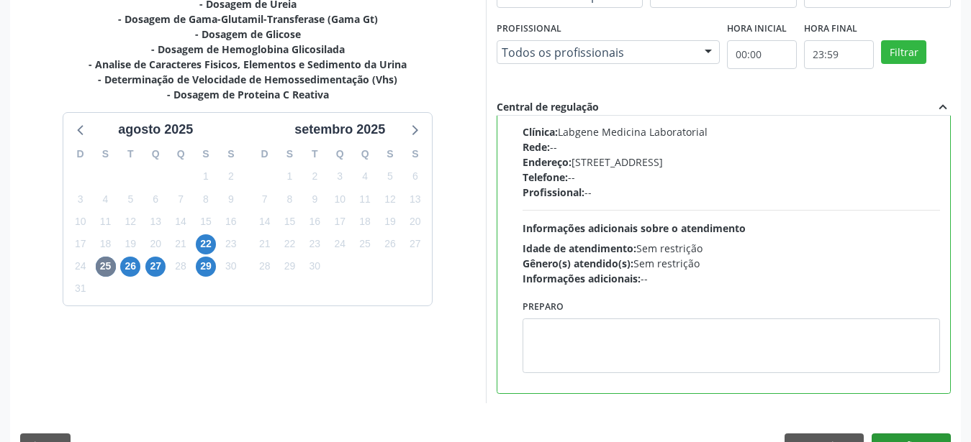
scroll to position [417, 0]
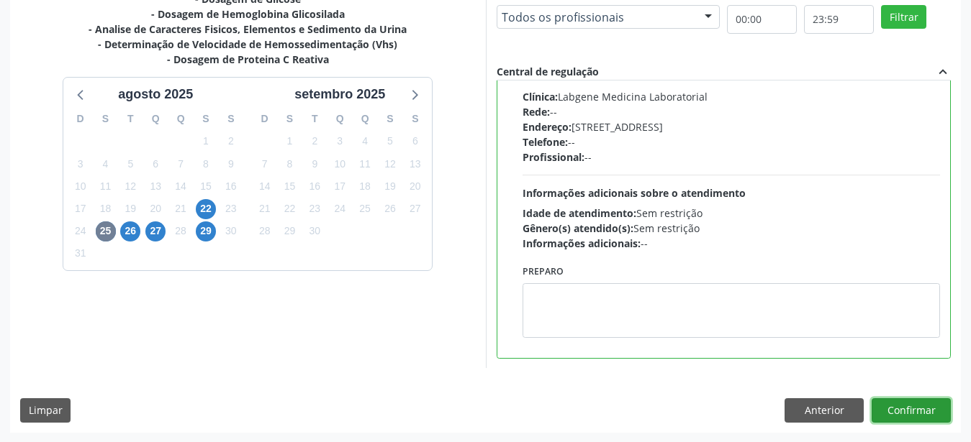
click at [904, 412] on button "Confirmar" at bounding box center [910, 411] width 79 height 24
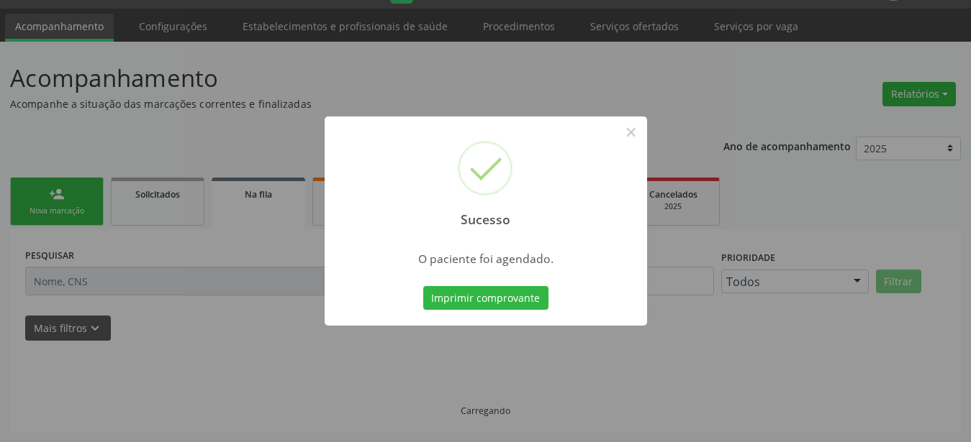
scroll to position [37, 0]
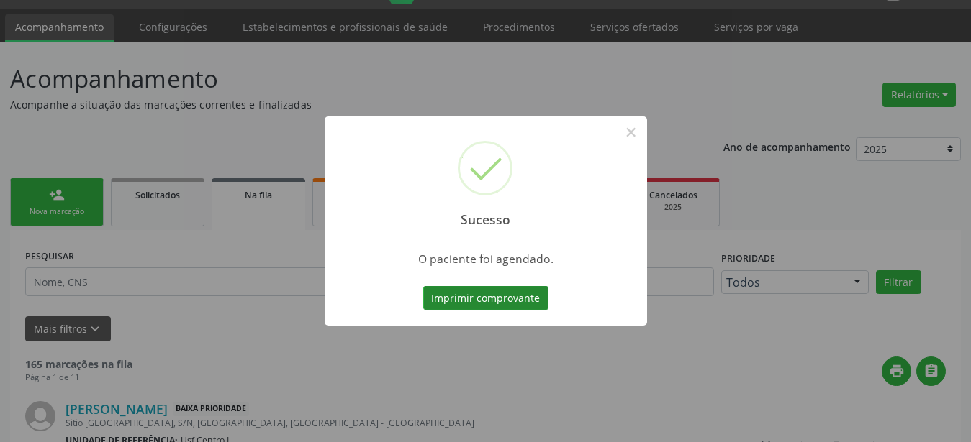
click at [519, 296] on button "Imprimir comprovante" at bounding box center [485, 298] width 125 height 24
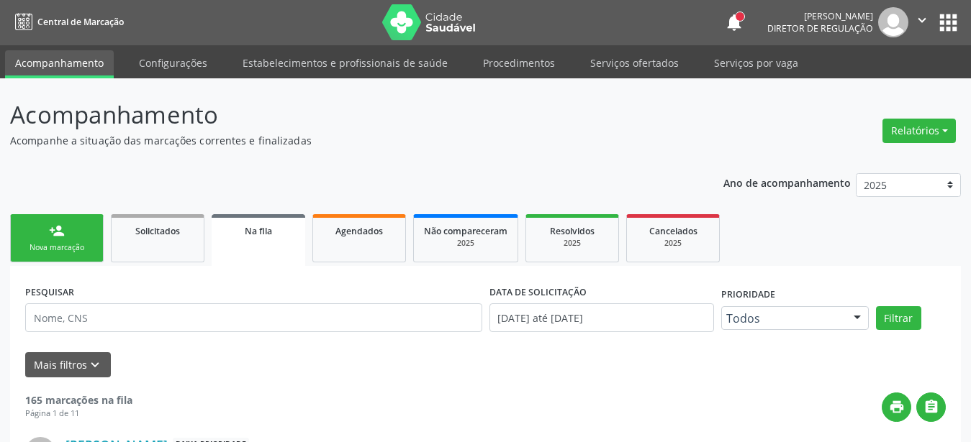
scroll to position [0, 0]
drag, startPoint x: 943, startPoint y: 17, endPoint x: 955, endPoint y: 50, distance: 35.3
click at [943, 22] on button "apps" at bounding box center [947, 23] width 25 height 25
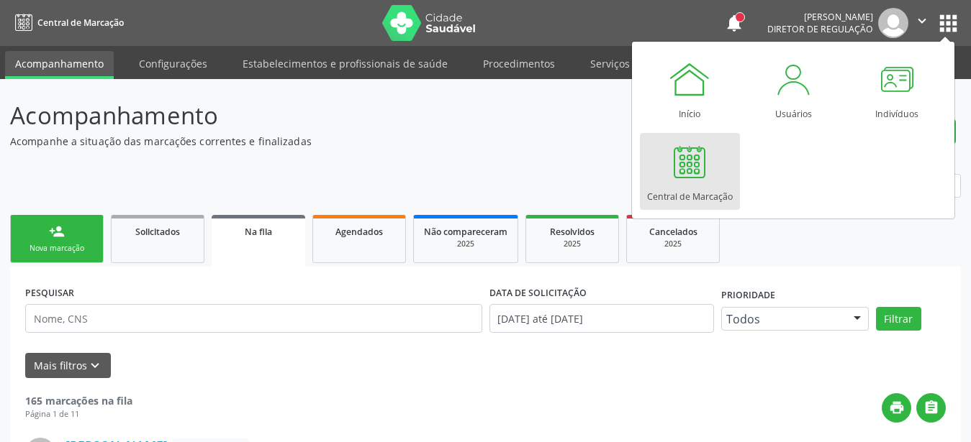
click at [673, 192] on div "Central de Marcação" at bounding box center [690, 192] width 86 height 19
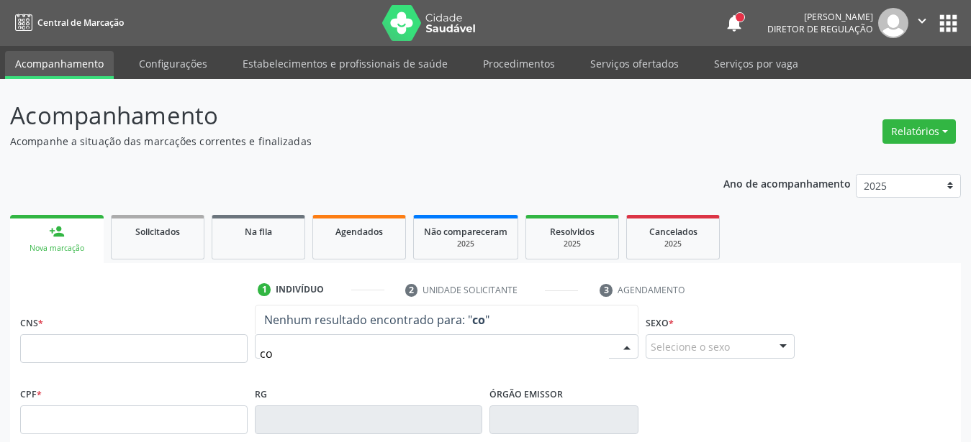
type input "c"
type input "socorro fo"
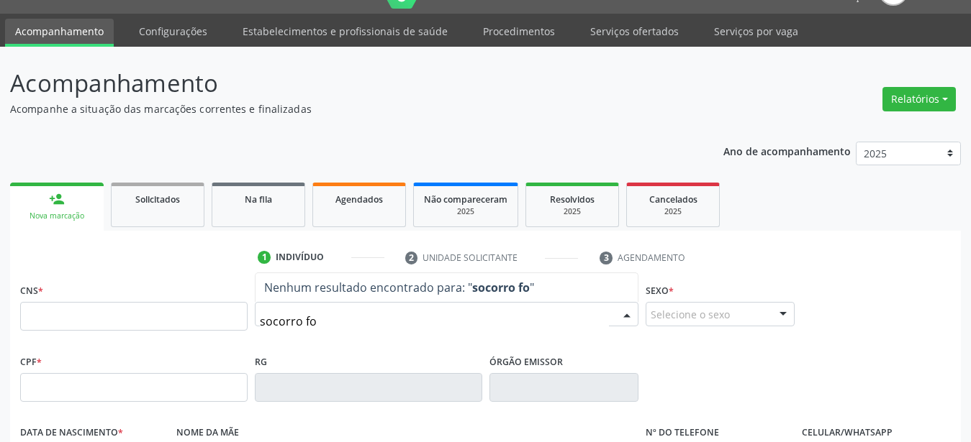
scroll to position [73, 0]
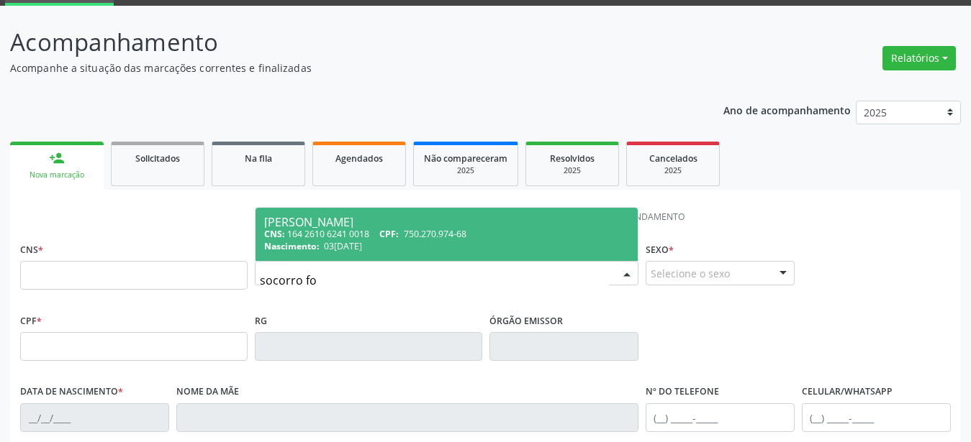
click at [383, 235] on div "CNS: 164 2610 6241 0018 CPF: 750.270.974-68" at bounding box center [446, 234] width 365 height 12
type input "164 2610 6241 0018"
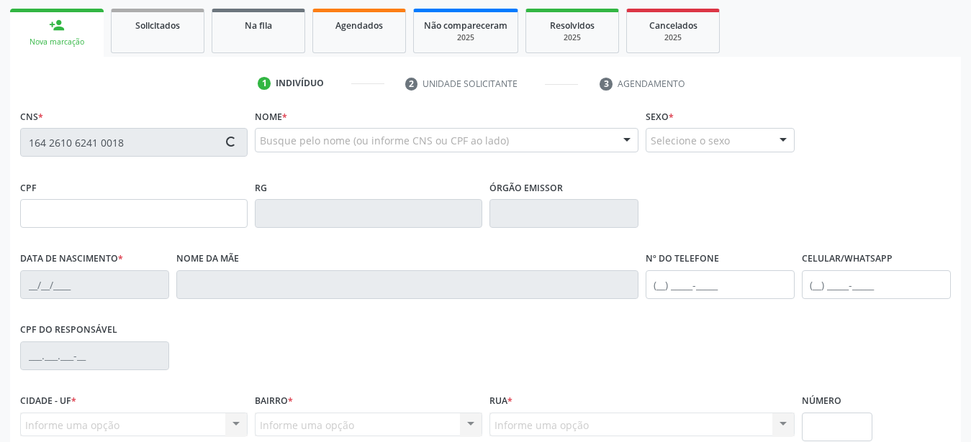
scroll to position [220, 0]
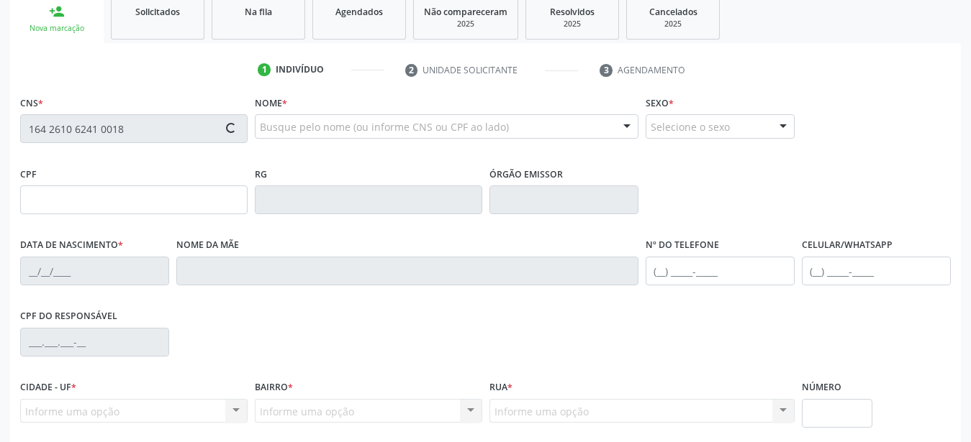
type input "750.270.974-68"
type input "03/12/1965"
type input "[PERSON_NAME]"
type input "(87) 99920-7749"
type input "907.183.484-00"
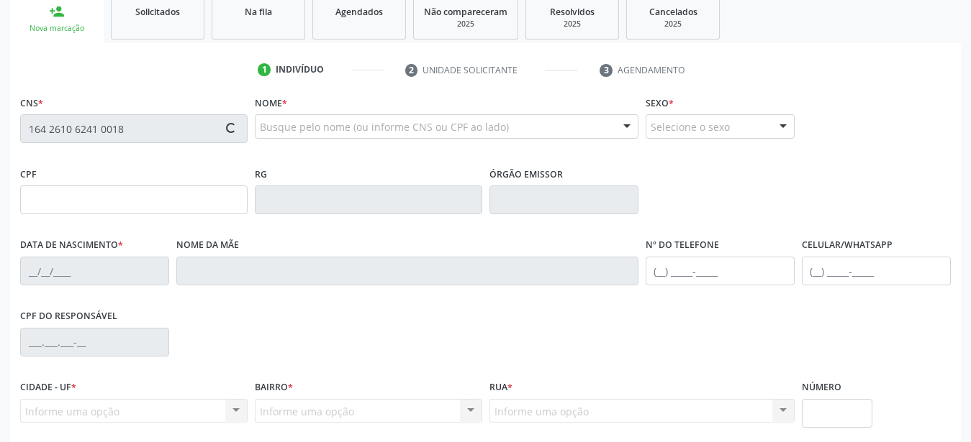
type input "129"
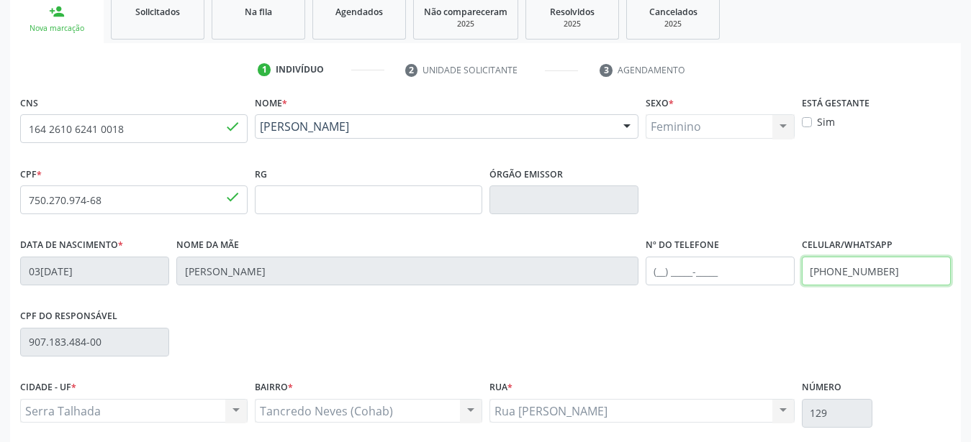
drag, startPoint x: 905, startPoint y: 273, endPoint x: 704, endPoint y: 283, distance: 201.0
click at [802, 286] on input "(87) 99920-7749" at bounding box center [876, 271] width 149 height 29
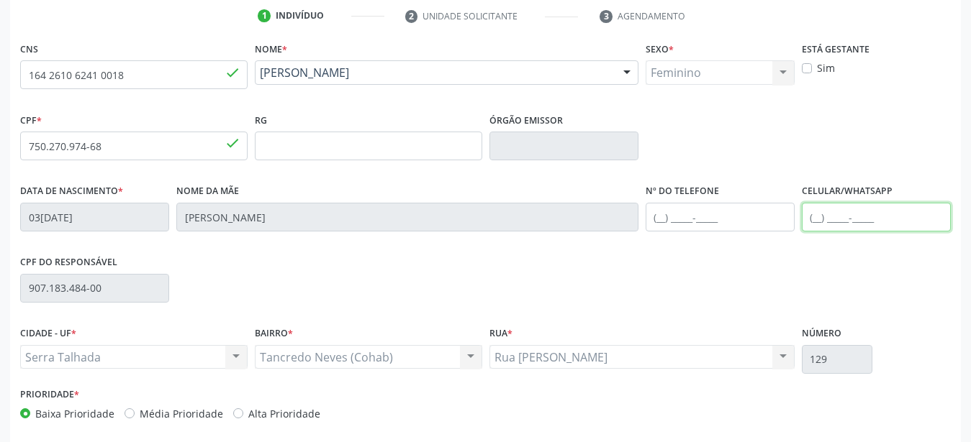
scroll to position [337, 0]
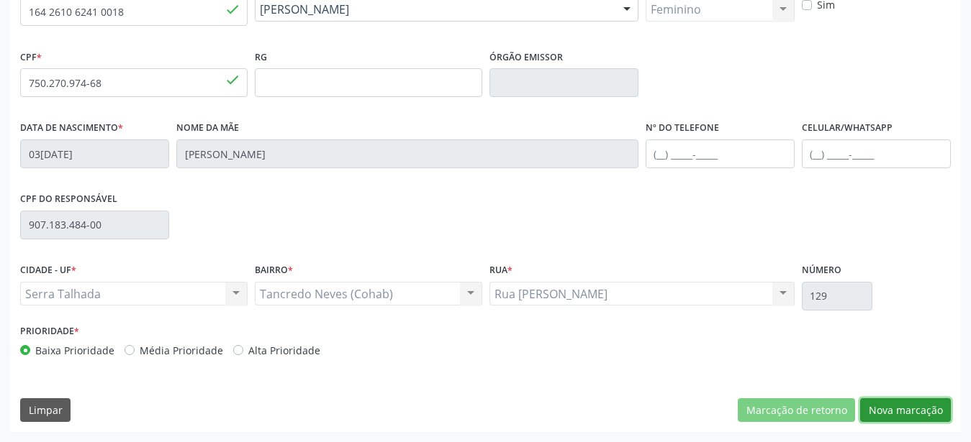
click at [878, 407] on button "Nova marcação" at bounding box center [905, 411] width 91 height 24
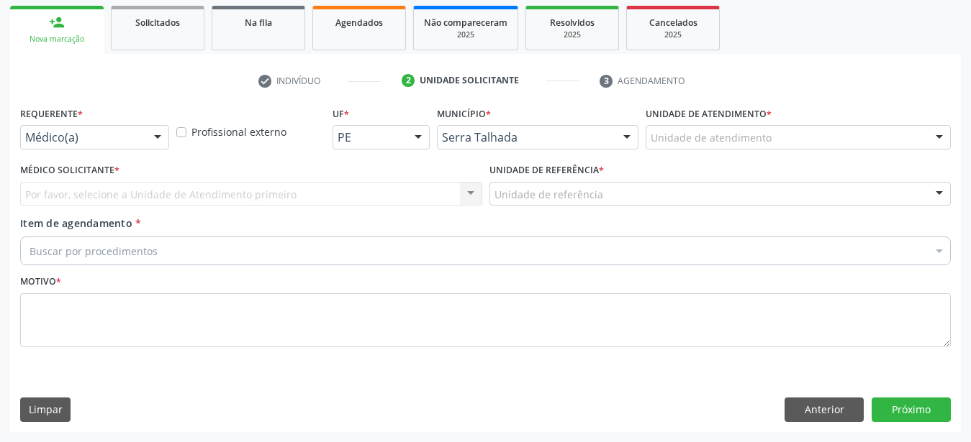
scroll to position [221, 0]
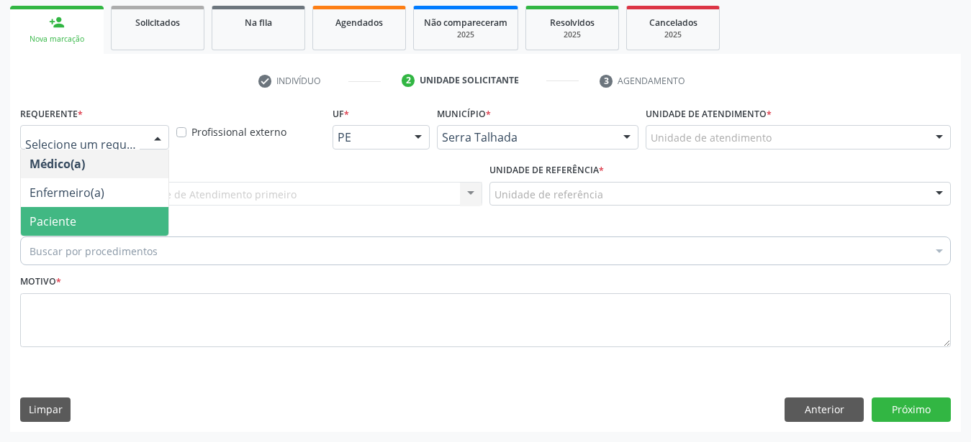
click at [55, 214] on span "Paciente" at bounding box center [52, 222] width 47 height 16
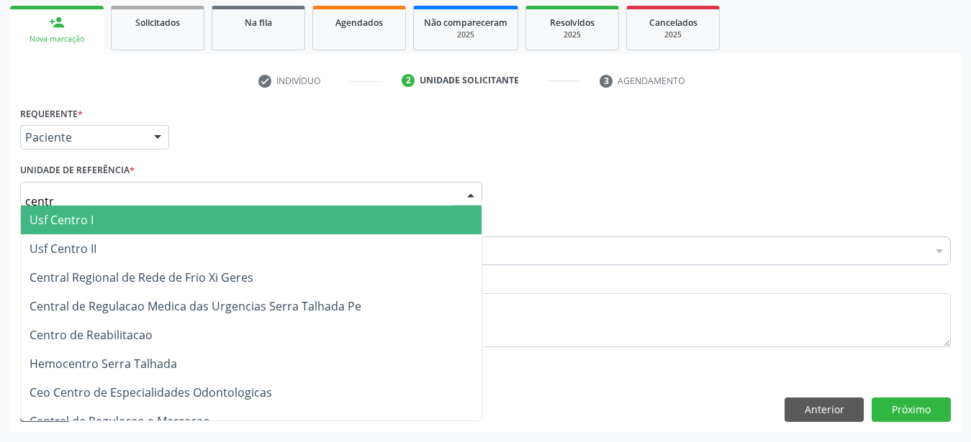
type input "centro"
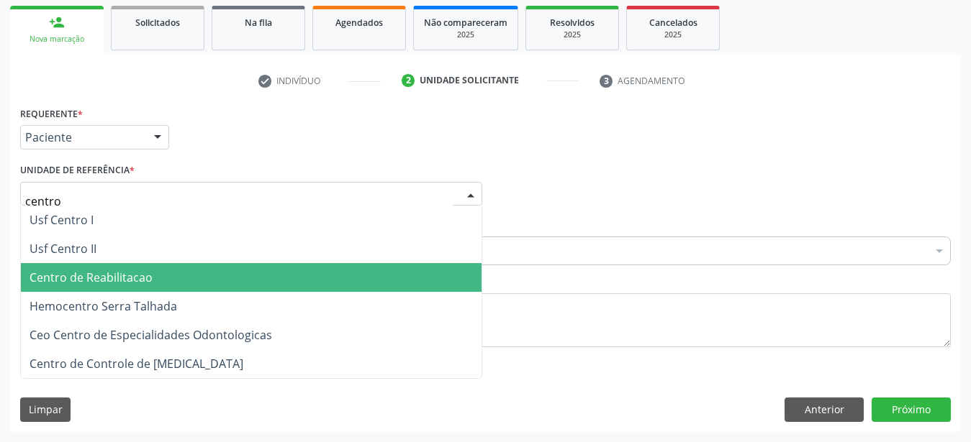
click at [84, 270] on span "Centro de Reabilitacao" at bounding box center [90, 278] width 123 height 16
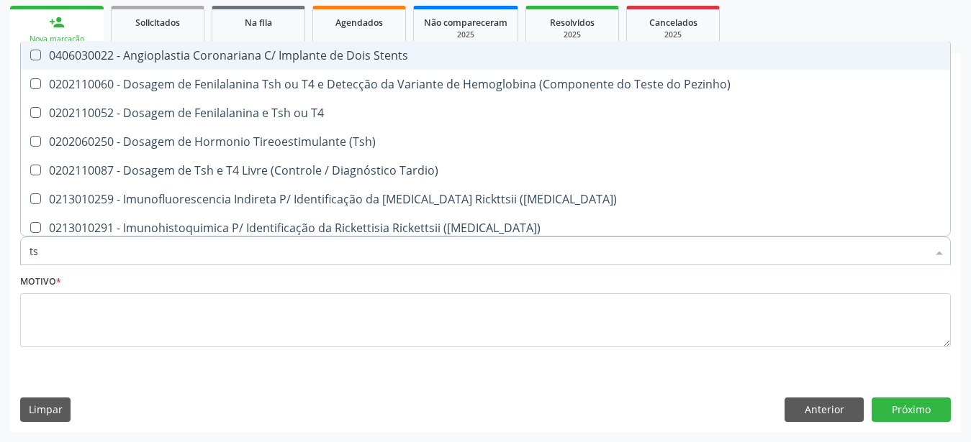
type input "tsh"
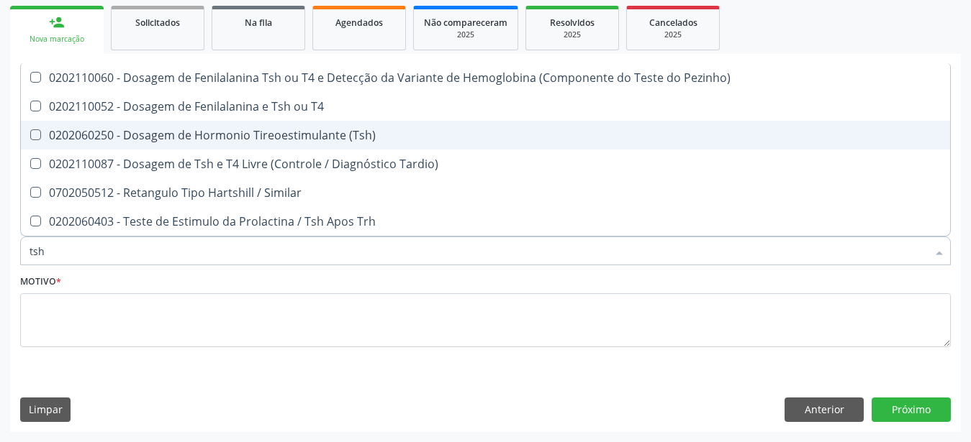
click at [206, 130] on div "0202060250 - Dosagem de Hormonio Tireoestimulante (Tsh)" at bounding box center [485, 136] width 912 height 12
checkbox \(Tsh\) "true"
type input "ts"
checkbox \(Tsh\) "false"
checkbox Tardio\) "true"
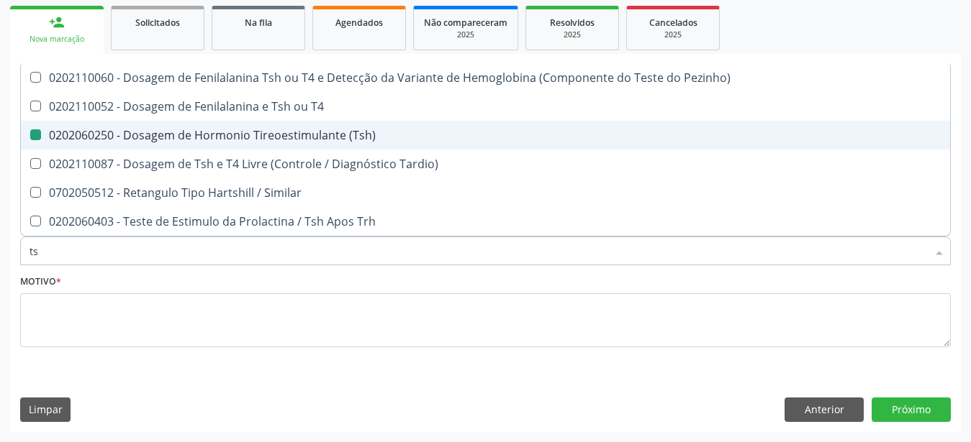
type input "t"
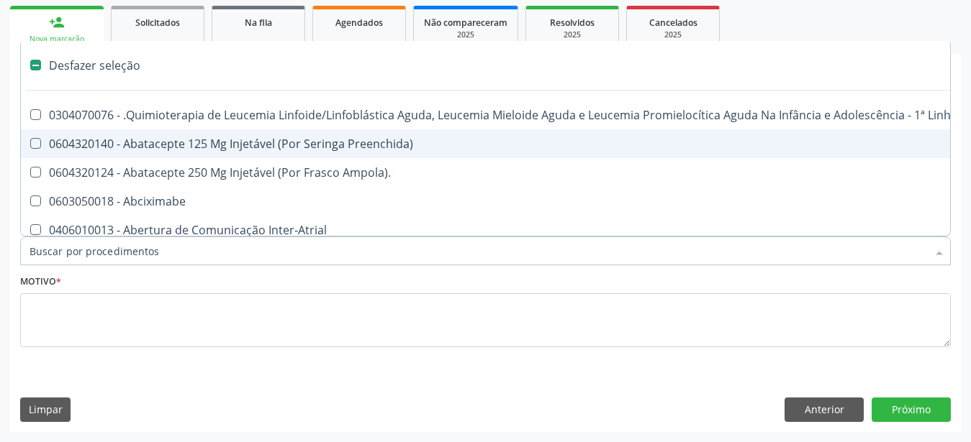
checkbox Abciximabe "false"
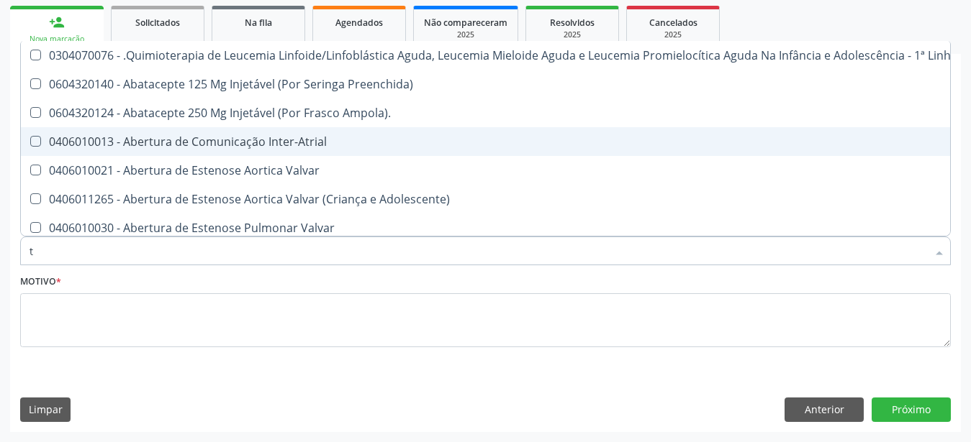
type input "t4"
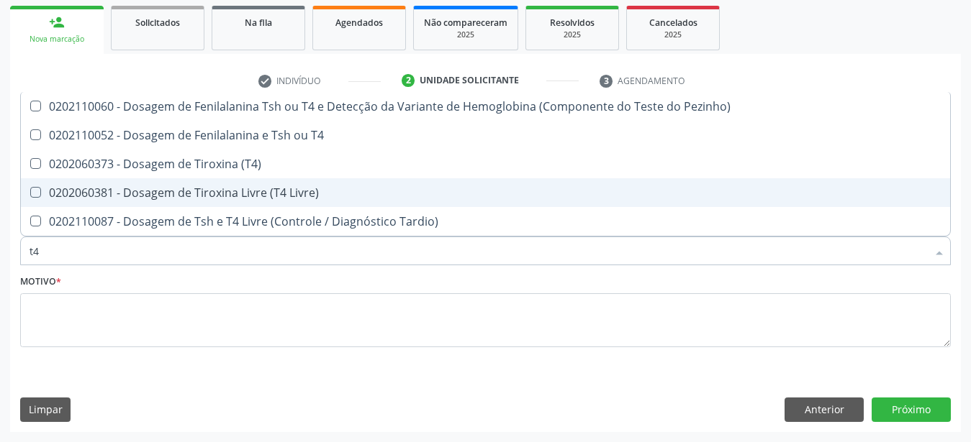
click at [233, 187] on div "0202060381 - Dosagem de Tiroxina Livre (T4 Livre)" at bounding box center [485, 193] width 912 height 12
checkbox Livre\) "true"
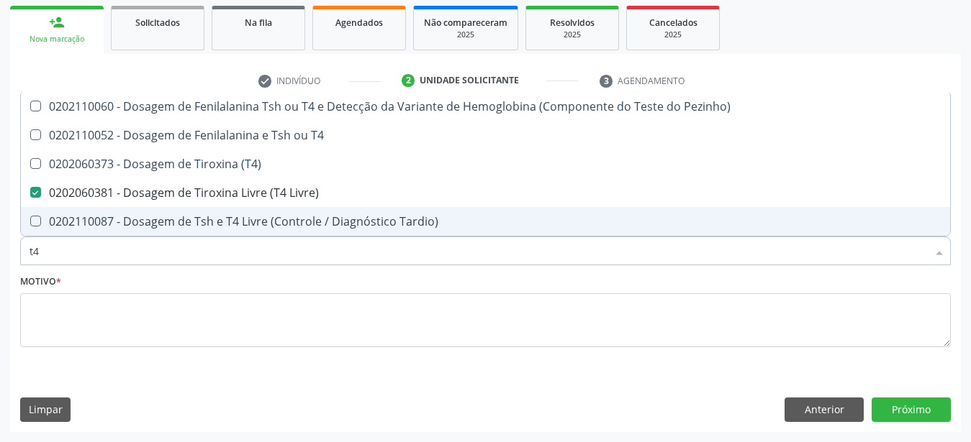
type input "t"
checkbox Livre\) "false"
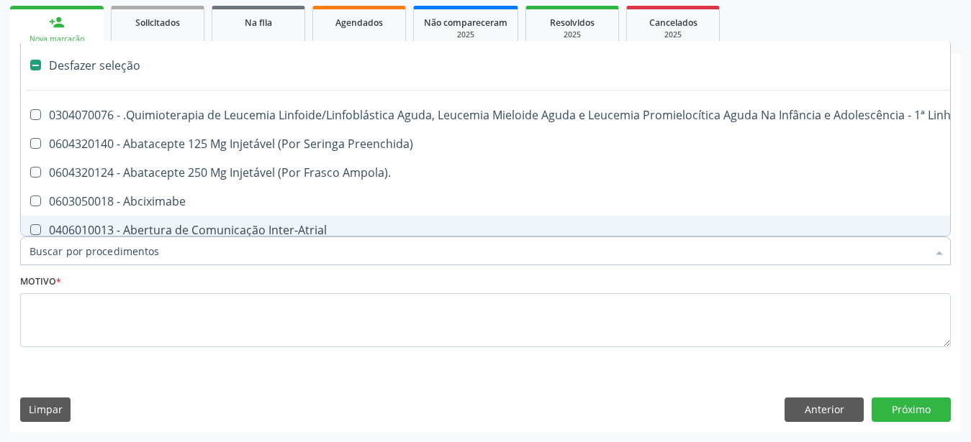
type input "h"
checkbox Episcleral "true"
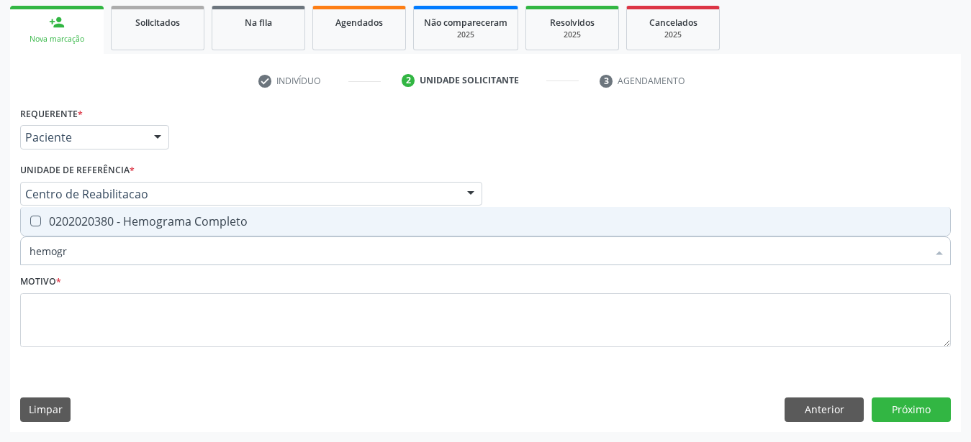
type input "hemogra"
click at [178, 216] on div "0202020380 - Hemograma Completo" at bounding box center [485, 222] width 912 height 12
checkbox Completo "true"
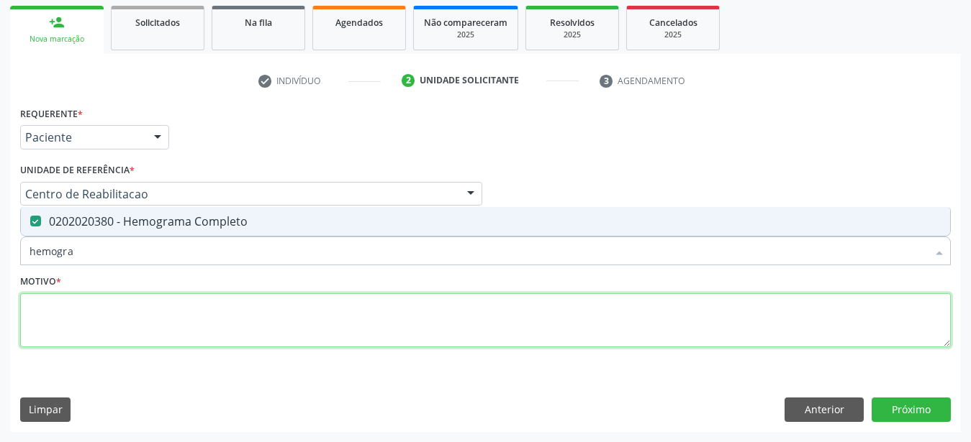
drag, startPoint x: 113, startPoint y: 339, endPoint x: 124, endPoint y: 340, distance: 11.5
click at [112, 339] on textarea at bounding box center [485, 321] width 930 height 55
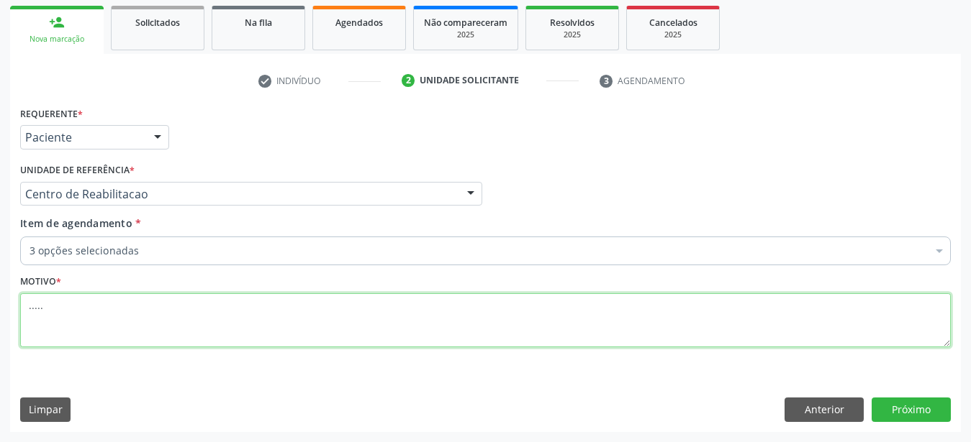
type textarea "....."
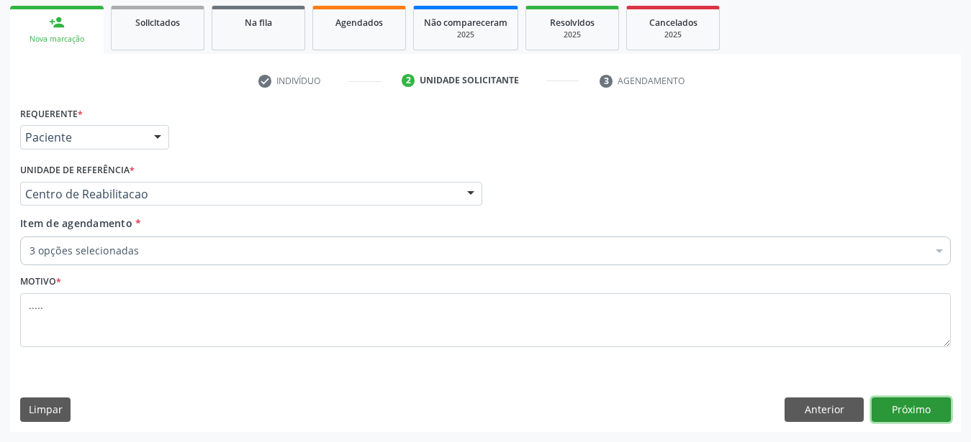
click at [921, 421] on button "Próximo" at bounding box center [910, 410] width 79 height 24
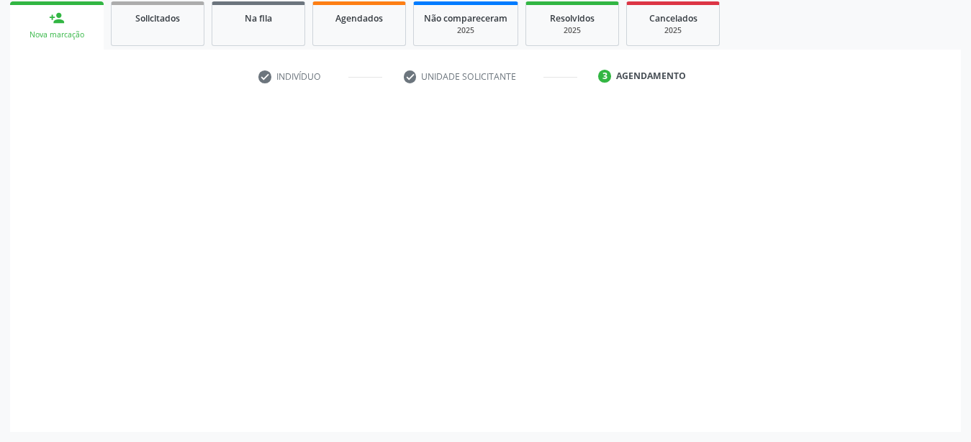
scroll to position [214, 0]
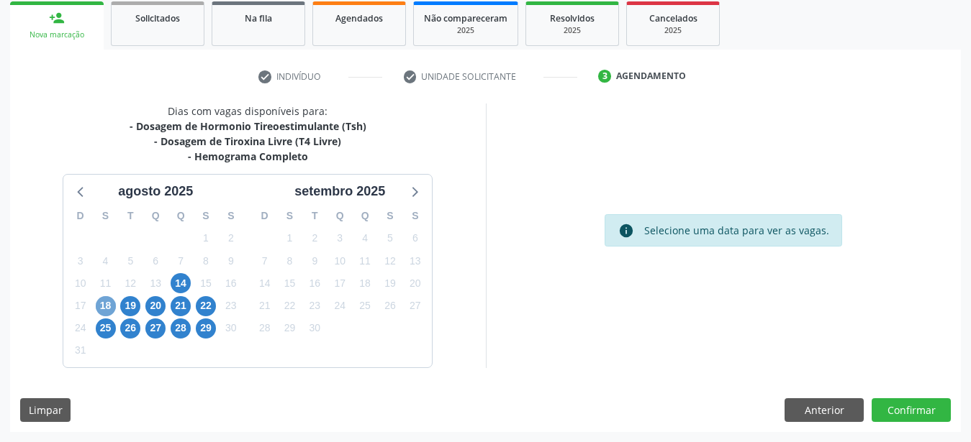
click at [105, 302] on span "18" at bounding box center [106, 306] width 20 height 20
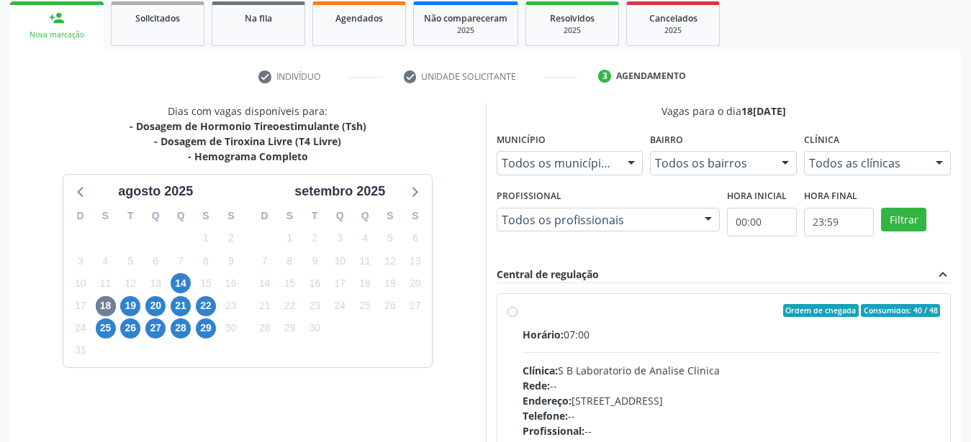
click at [502, 320] on div "Ordem de chegada Consumidos: 40 / 48 Horário: 07:00 Clínica: S B Laboratorio de…" at bounding box center [723, 414] width 453 height 241
radio input "true"
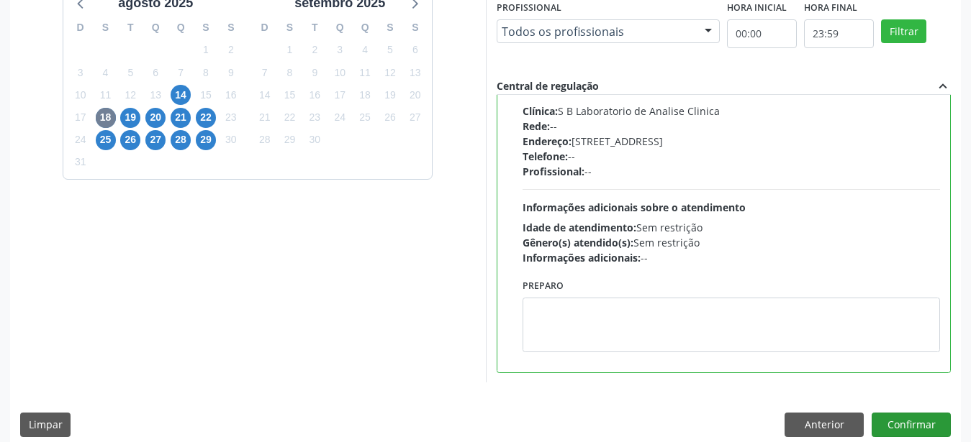
scroll to position [417, 0]
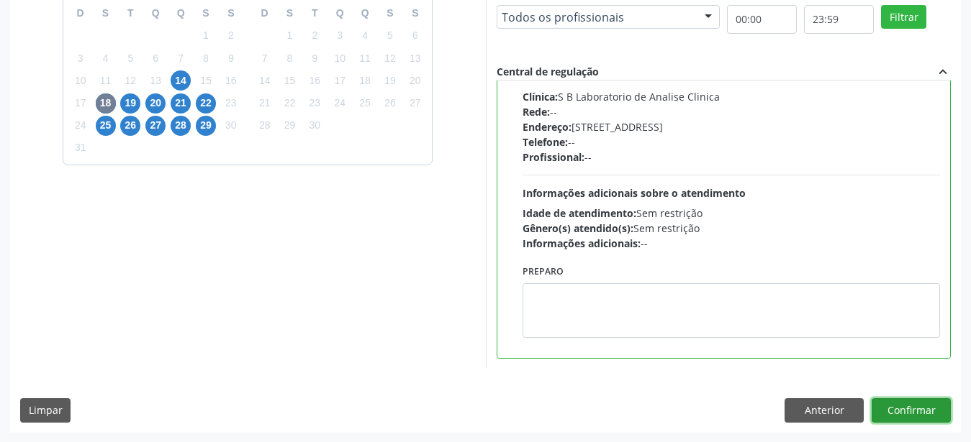
click at [932, 412] on button "Confirmar" at bounding box center [910, 411] width 79 height 24
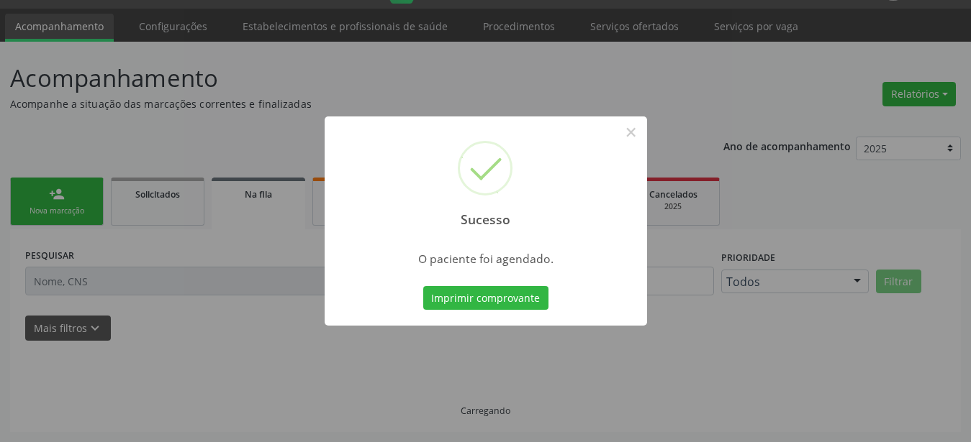
scroll to position [37, 0]
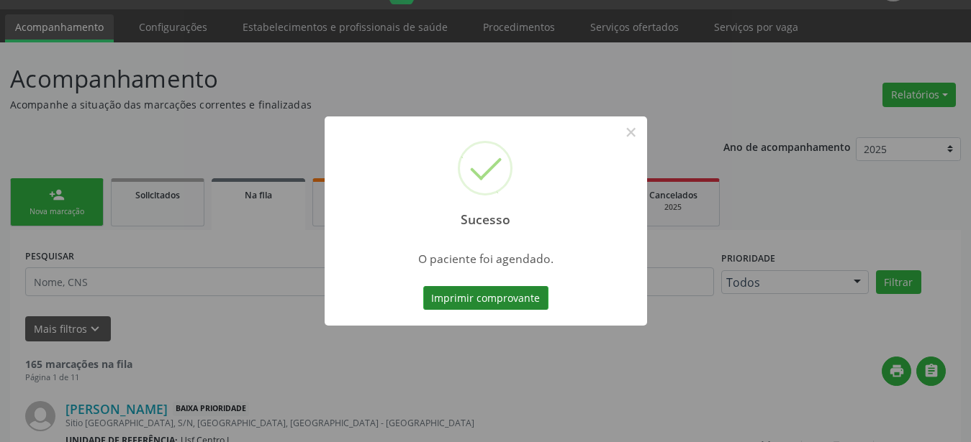
click at [460, 295] on button "Imprimir comprovante" at bounding box center [485, 298] width 125 height 24
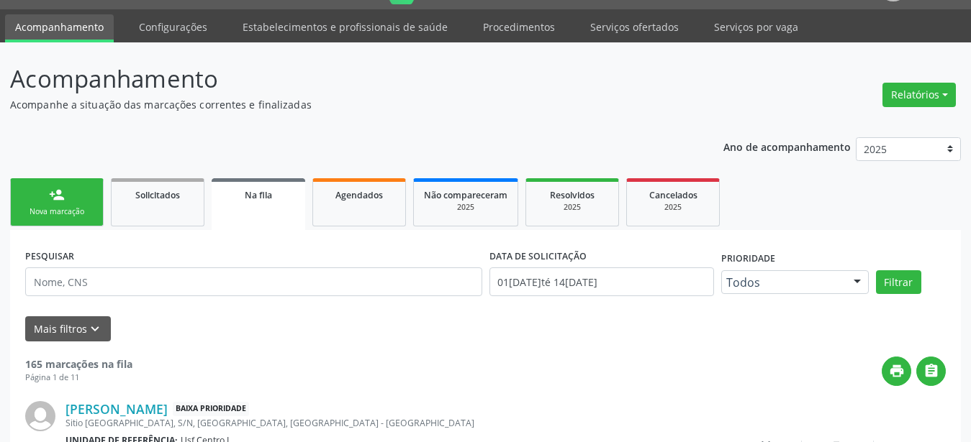
scroll to position [36, 0]
